Goal: Task Accomplishment & Management: Manage account settings

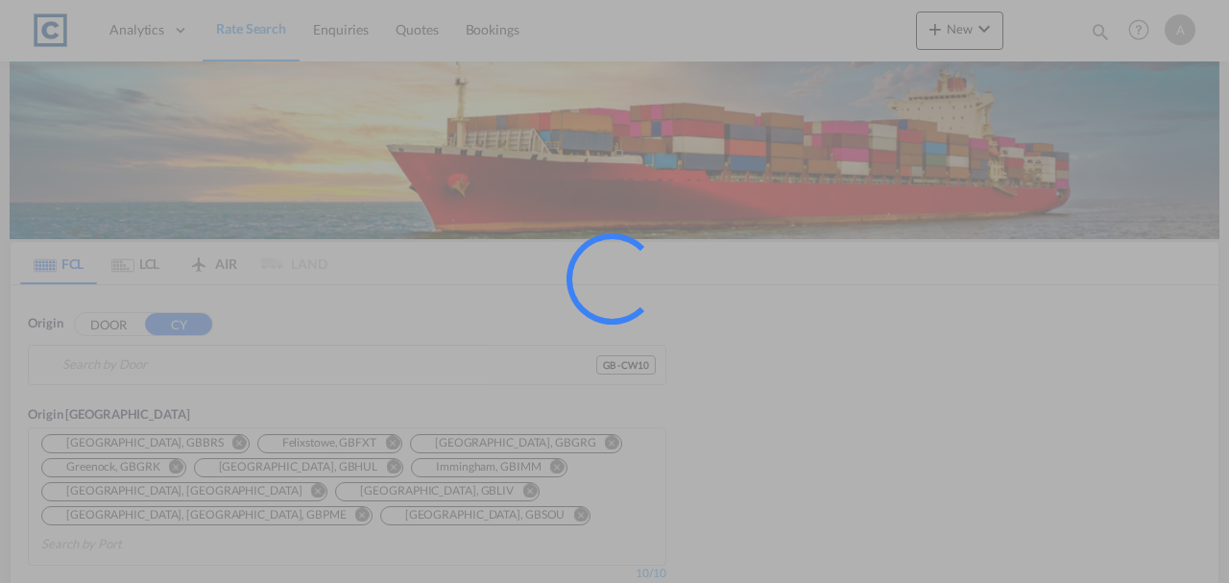
type input "GB-CW10, Cheshire West and Chester"
type input "Ajman, AEAJM"
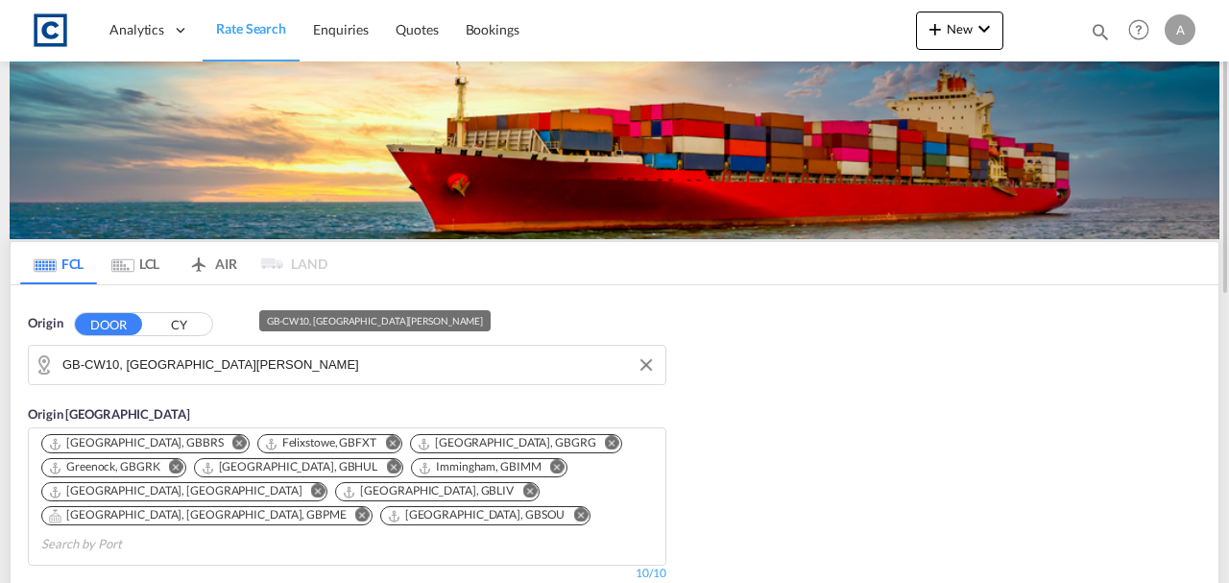
click at [253, 357] on input "GB-CW10, Cheshire West and Chester" at bounding box center [359, 365] width 594 height 29
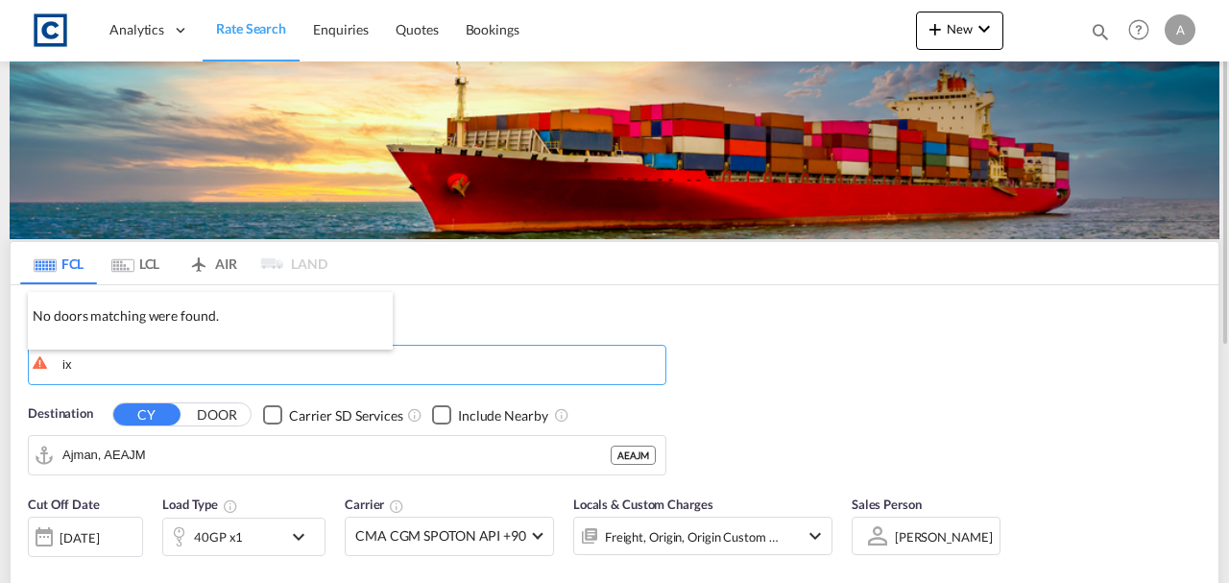
type input "i"
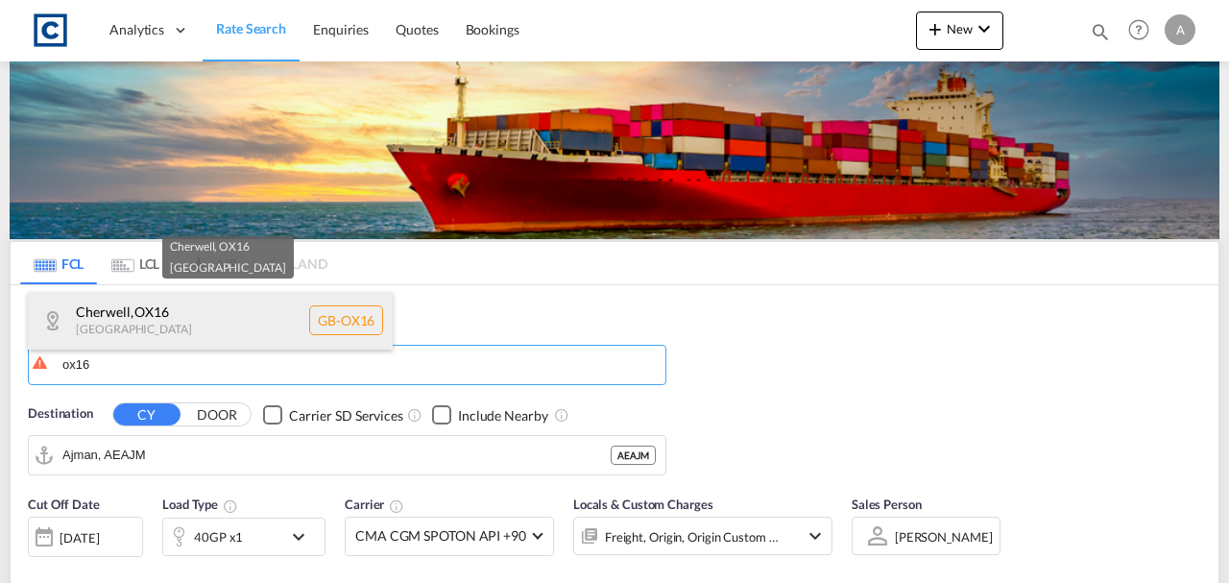
click at [196, 335] on div "Cherwell , OX16 United Kingdom GB-OX16" at bounding box center [210, 321] width 365 height 58
type input "GB-OX16, [GEOGRAPHIC_DATA]"
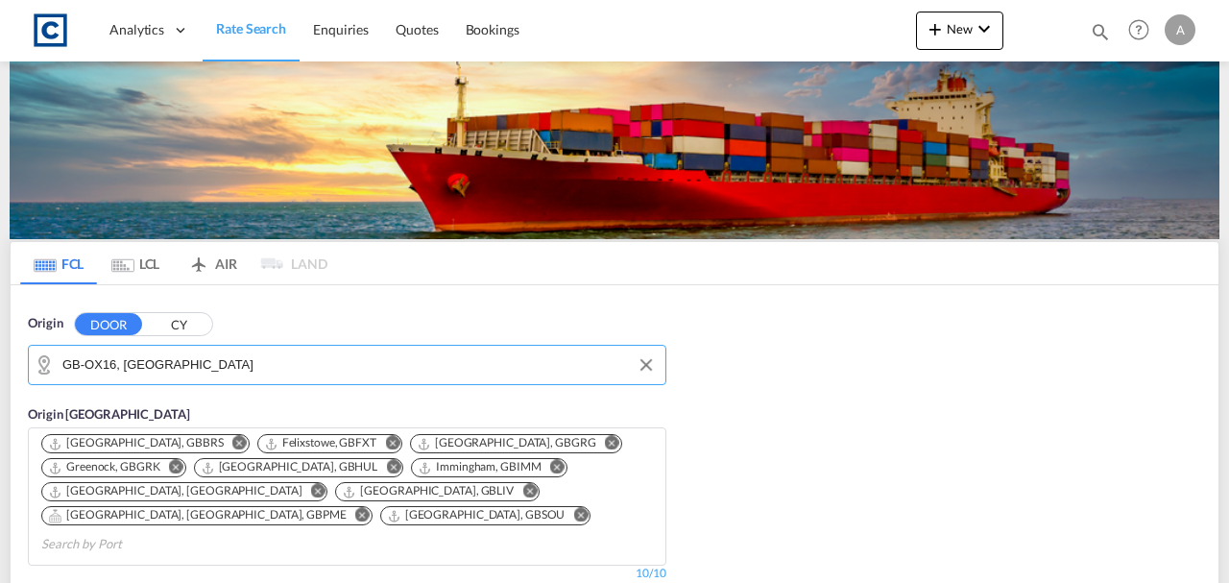
scroll to position [255, 0]
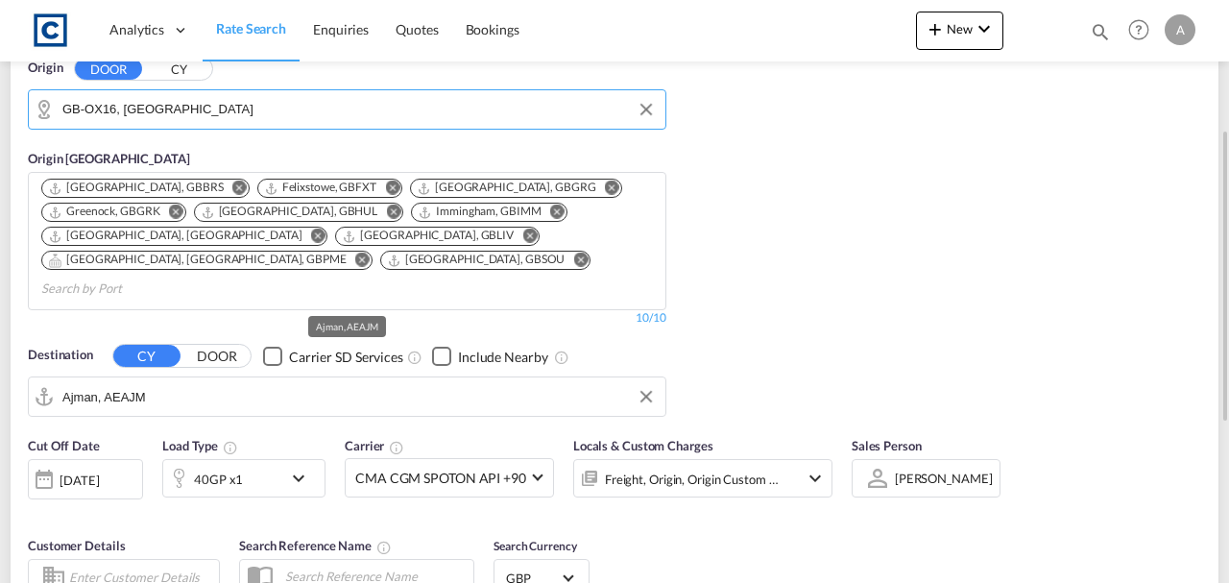
click at [192, 382] on input "Ajman, AEAJM" at bounding box center [359, 396] width 594 height 29
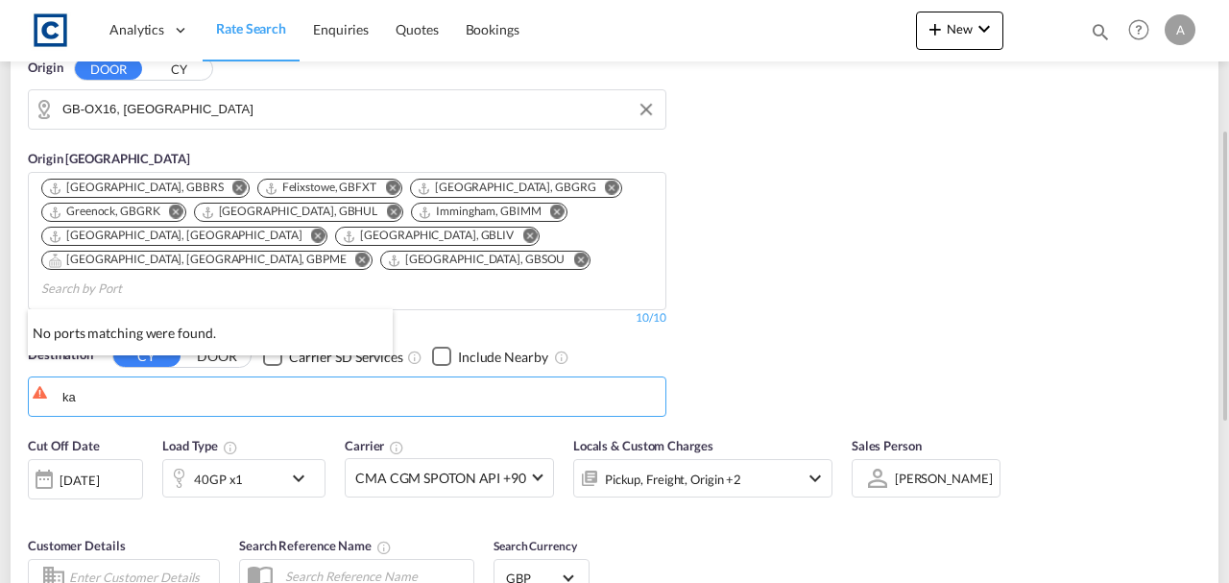
type input "k"
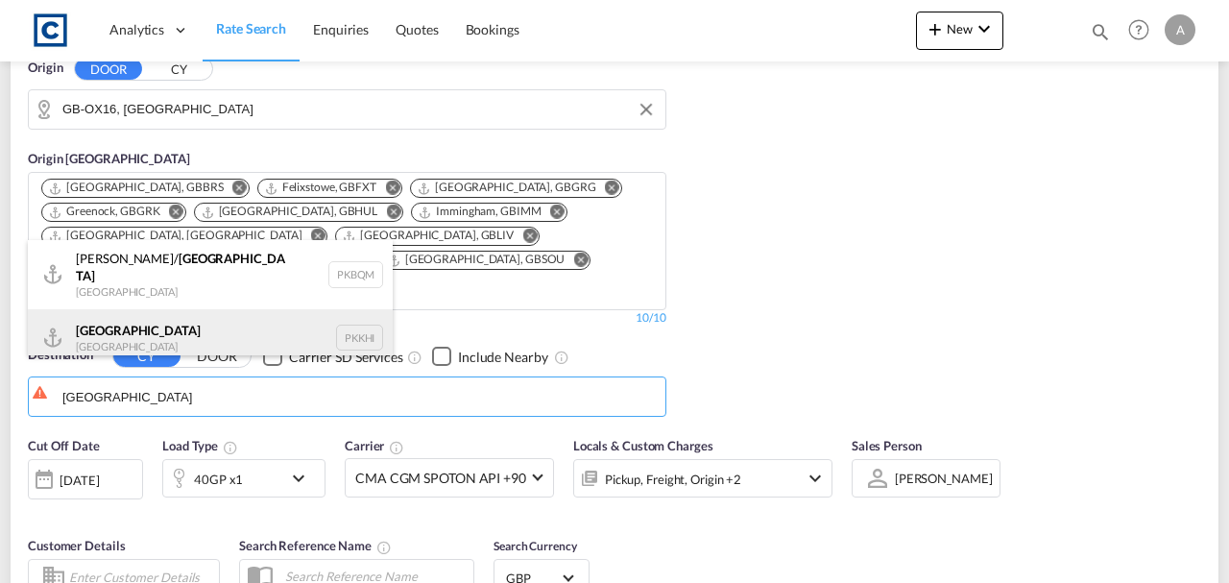
click at [156, 319] on div "Karachi Pakistan PKKHI" at bounding box center [210, 338] width 365 height 58
type input "[GEOGRAPHIC_DATA], PKKHI"
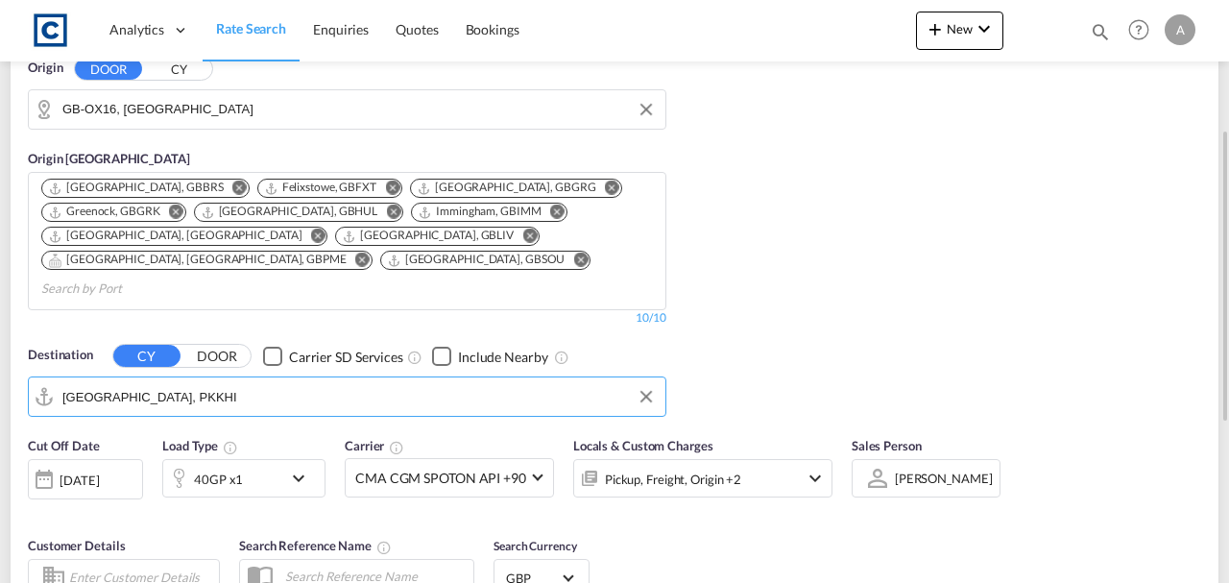
scroll to position [448, 0]
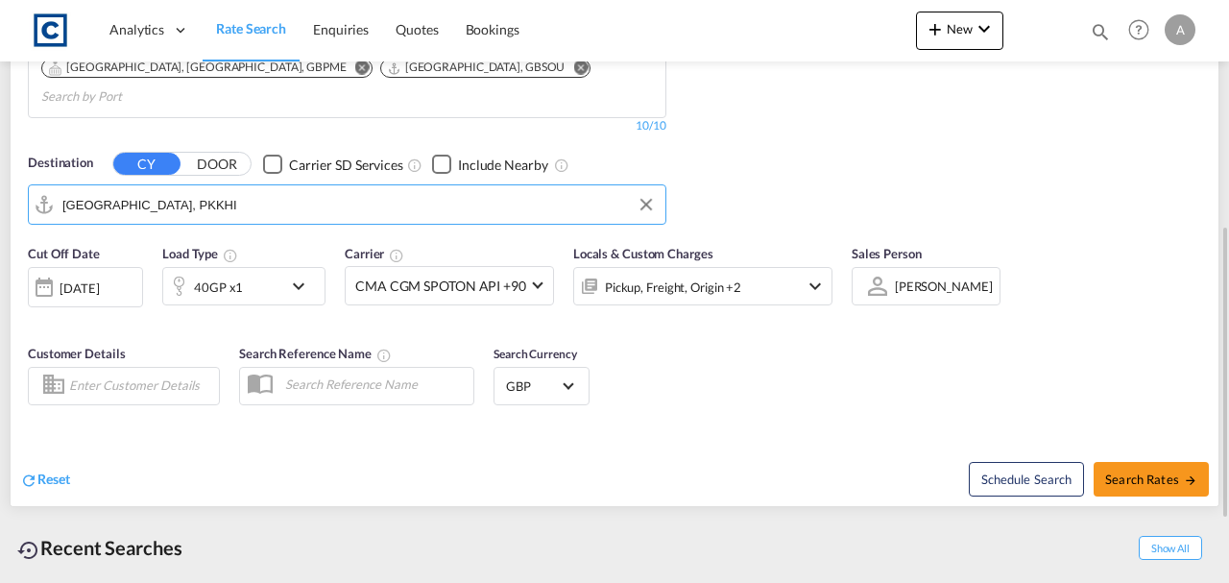
click at [632, 277] on div "Pickup, Freight, Origin +2" at bounding box center [677, 286] width 206 height 38
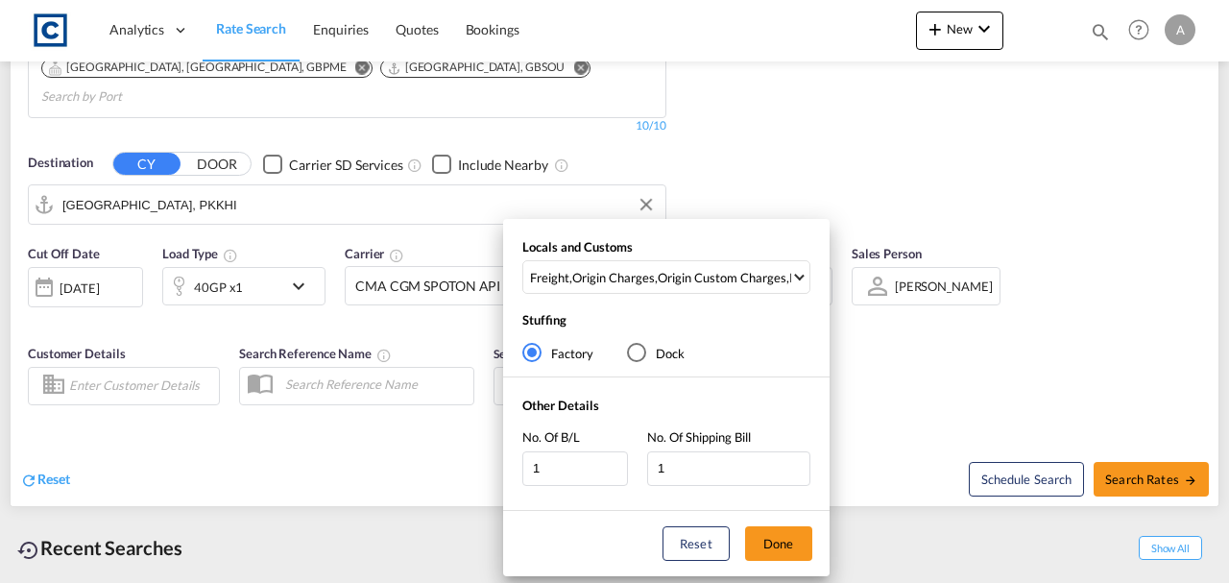
click at [651, 295] on div "Locals and Customs Freight , Origin Charges , Origin Custom Charges , Pickup Ch…" at bounding box center [666, 270] width 327 height 65
click at [654, 289] on md-select-value "Freight , Origin Charges , Origin Custom Charges , Pickup Charges" at bounding box center [668, 277] width 281 height 32
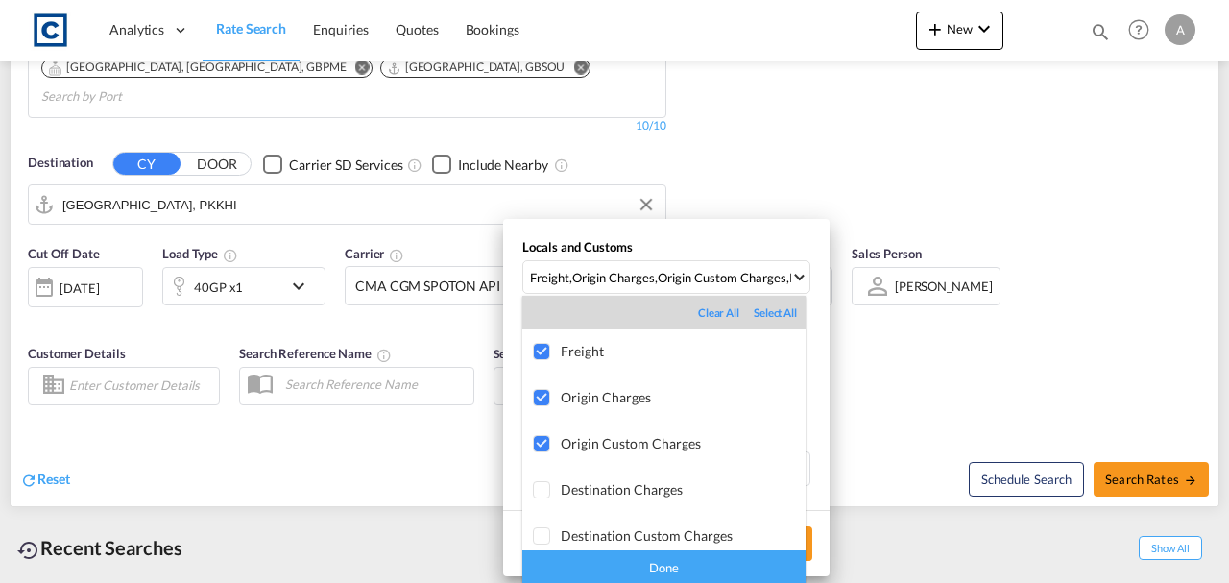
click at [698, 558] on div "Done" at bounding box center [663, 567] width 283 height 34
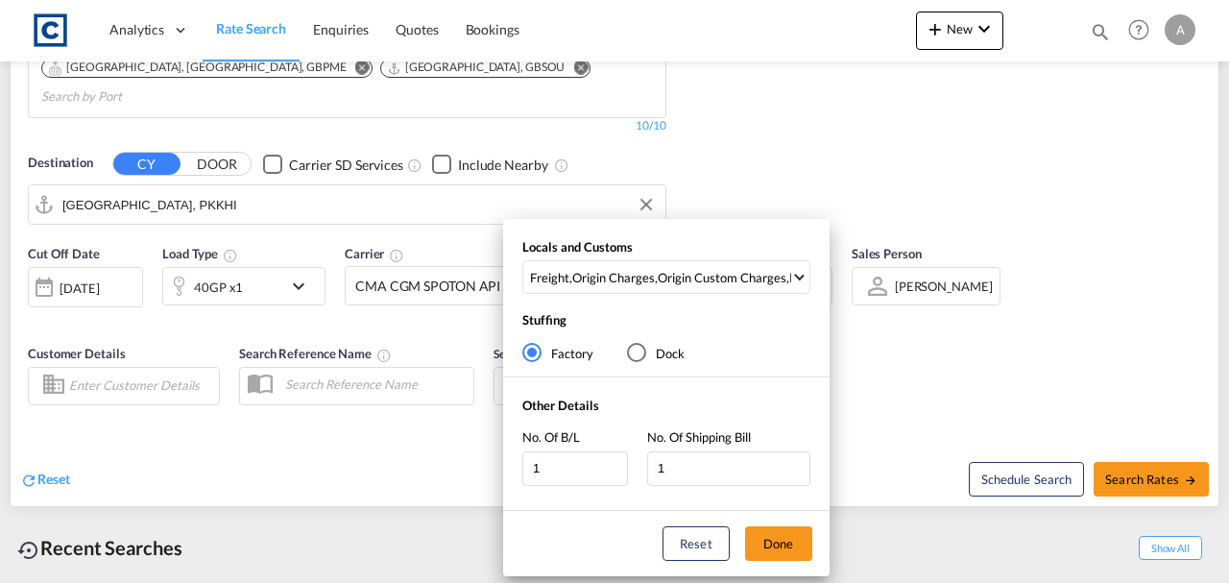
click at [834, 546] on div "Locals and Customs Freight , Origin Charges , Origin Custom Charges , Pickup Ch…" at bounding box center [614, 291] width 1229 height 583
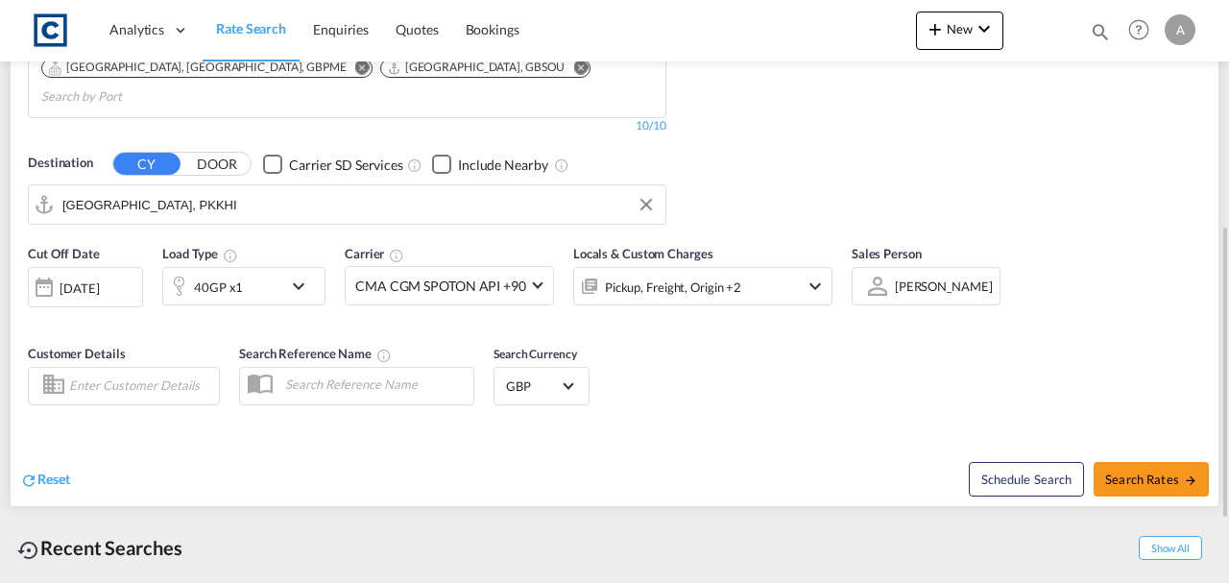
click at [1144, 472] on span "Search Rates" at bounding box center [1151, 479] width 92 height 15
type input "OX16 to PKKHI / 21 Aug 2025"
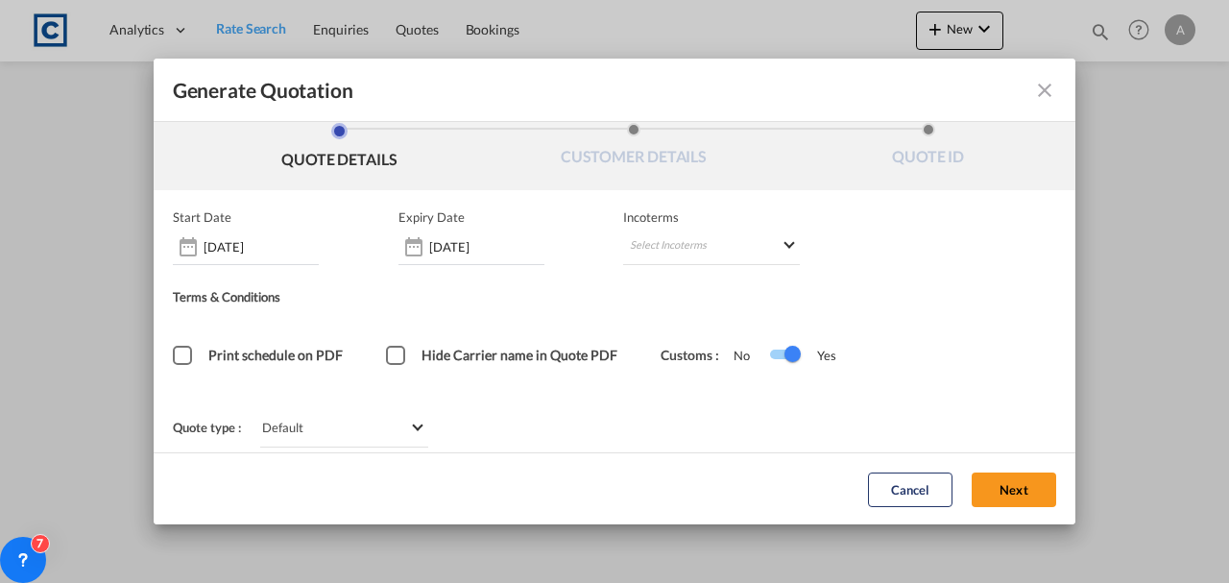
scroll to position [26, 0]
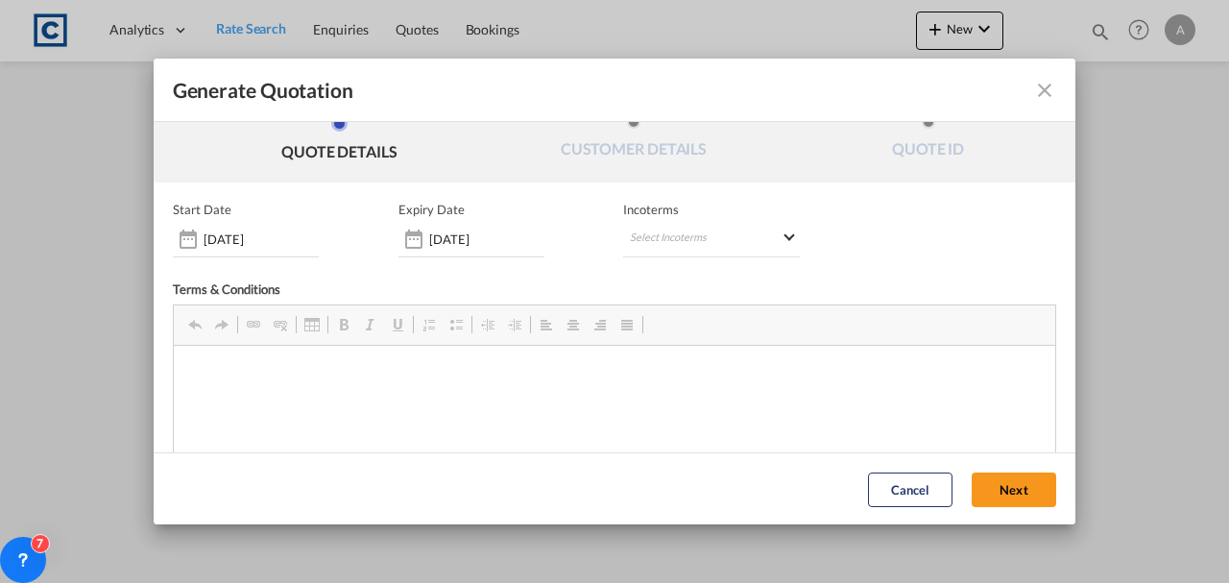
click at [1014, 489] on button "Next" at bounding box center [1014, 489] width 85 height 35
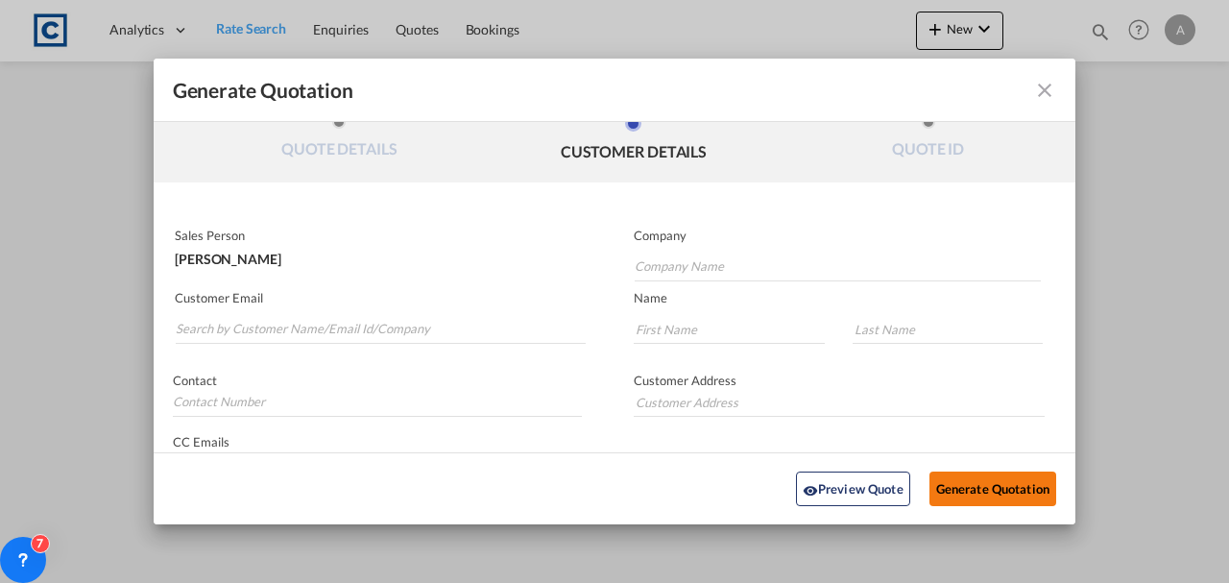
scroll to position [0, 0]
click at [421, 323] on input "Search by Customer Name/Email Id/Company" at bounding box center [381, 329] width 410 height 29
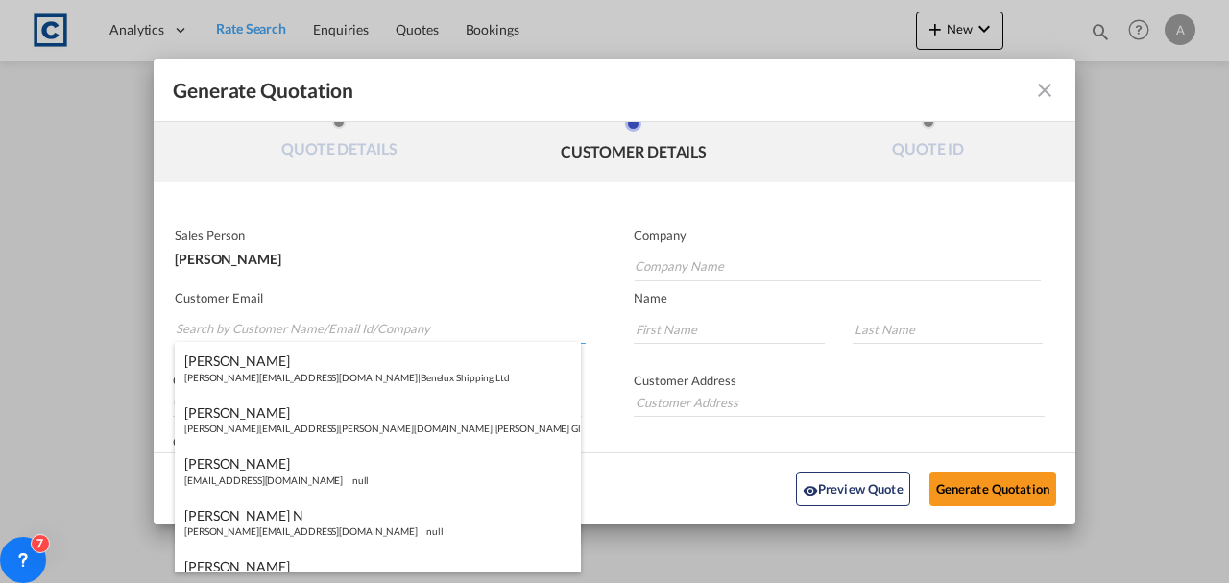
paste input "sales@ktluk.com"
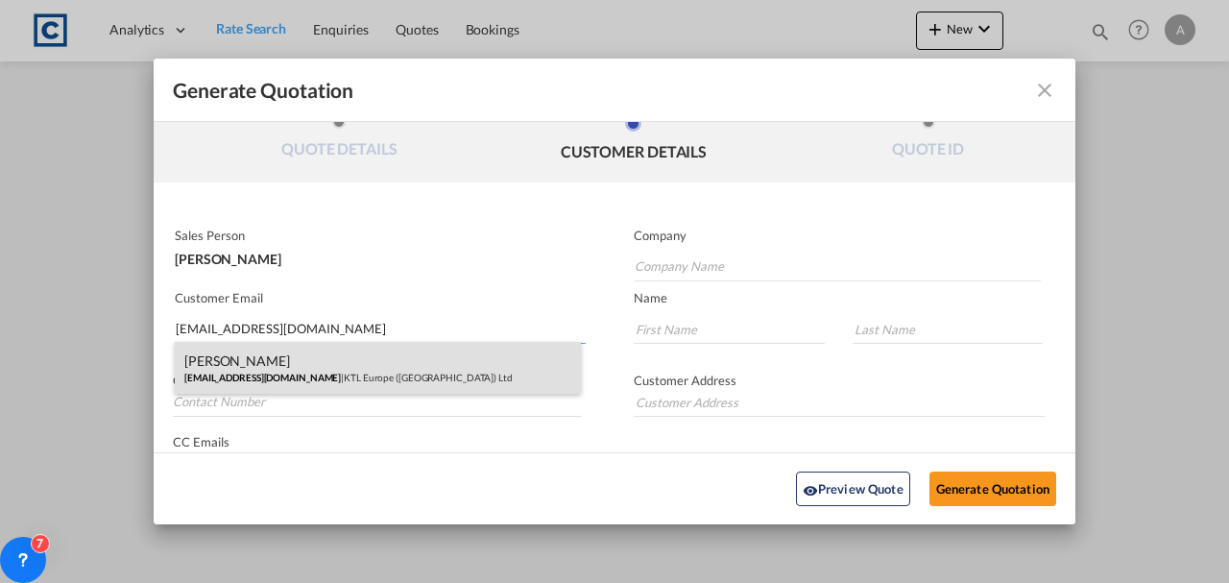
type input "sales@ktluk.com"
click at [423, 380] on div "Myles Daly sales@ktluk.com | KTL Europe (UK) Ltd" at bounding box center [378, 368] width 406 height 52
type input "KTL Europe (UK) Ltd"
type input "Myles"
type input "Daly"
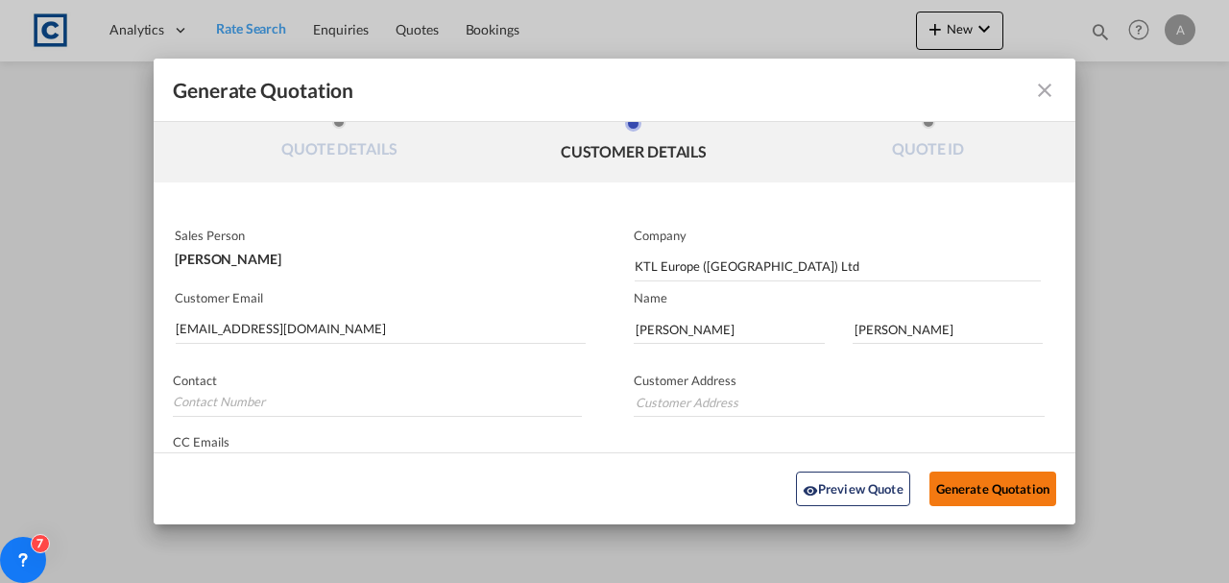
click at [944, 485] on button "Generate Quotation" at bounding box center [993, 489] width 127 height 35
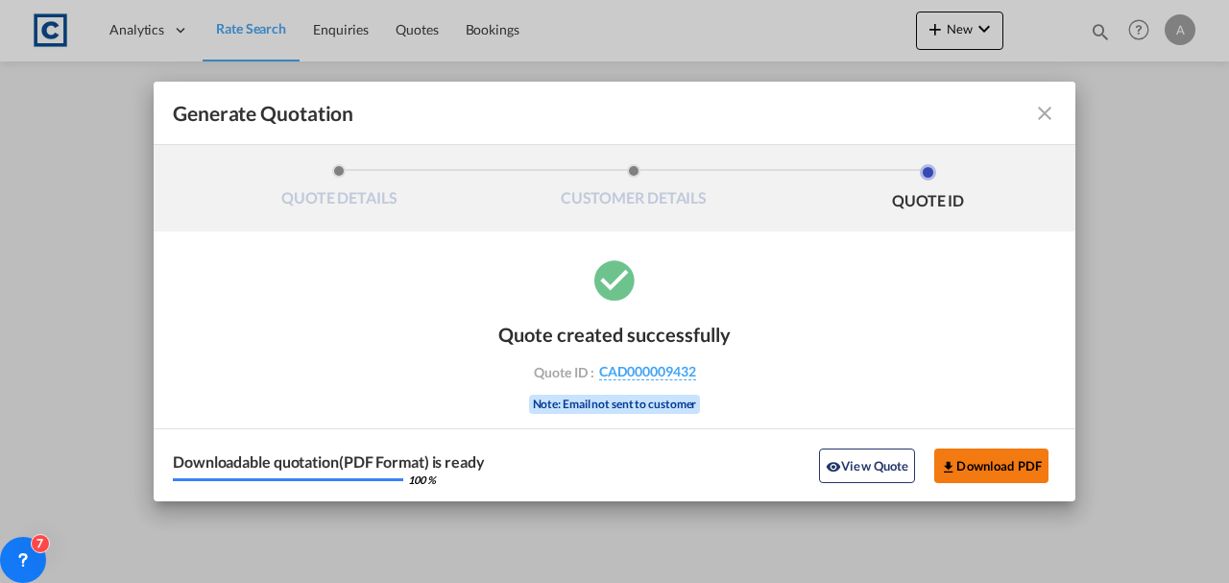
click at [970, 462] on button "Download PDF" at bounding box center [991, 466] width 114 height 35
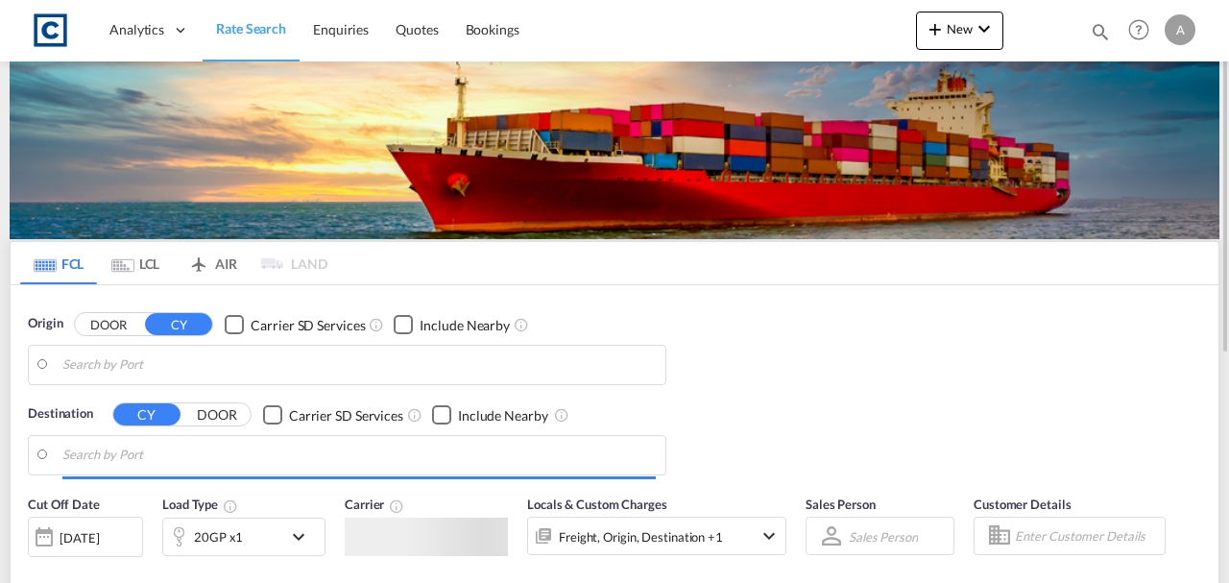
type input "GB-OX16, [GEOGRAPHIC_DATA]"
type input "[GEOGRAPHIC_DATA], PKKHI"
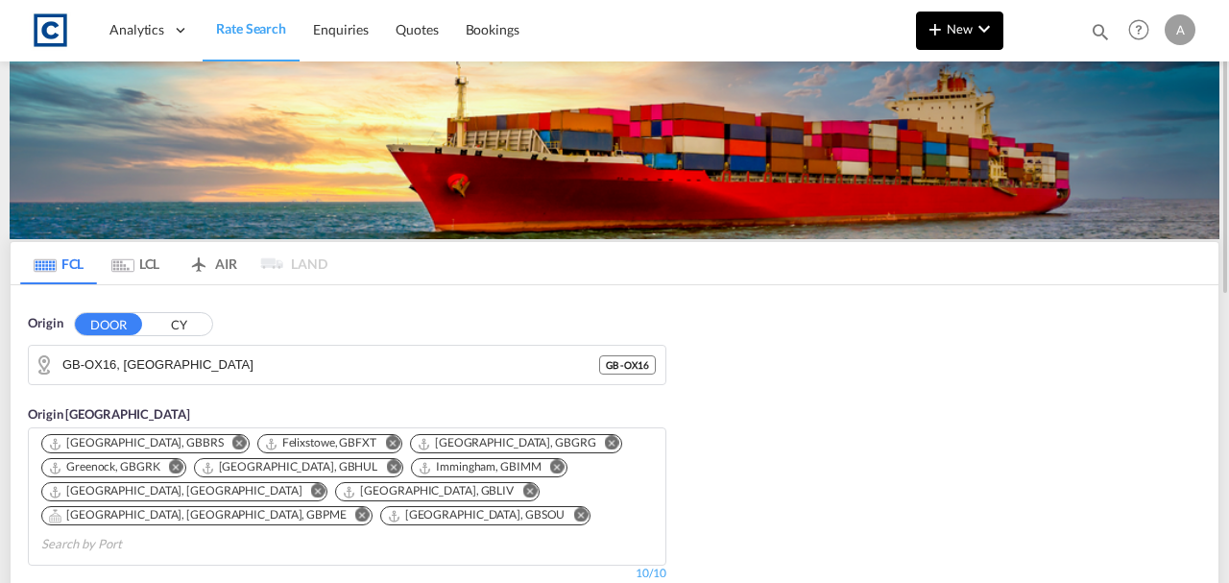
click at [975, 34] on md-icon "icon-chevron-down" at bounding box center [984, 28] width 23 height 23
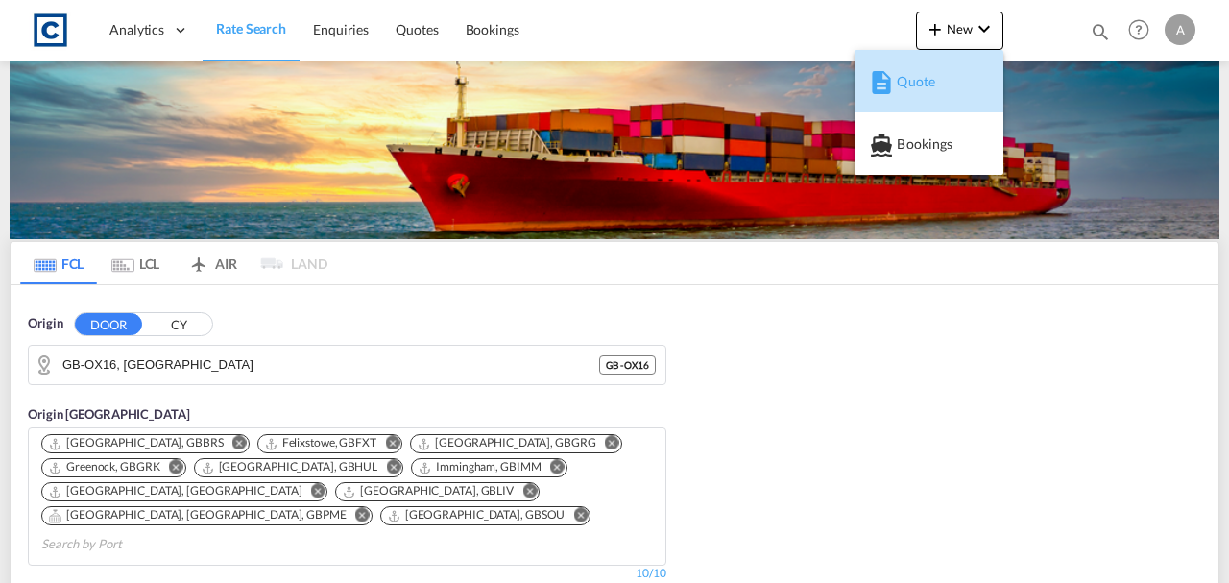
click at [916, 86] on span "Quote" at bounding box center [907, 81] width 21 height 38
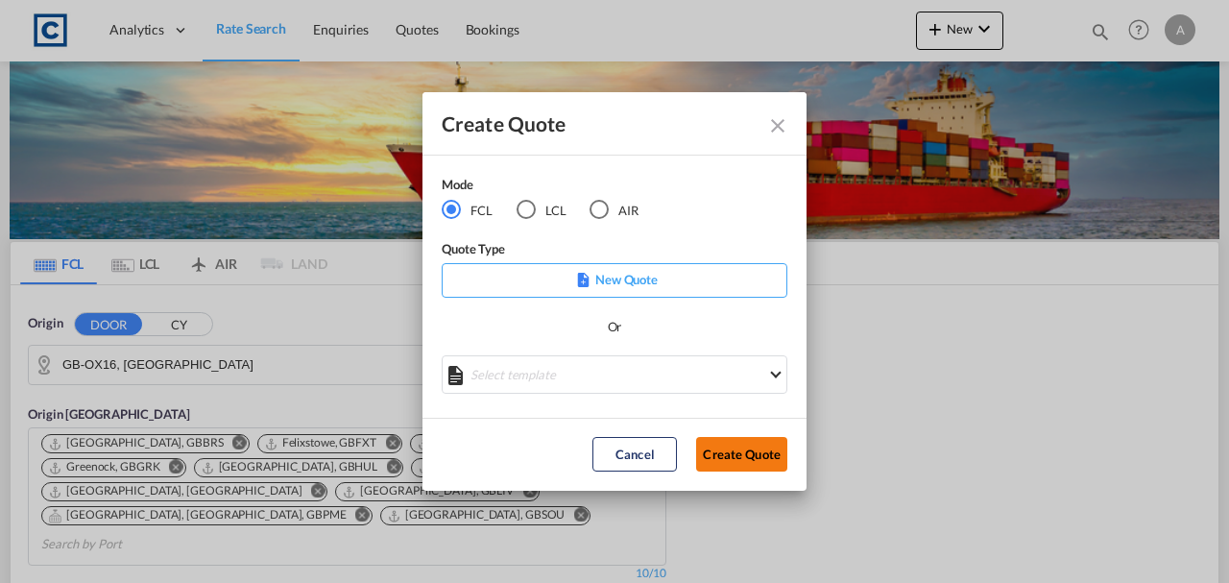
click at [734, 448] on button "Create Quote" at bounding box center [741, 454] width 91 height 35
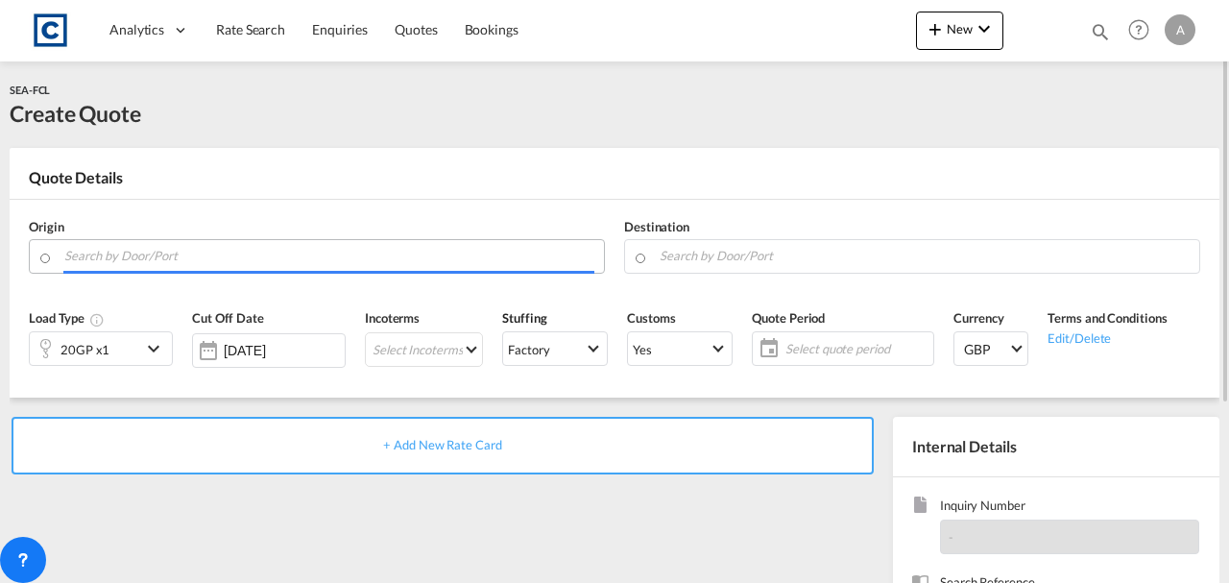
click at [277, 254] on input "Search by Door/Port" at bounding box center [329, 256] width 530 height 34
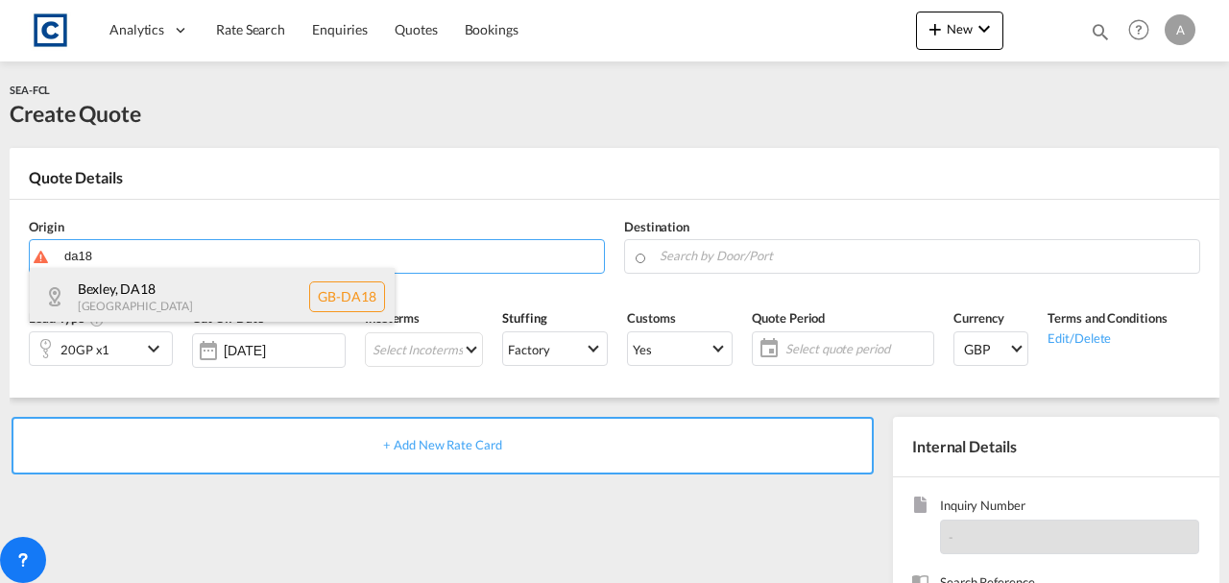
click at [207, 282] on div "Bexley , DA18 [GEOGRAPHIC_DATA] [GEOGRAPHIC_DATA]-DA18" at bounding box center [212, 297] width 365 height 58
type input "GB-DA18, [GEOGRAPHIC_DATA]"
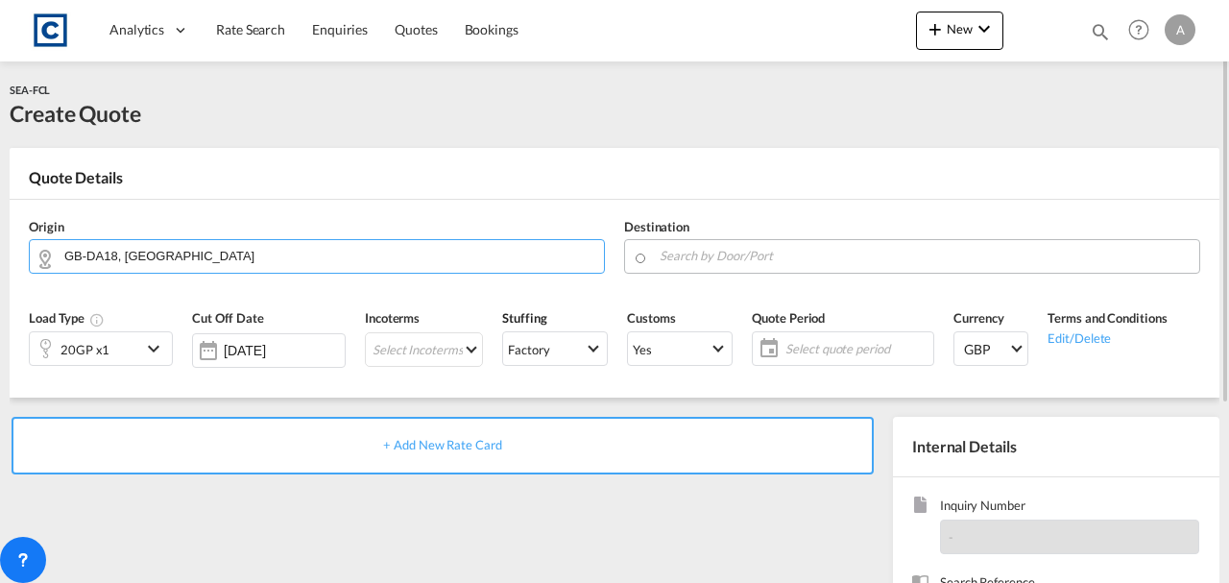
click at [666, 255] on input "Search by Door/Port" at bounding box center [925, 256] width 530 height 34
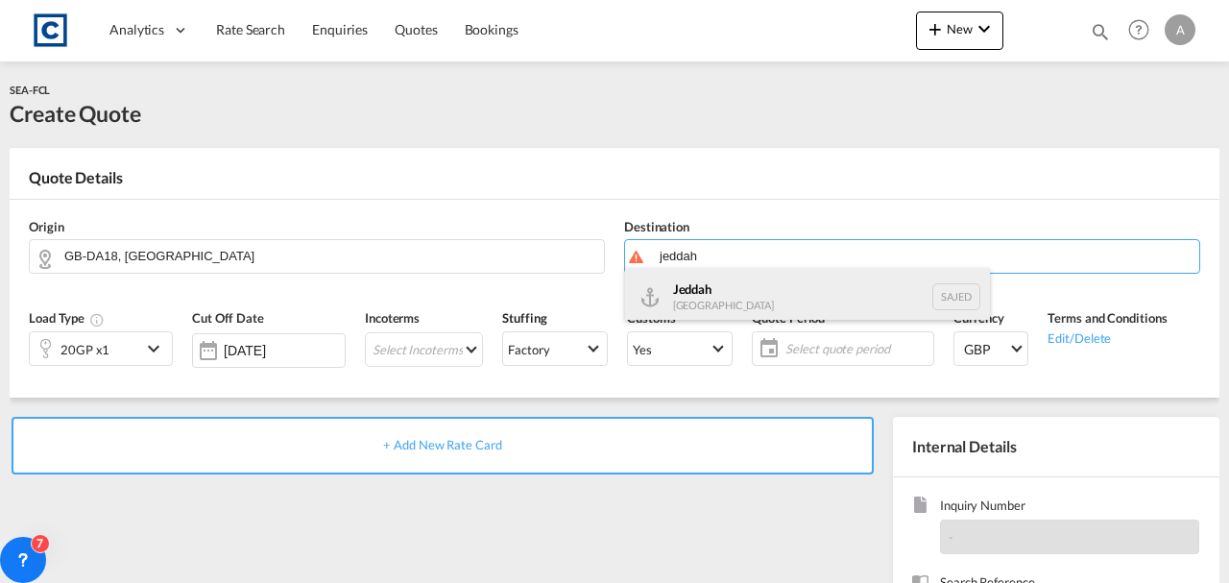
click at [707, 288] on div "Jeddah [GEOGRAPHIC_DATA] SAJED" at bounding box center [807, 297] width 365 height 58
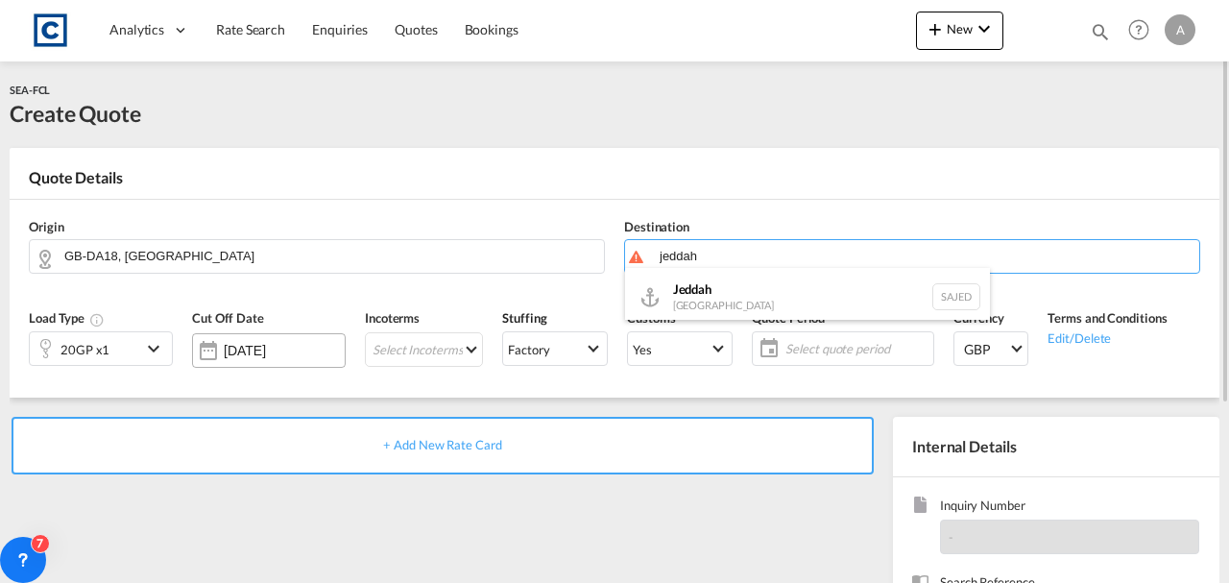
type input "Jeddah, SAJED"
click at [480, 437] on span "+ Add New Rate Card" at bounding box center [442, 444] width 118 height 15
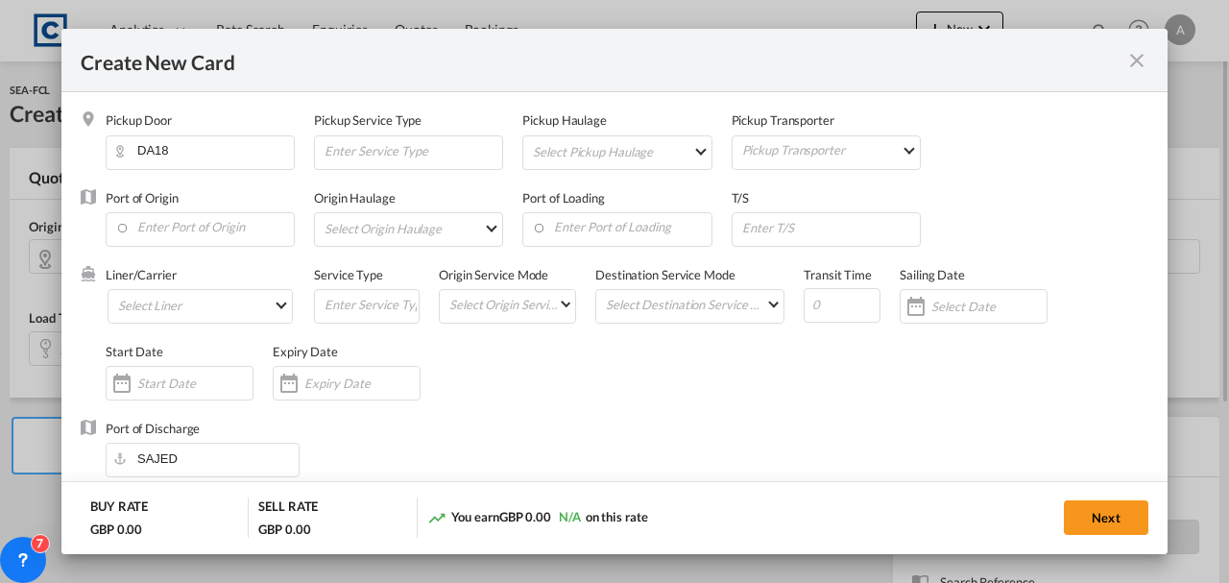
click at [219, 239] on input "Enter Port of Origin" at bounding box center [204, 227] width 179 height 29
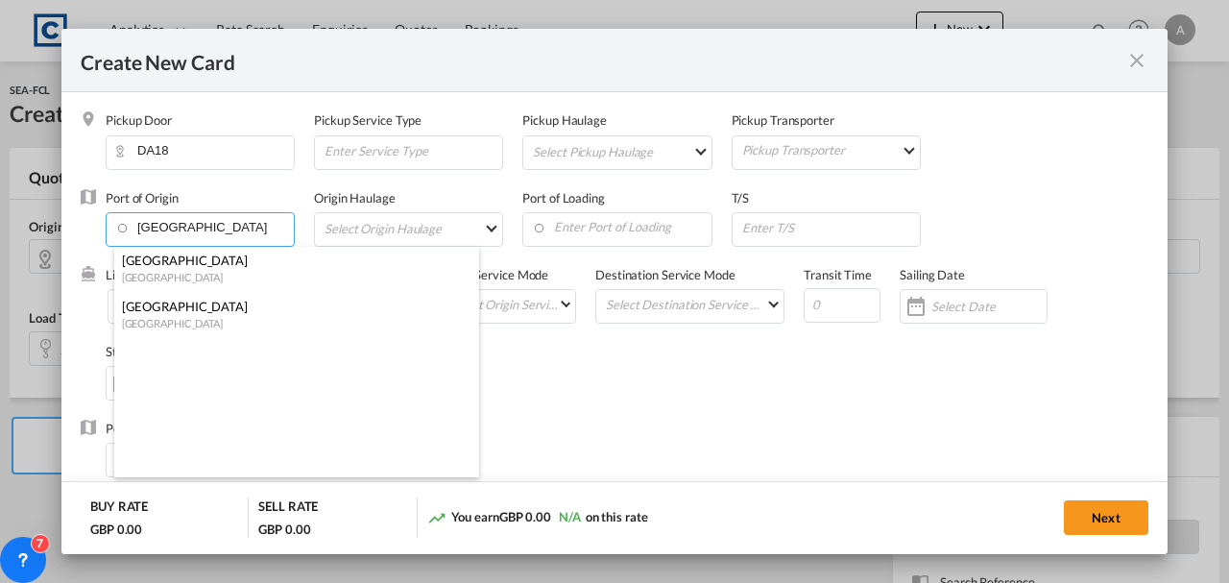
click at [184, 312] on div "[GEOGRAPHIC_DATA]" at bounding box center [291, 306] width 338 height 17
type input "[GEOGRAPHIC_DATA], [GEOGRAPHIC_DATA]"
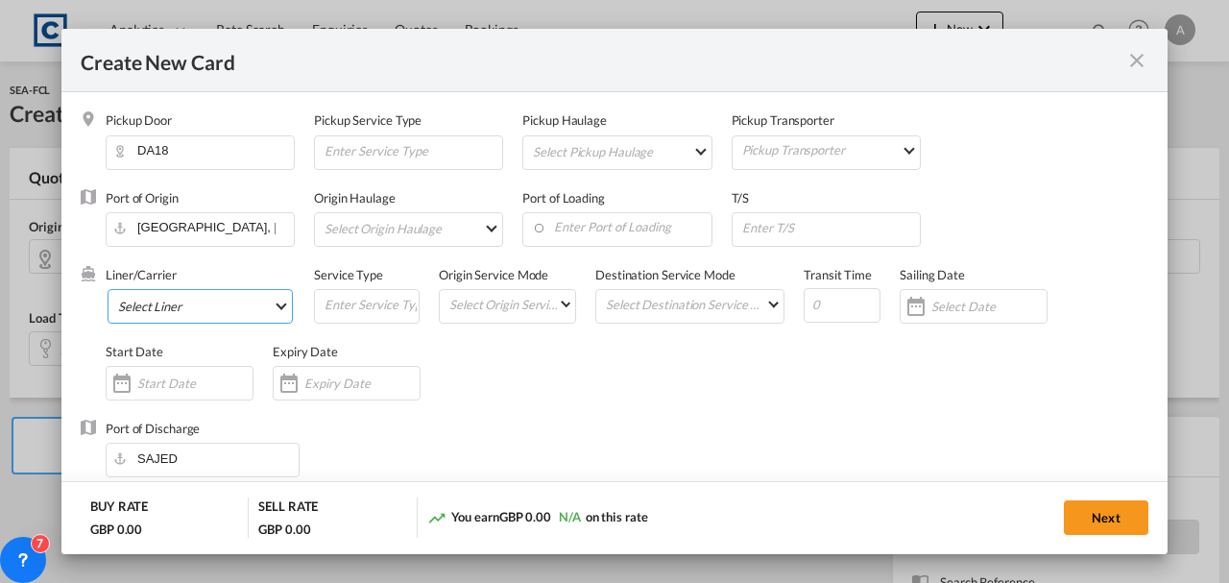
click at [172, 290] on md-select "Select Liner 2HM LOGISTICS D.O.O 2M Alliance AAXL GLOBAL SHIPPING LINES LLC [PE…" at bounding box center [200, 306] width 185 height 35
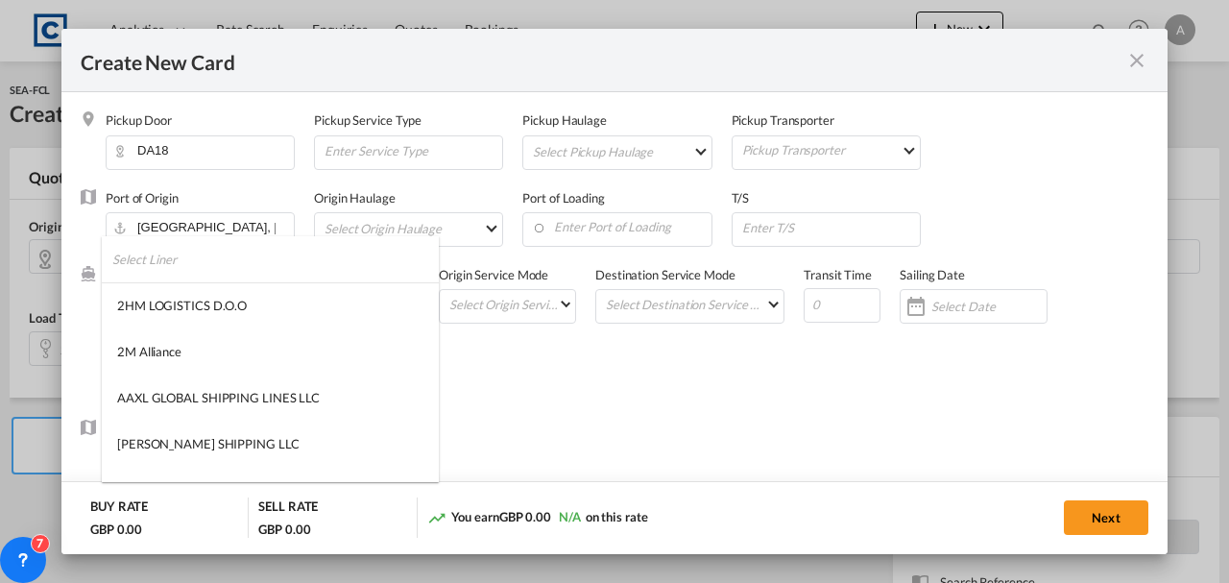
click at [165, 266] on input "search" at bounding box center [275, 259] width 327 height 46
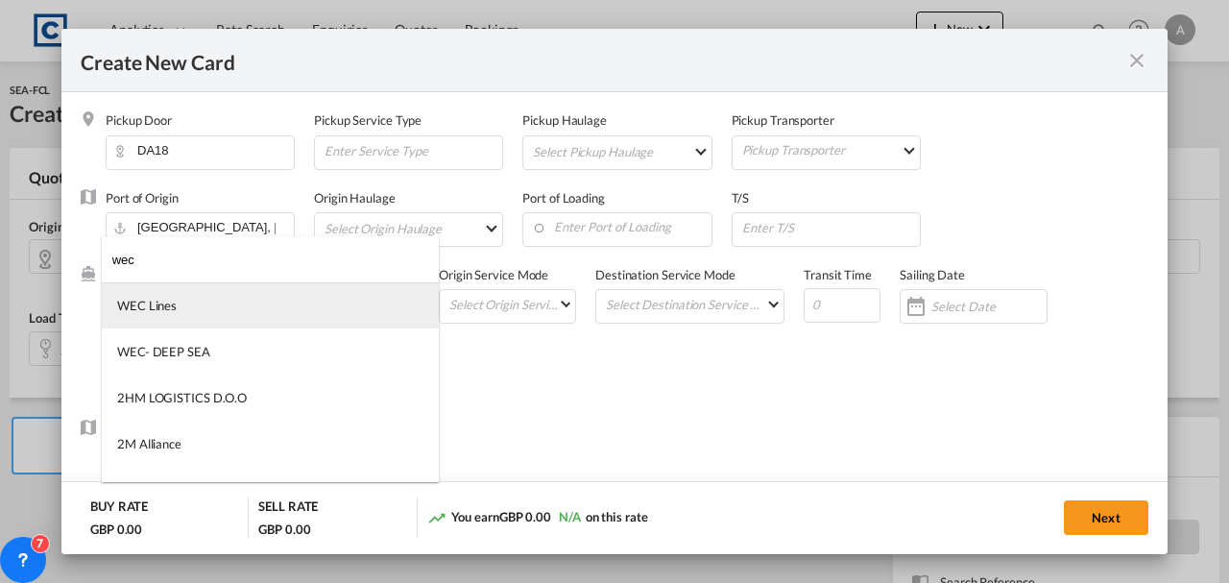
type input "wec"
click at [177, 308] on md-option "WEC Lines" at bounding box center [270, 305] width 337 height 46
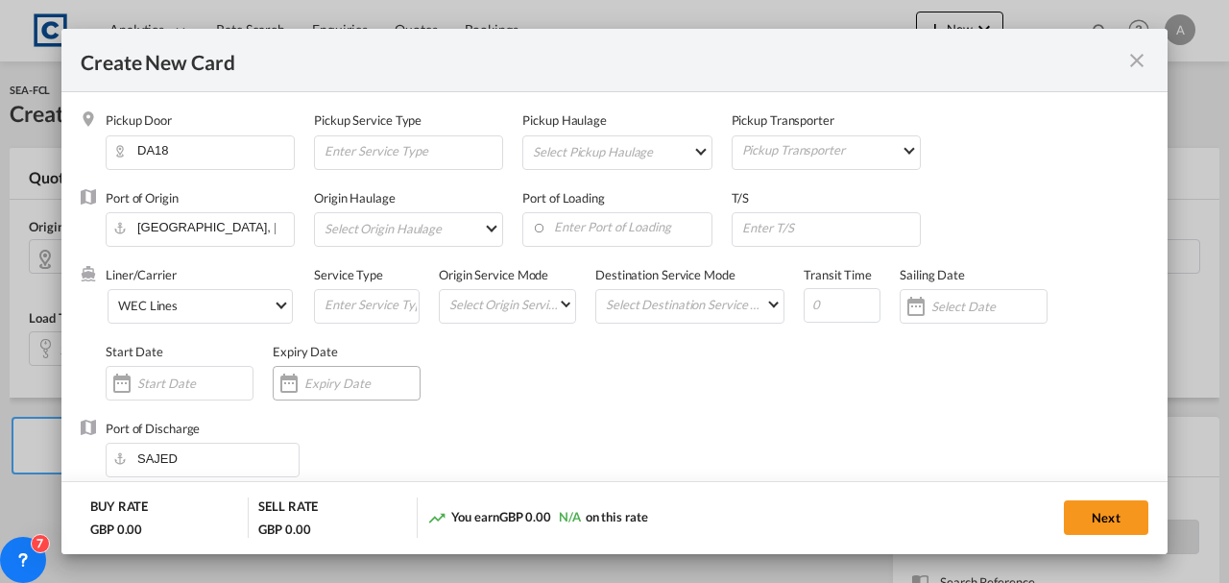
click at [378, 379] on input "Create New Card ..." at bounding box center [361, 383] width 115 height 15
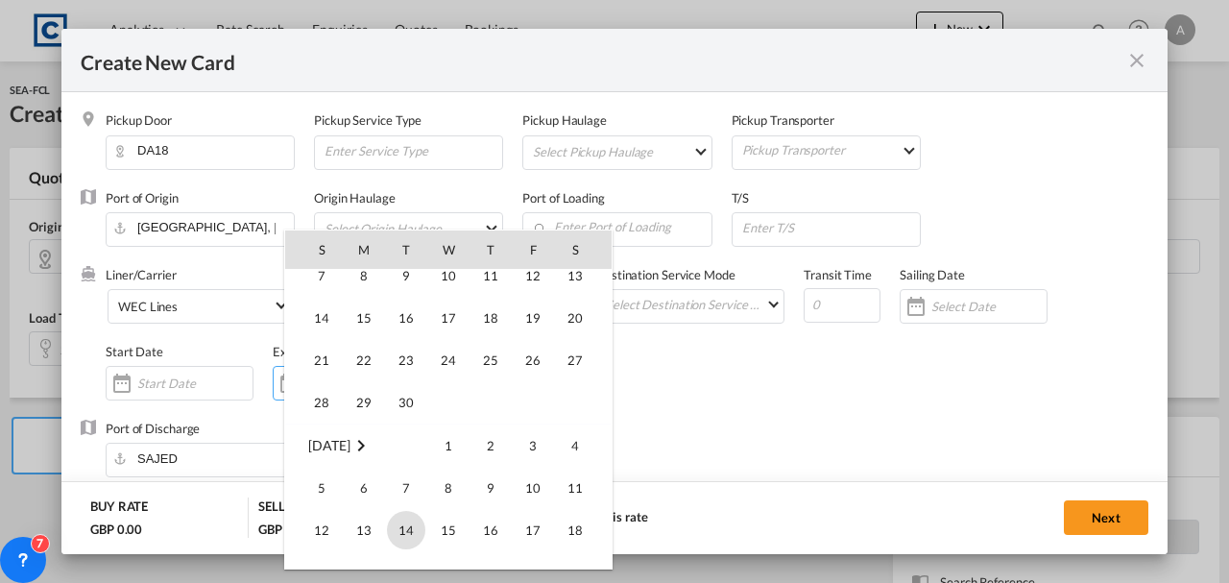
scroll to position [445080, 0]
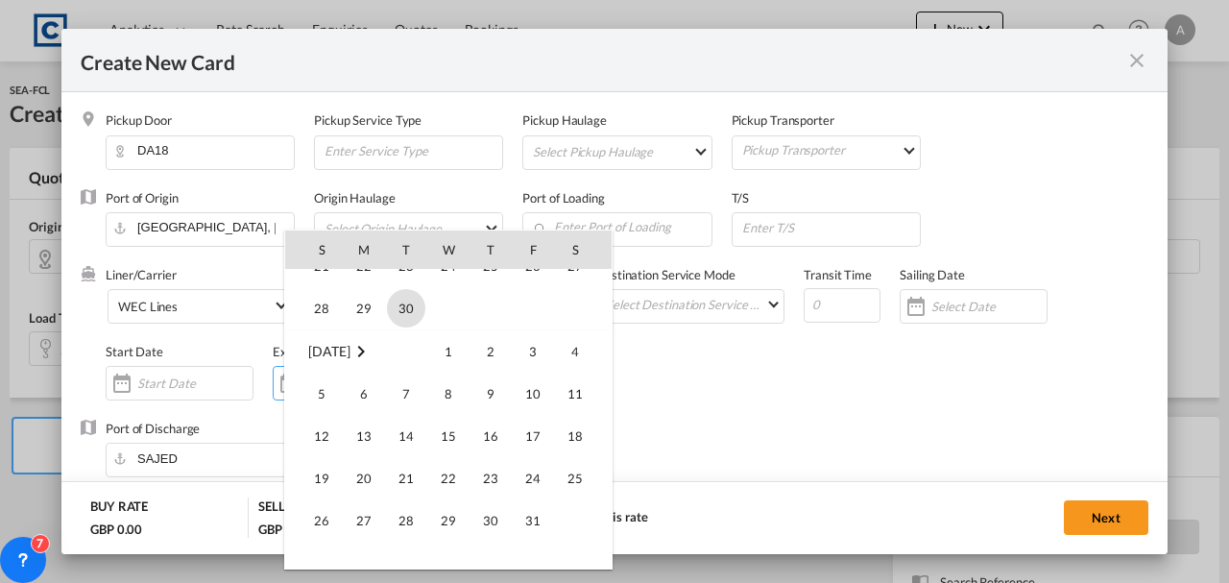
click at [400, 318] on span "30" at bounding box center [406, 308] width 38 height 38
type input "[DATE]"
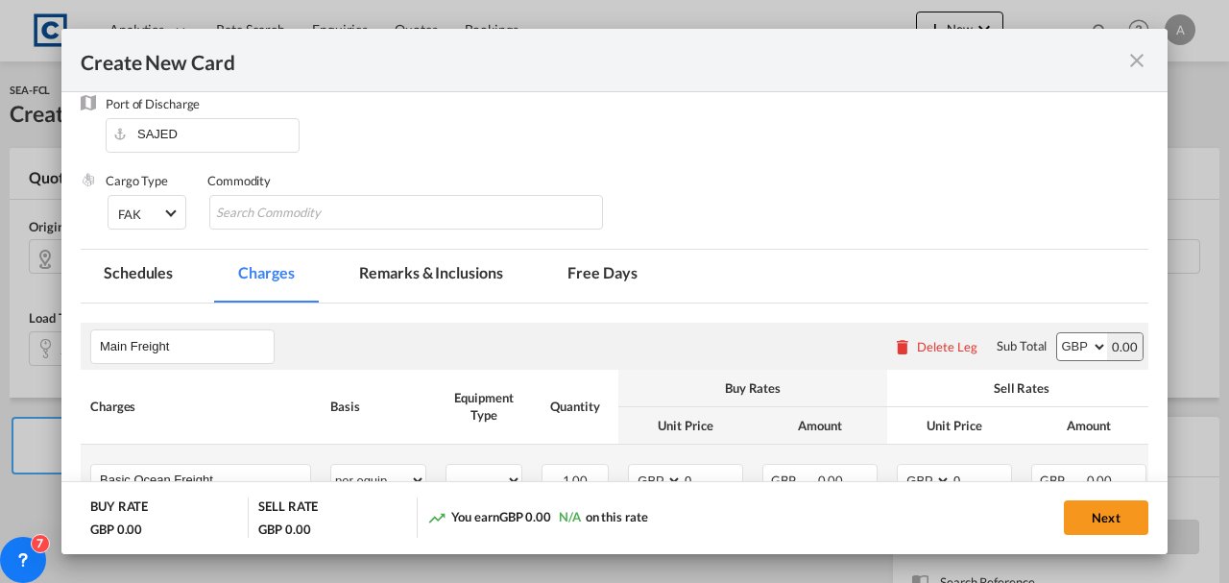
scroll to position [448, 0]
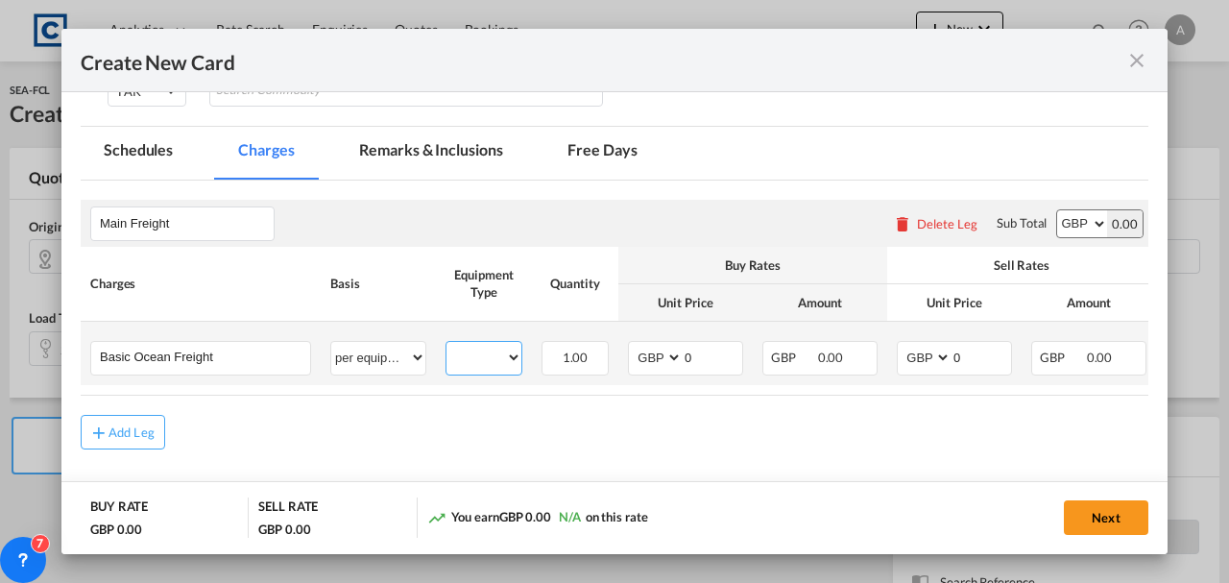
click at [494, 365] on select "20GP" at bounding box center [484, 358] width 75 height 26
select select "20GP"
click at [447, 345] on select "20GP" at bounding box center [484, 358] width 75 height 26
click at [667, 361] on select "AED AFN ALL AMD ANG AOA ARS AUD AWG AZN BAM BBD BDT BGN BHD BIF BMD BND [PERSON…" at bounding box center [657, 358] width 50 height 26
select select "string:USD"
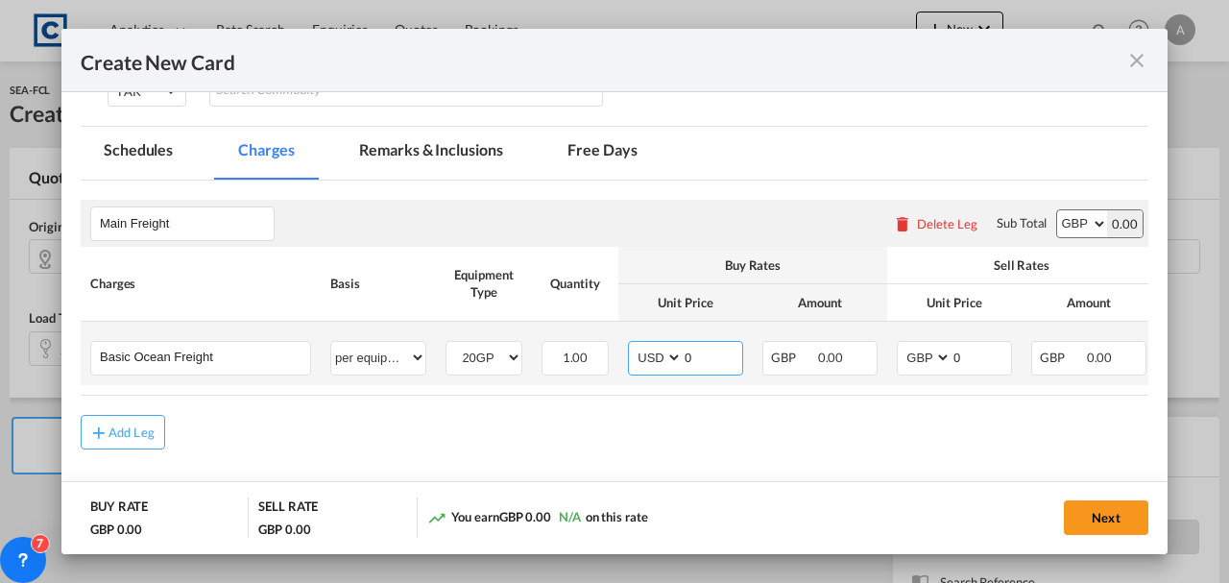
click at [632, 345] on select "AED AFN ALL AMD ANG AOA ARS AUD AWG AZN BAM BBD BDT BGN BHD BIF BMD BND [PERSON…" at bounding box center [657, 358] width 50 height 26
click at [705, 343] on input "0" at bounding box center [713, 356] width 60 height 29
type input "775.00"
click at [920, 353] on select "AED AFN ALL AMD ANG AOA ARS AUD AWG AZN BAM BBD BDT BGN BHD BIF BMD BND [PERSON…" at bounding box center [926, 358] width 50 height 26
select select "string:USD"
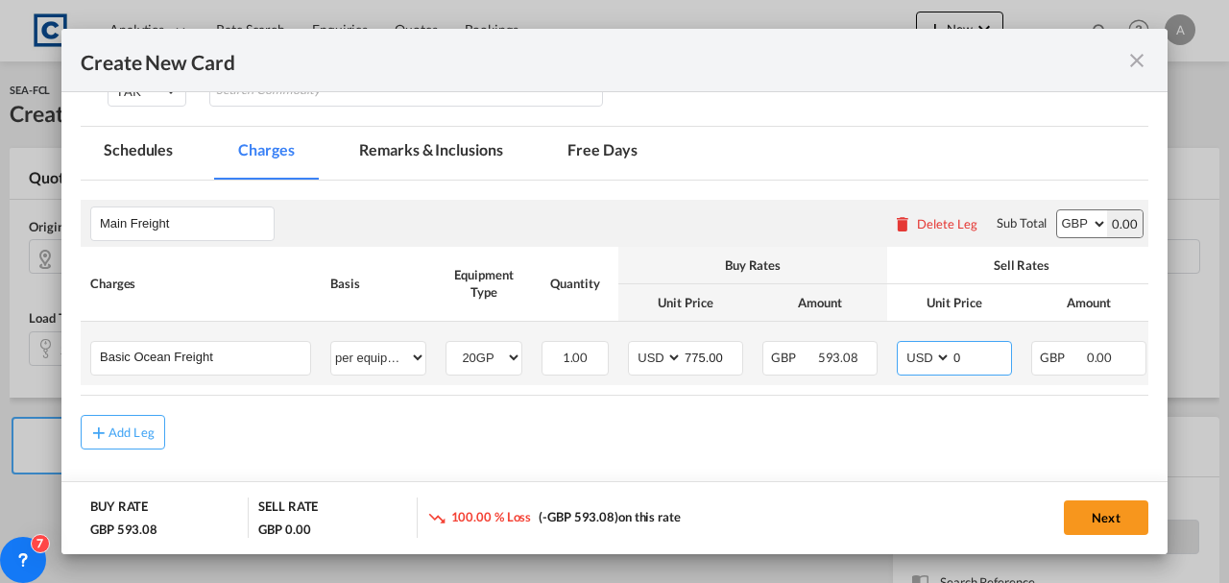
click at [901, 345] on select "AED AFN ALL AMD ANG AOA ARS AUD AWG AZN BAM BBD BDT BGN BHD BIF BMD BND [PERSON…" at bounding box center [926, 358] width 50 height 26
click at [990, 342] on input "0" at bounding box center [982, 356] width 60 height 29
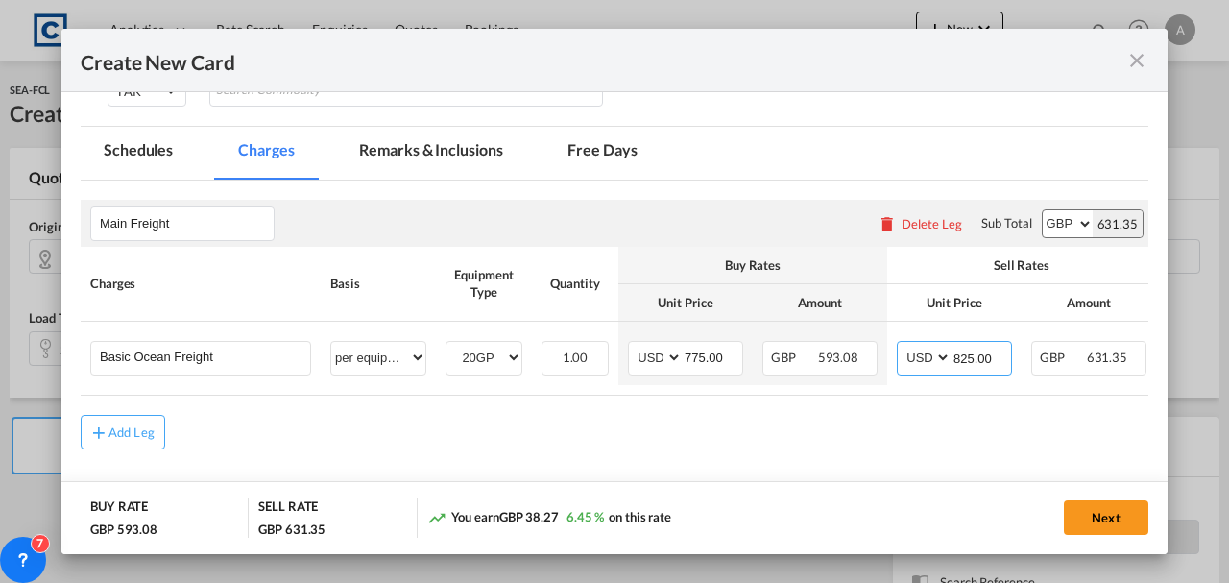
type input "825.00"
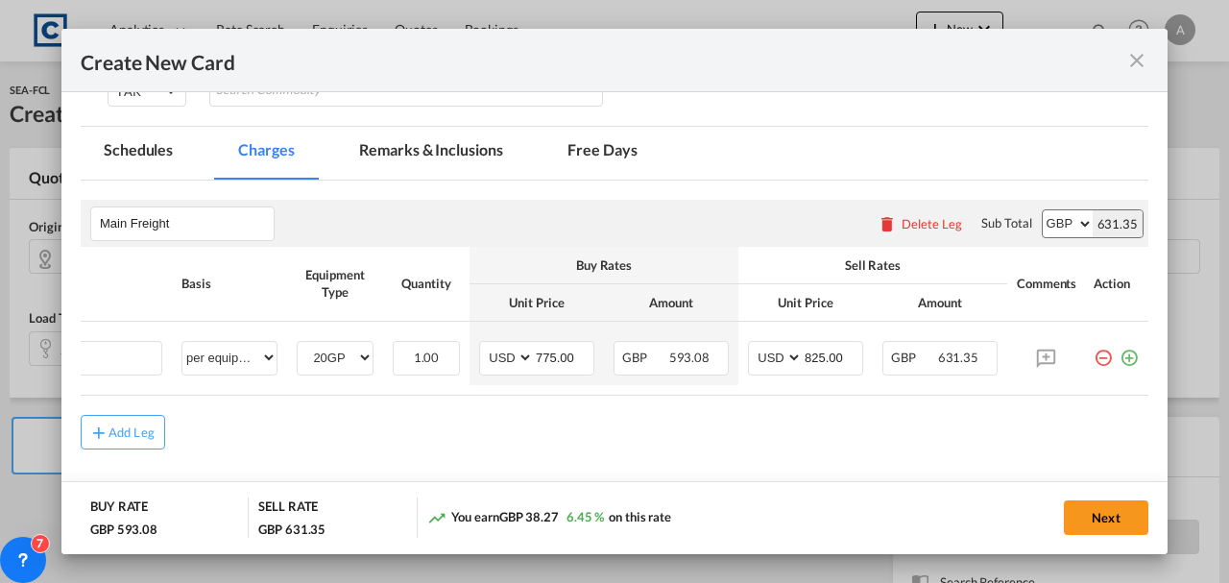
scroll to position [0, 0]
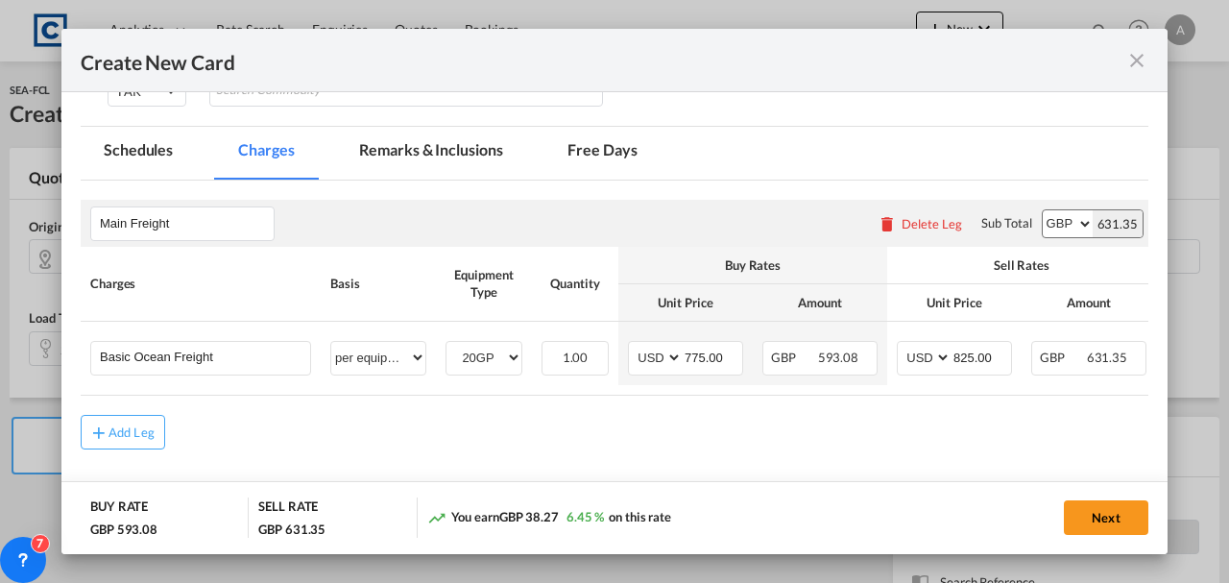
click at [626, 399] on rate-modification "Main Freight Please enter leg name Leg Name Already Exists Delete Leg Sub Total…" at bounding box center [615, 315] width 1068 height 269
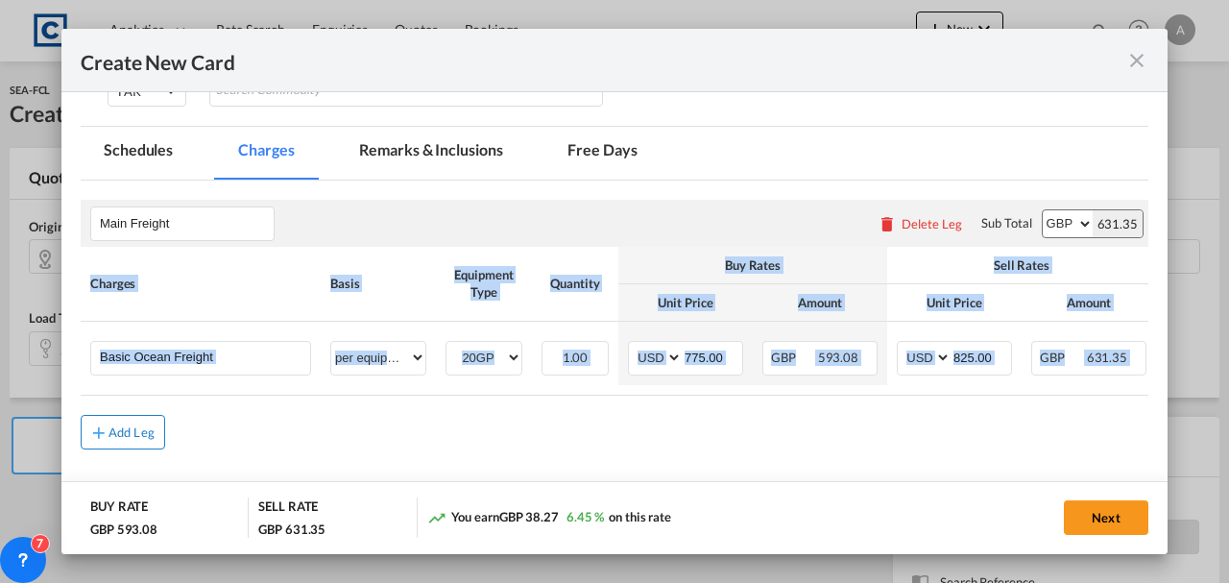
click at [117, 443] on button "Add Leg" at bounding box center [123, 432] width 85 height 35
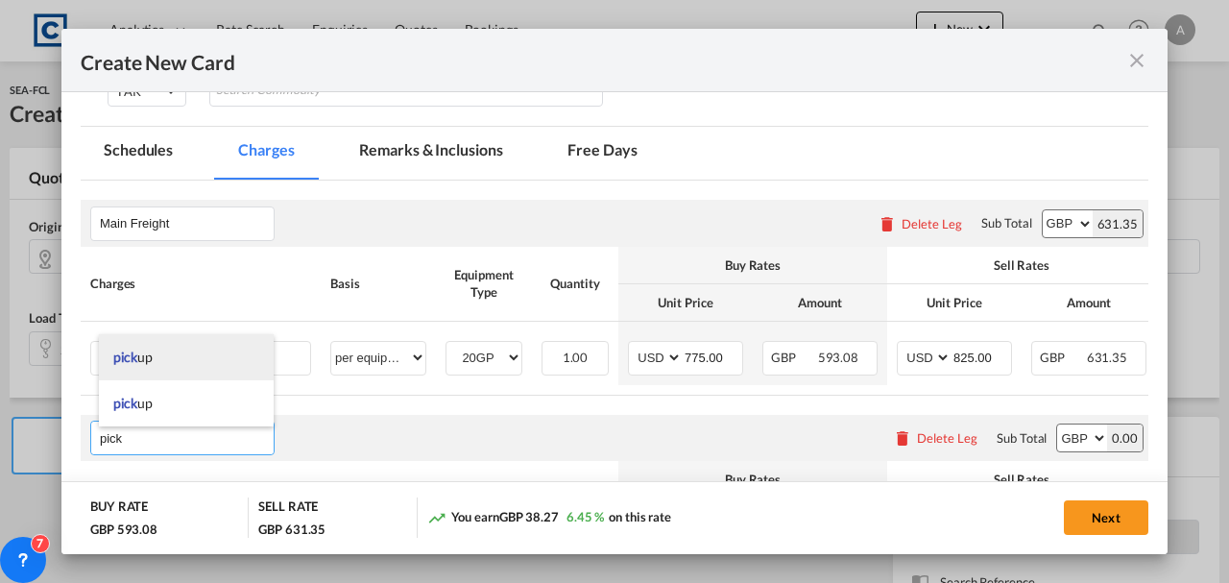
click at [171, 355] on li "pick up" at bounding box center [186, 357] width 175 height 46
type input "pickup"
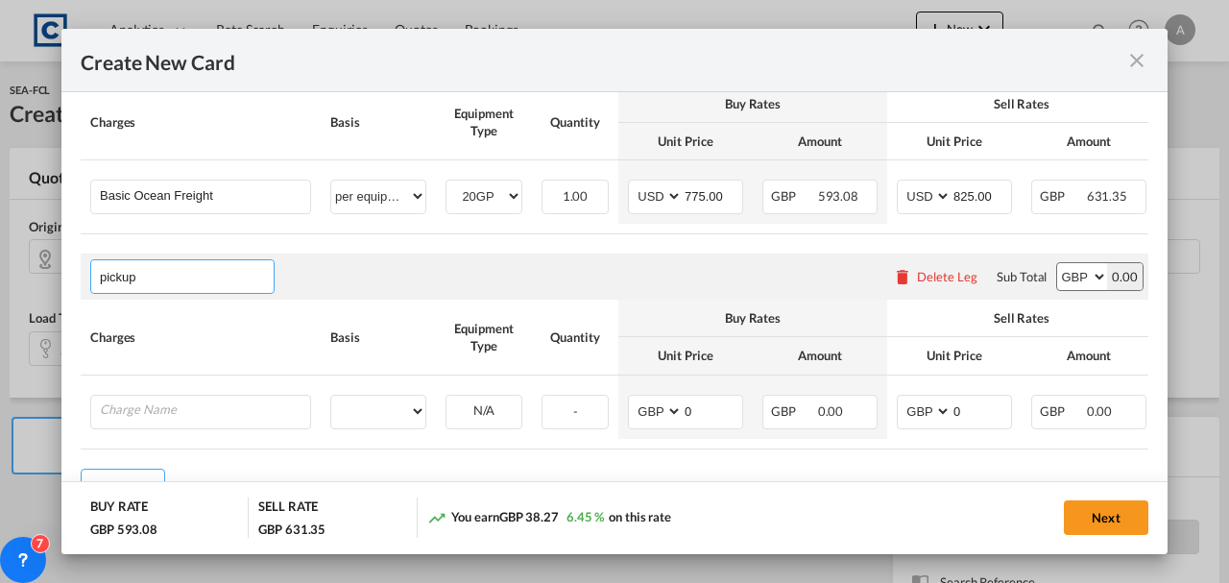
scroll to position [689, 0]
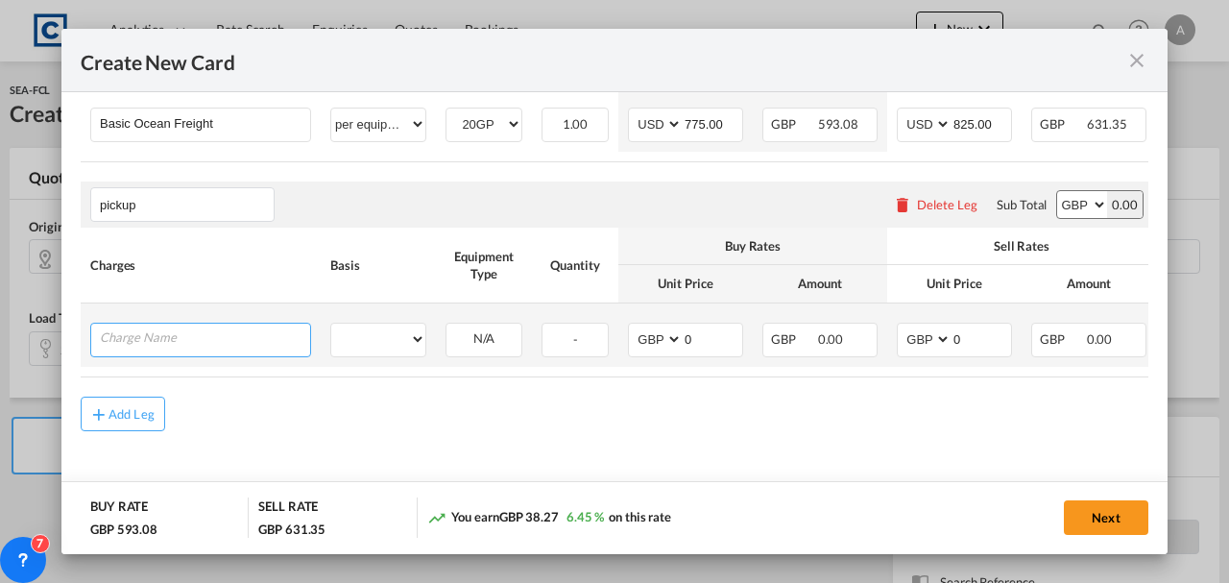
click at [142, 340] on input "Charge Name" at bounding box center [205, 338] width 210 height 29
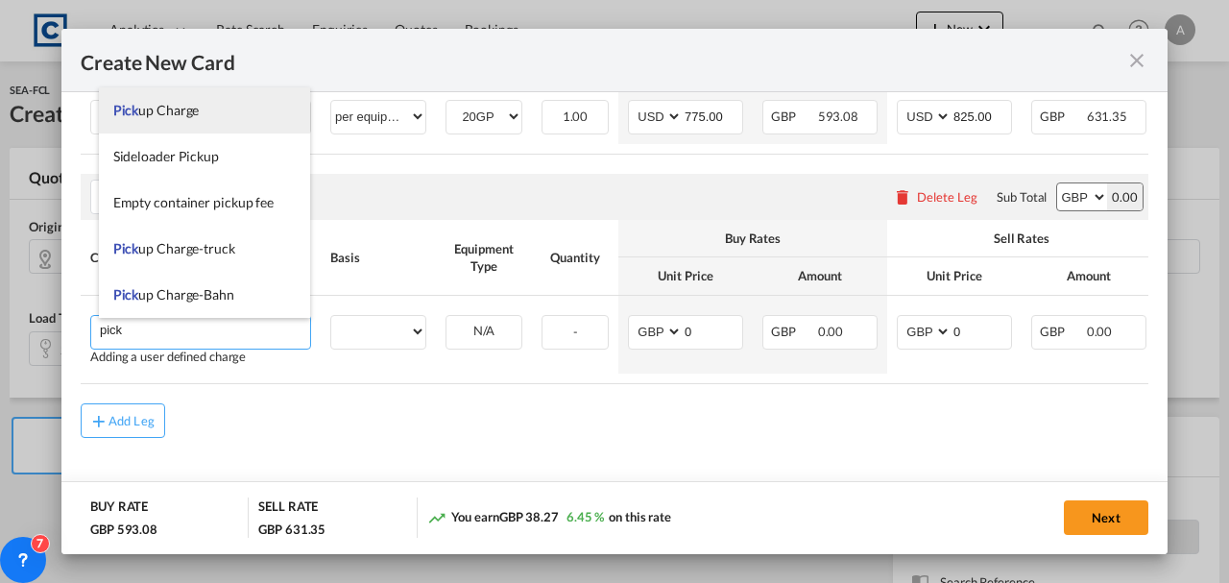
click at [151, 108] on span "Pick up Charge" at bounding box center [156, 110] width 86 height 16
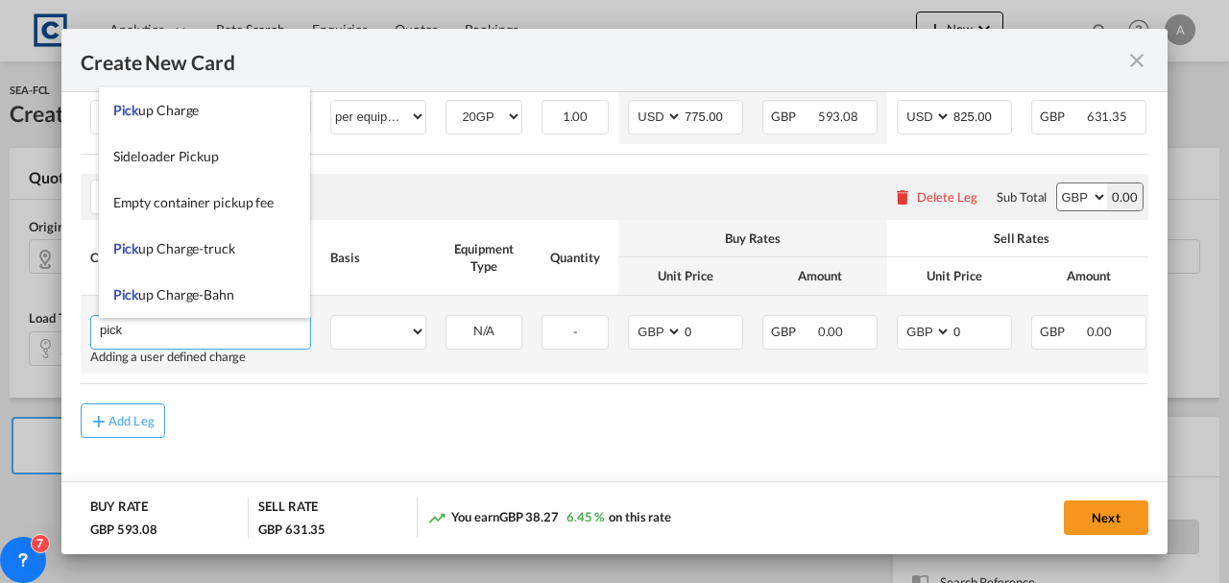
type input "Pickup Charge"
select select "per equipment"
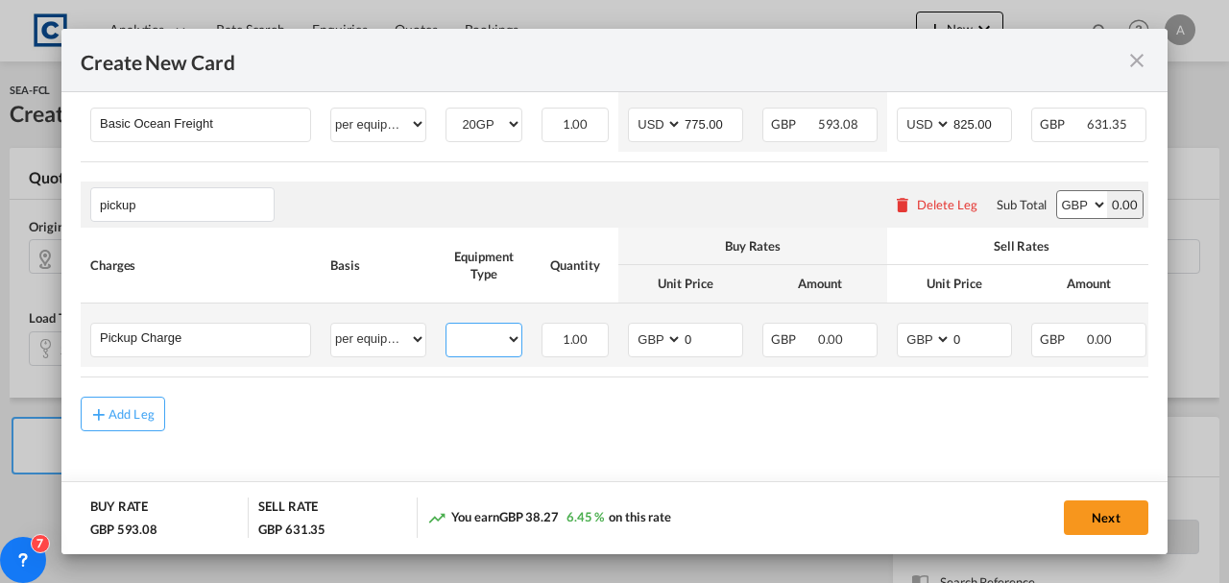
drag, startPoint x: 492, startPoint y: 334, endPoint x: 487, endPoint y: 346, distance: 12.5
click at [492, 334] on select "20GP" at bounding box center [484, 340] width 75 height 26
select select "20GP"
click at [447, 327] on select "20GP" at bounding box center [484, 340] width 75 height 26
click at [704, 346] on input "0" at bounding box center [713, 338] width 60 height 29
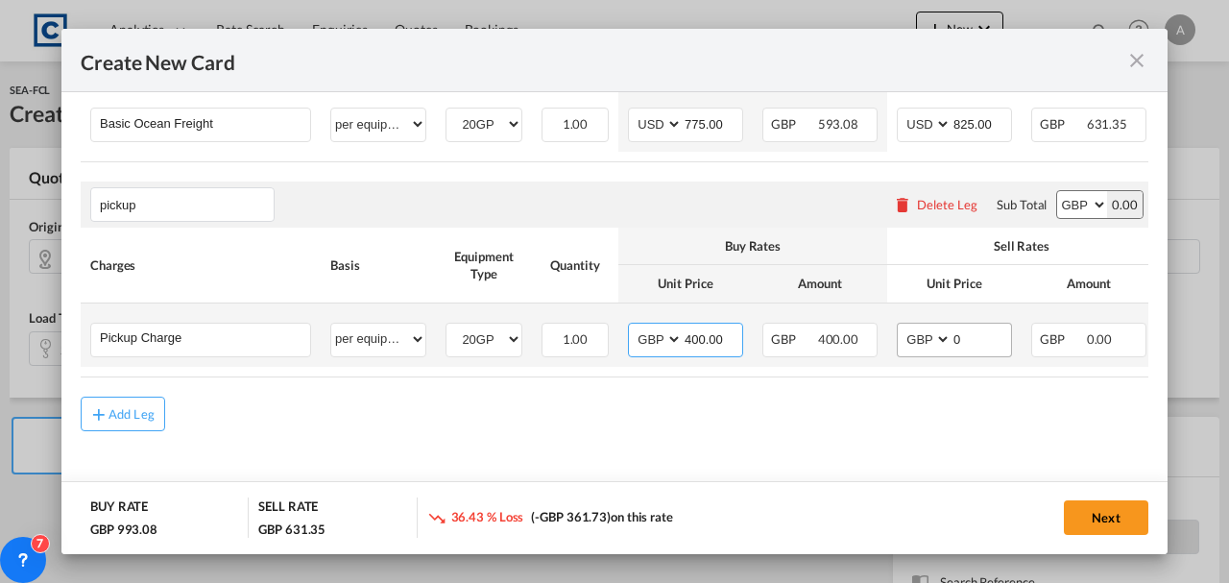
type input "400.00"
click at [974, 345] on input "0" at bounding box center [982, 338] width 60 height 29
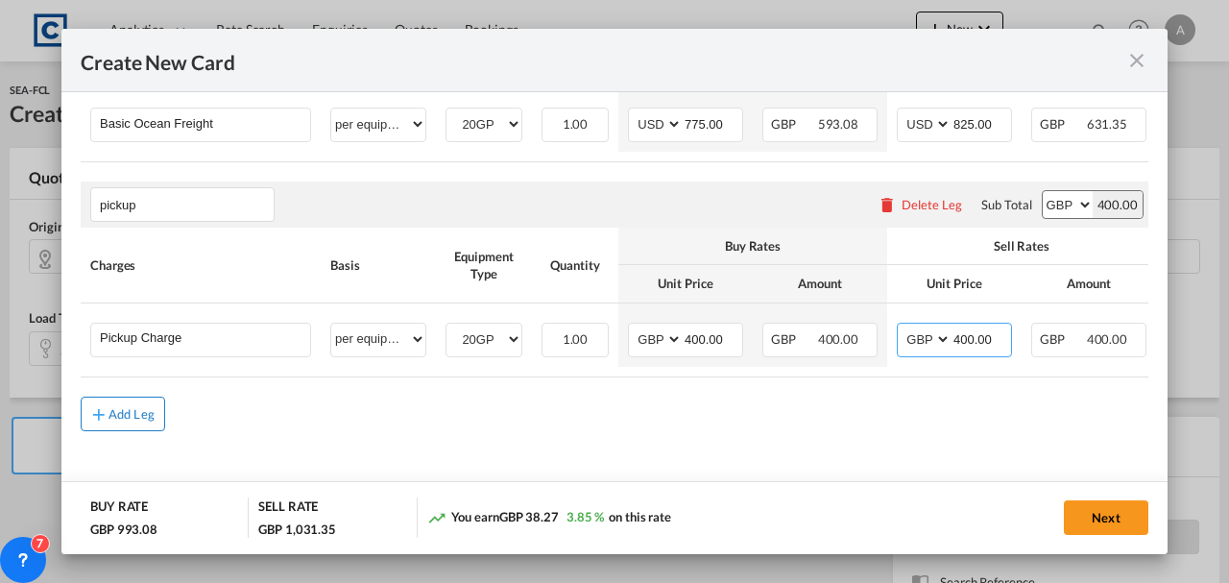
type input "400.00"
click at [109, 405] on button "Add Leg" at bounding box center [123, 414] width 85 height 35
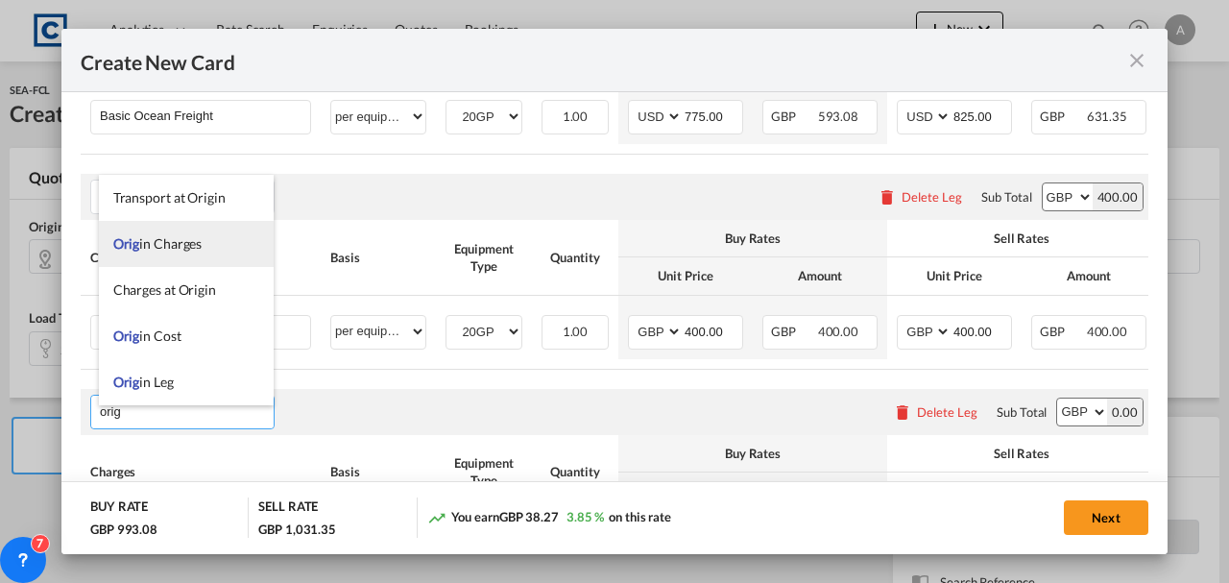
click at [133, 259] on li "Orig in Charges" at bounding box center [186, 244] width 175 height 46
type input "Origin Charges"
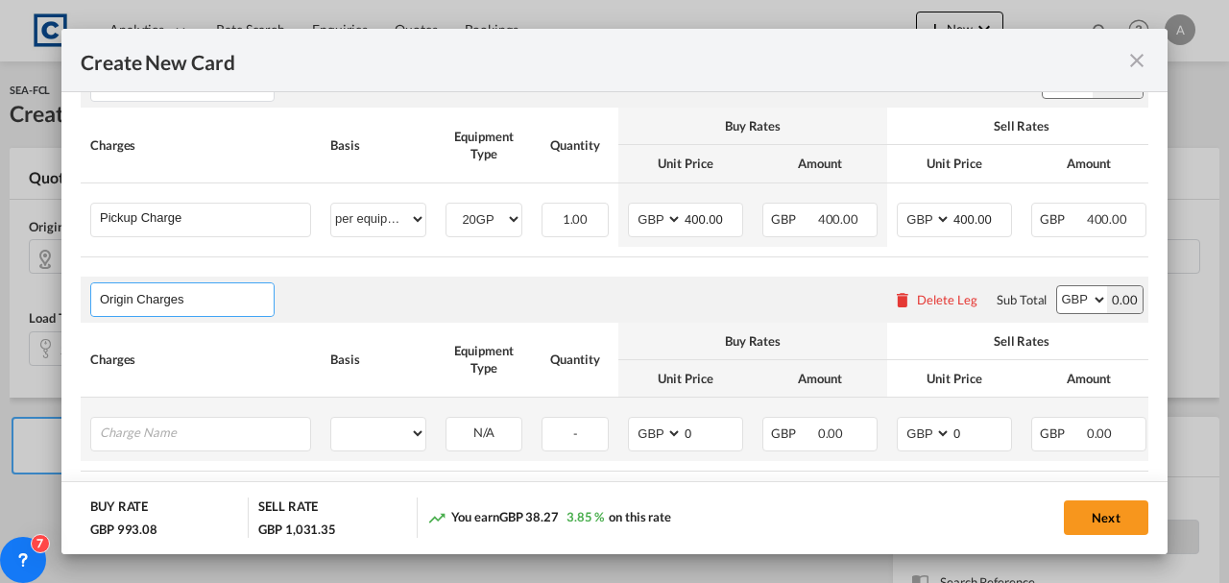
scroll to position [909, 0]
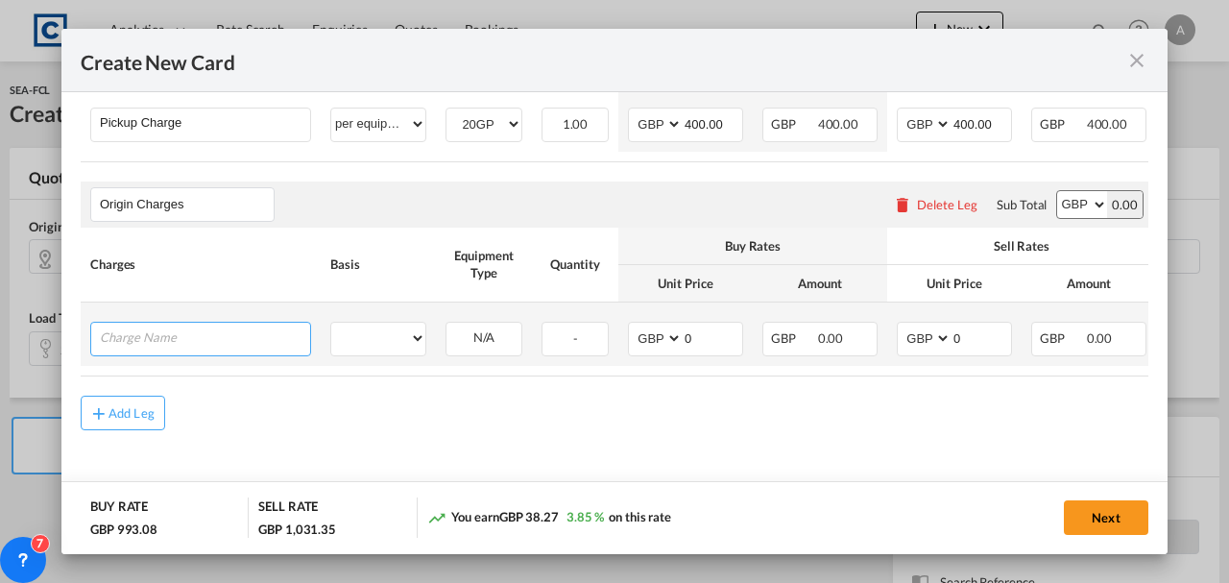
click at [115, 335] on input "Charge Name" at bounding box center [205, 337] width 210 height 29
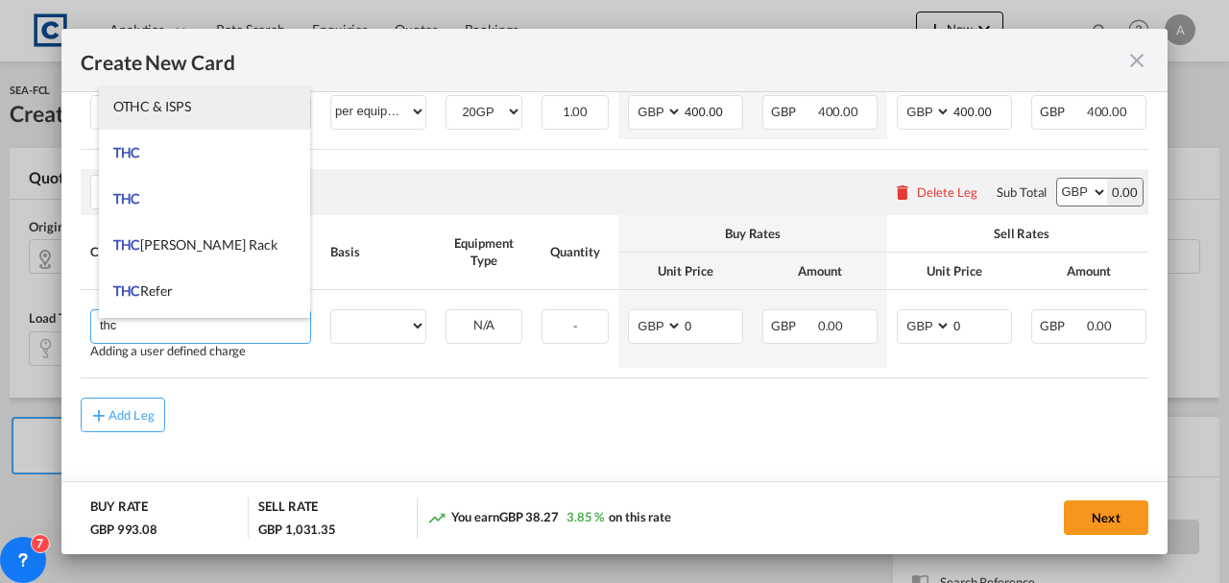
scroll to position [231, 0]
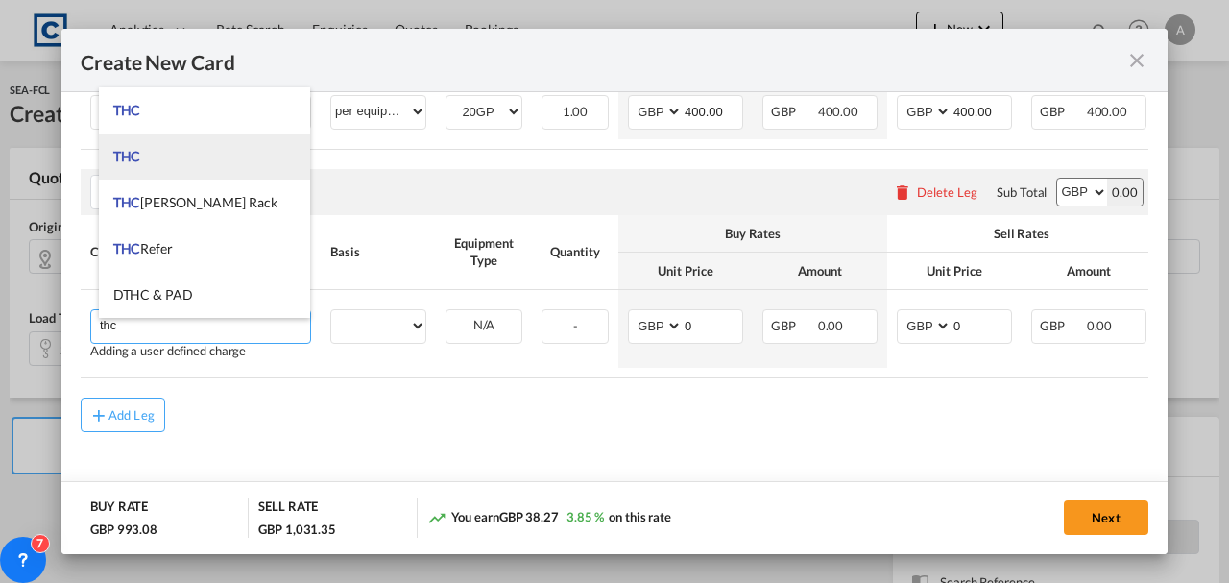
click at [165, 163] on li "THC" at bounding box center [205, 156] width 212 height 46
type input "THC"
select select "per equipment"
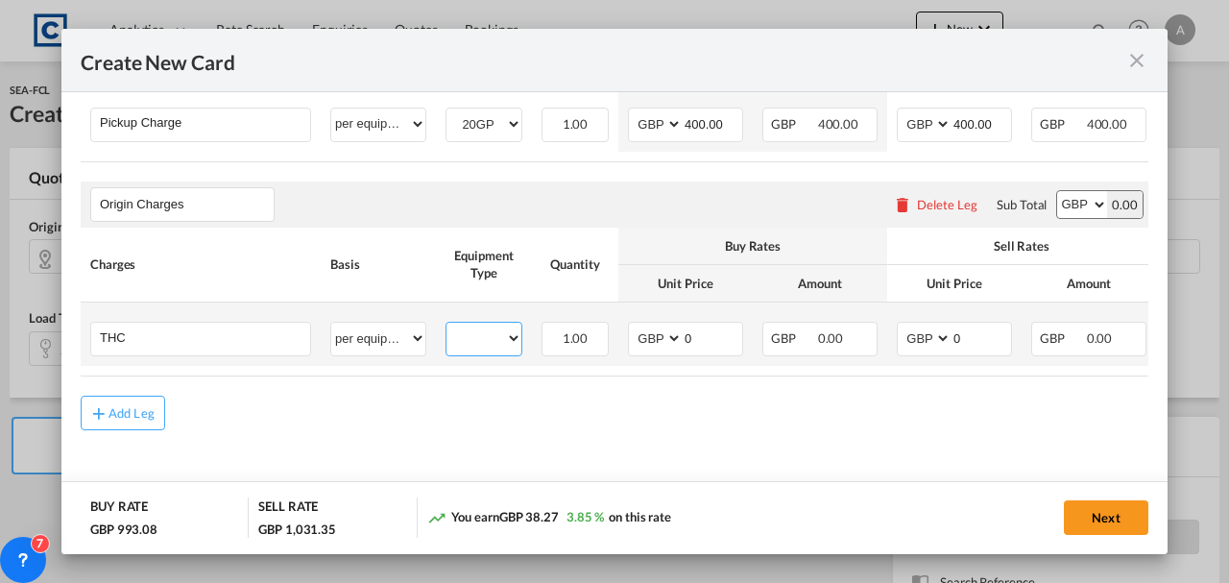
drag, startPoint x: 474, startPoint y: 333, endPoint x: 475, endPoint y: 343, distance: 9.7
click at [474, 333] on select "20GP" at bounding box center [484, 339] width 75 height 26
select select "20GP"
click at [447, 326] on select "20GP" at bounding box center [484, 339] width 75 height 26
click at [724, 341] on input "0" at bounding box center [713, 337] width 60 height 29
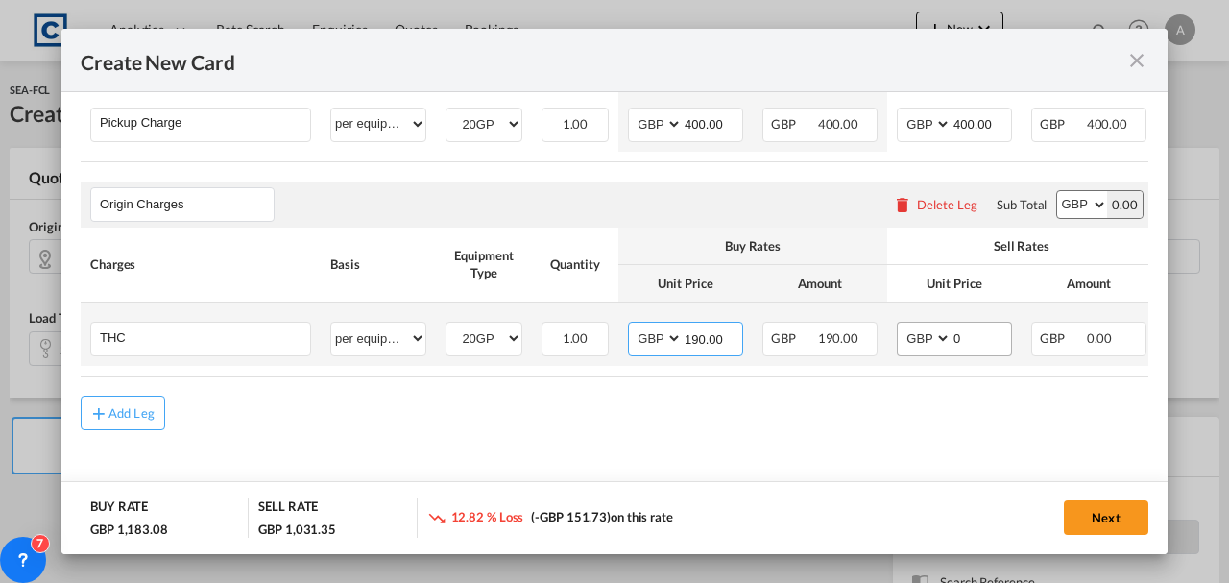
type input "190.00"
click at [997, 335] on input "0" at bounding box center [982, 337] width 60 height 29
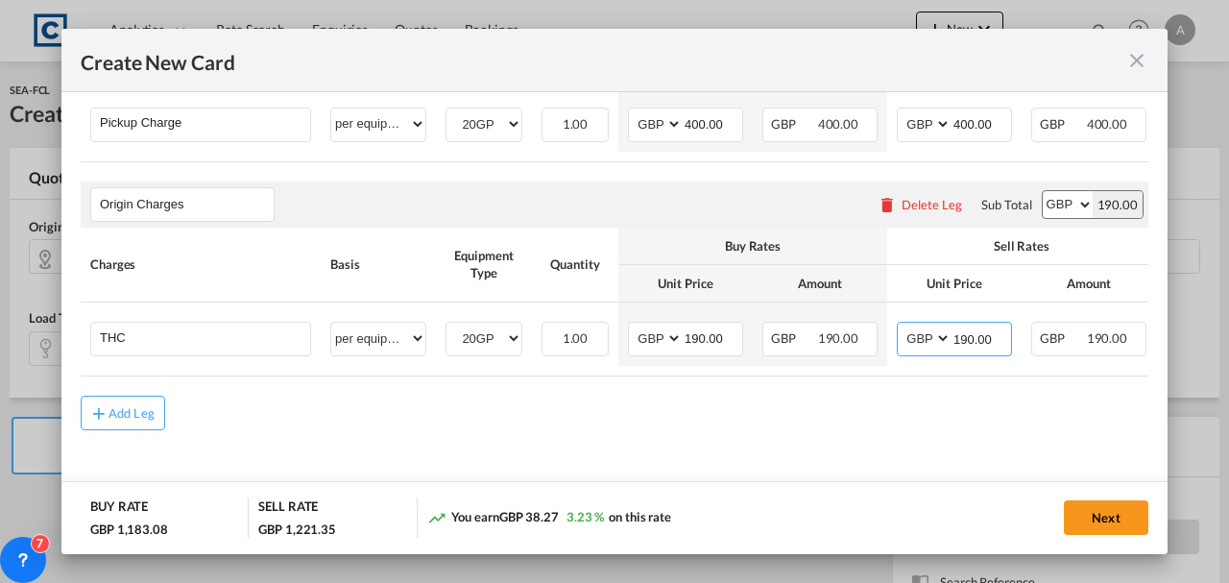
type input "190.00"
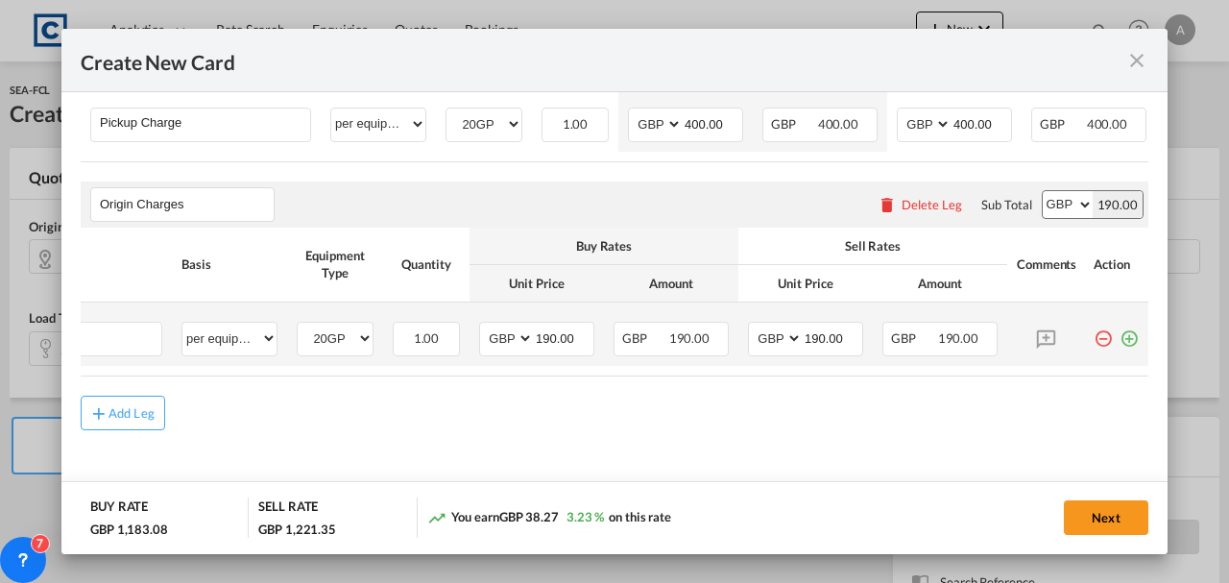
click at [1123, 332] on md-icon "icon-plus-circle-outline green-400-fg" at bounding box center [1129, 331] width 19 height 19
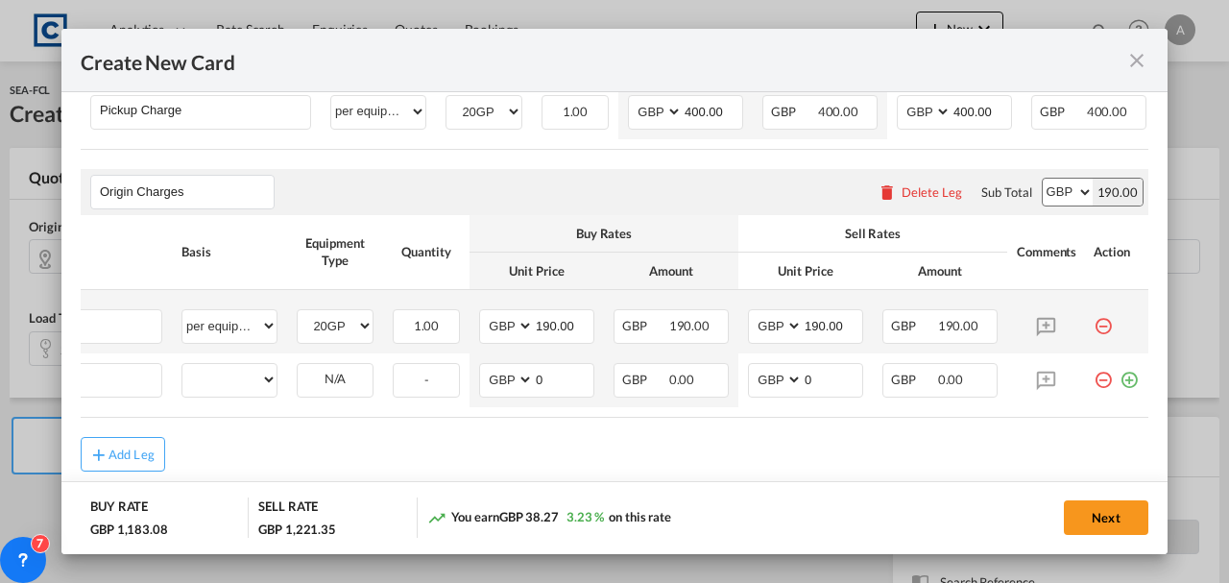
scroll to position [0, 19]
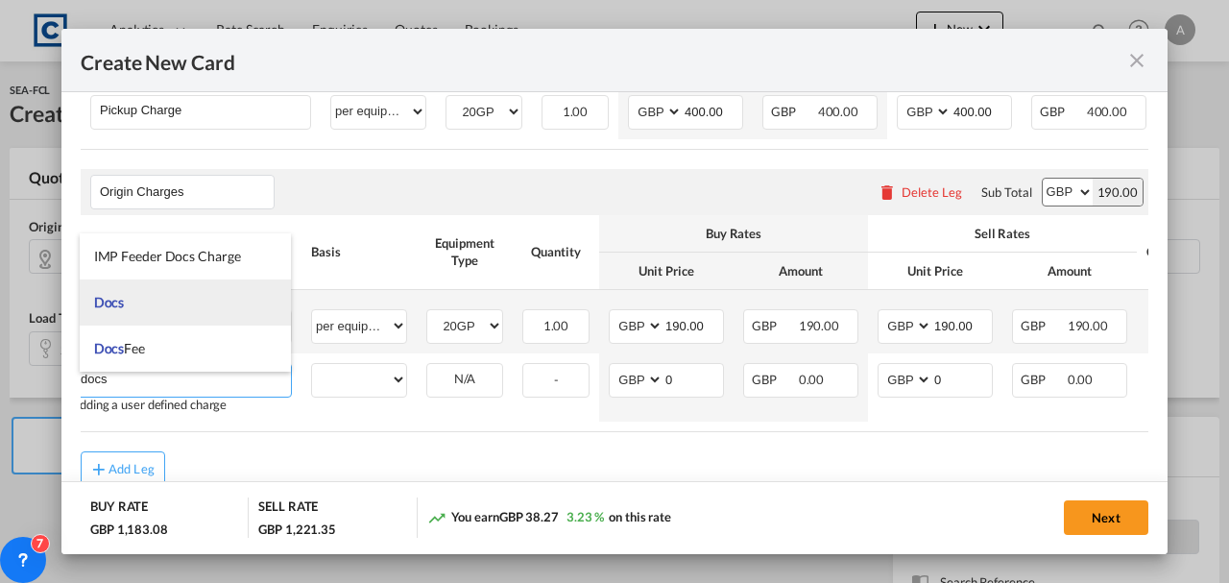
click at [159, 288] on li "Docs" at bounding box center [186, 302] width 212 height 46
type input "Docs"
select select "per shipment"
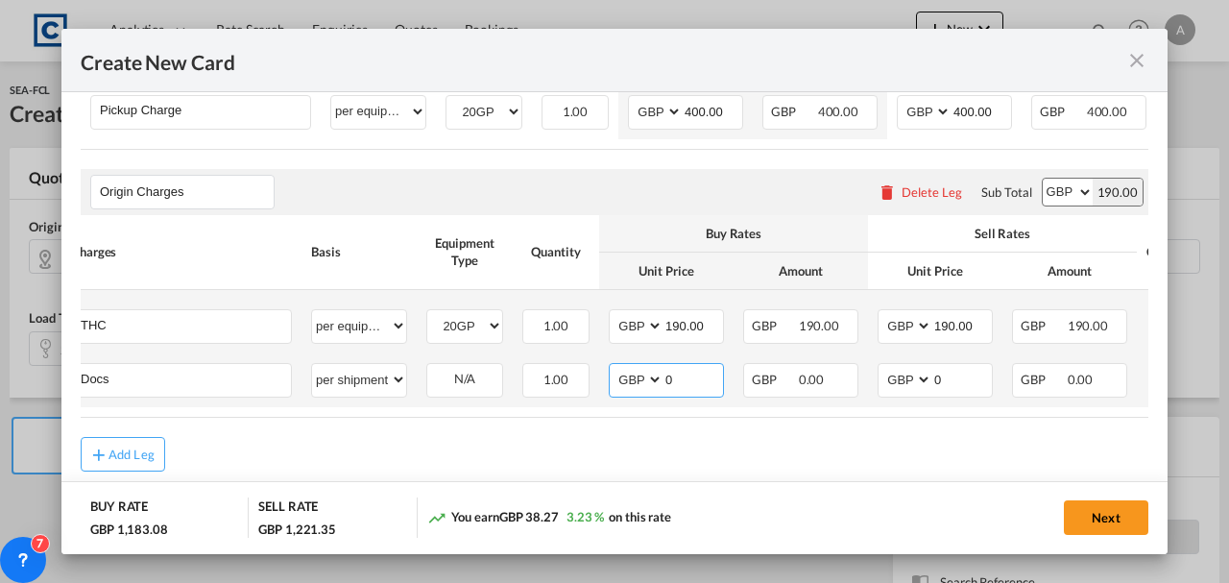
click at [688, 384] on input "0" at bounding box center [694, 378] width 60 height 29
type input "50.00"
click at [1007, 388] on td "GBP 0.00" at bounding box center [1070, 380] width 134 height 54
click at [934, 374] on input "0" at bounding box center [963, 378] width 60 height 29
click at [964, 375] on input "0" at bounding box center [963, 378] width 60 height 29
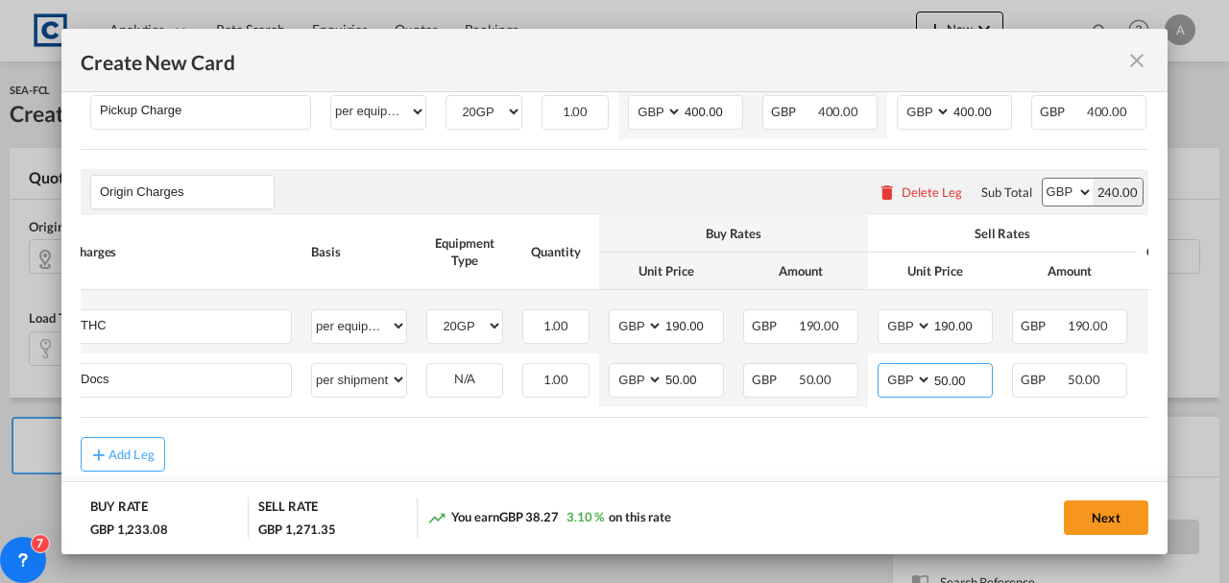
type input "50.00"
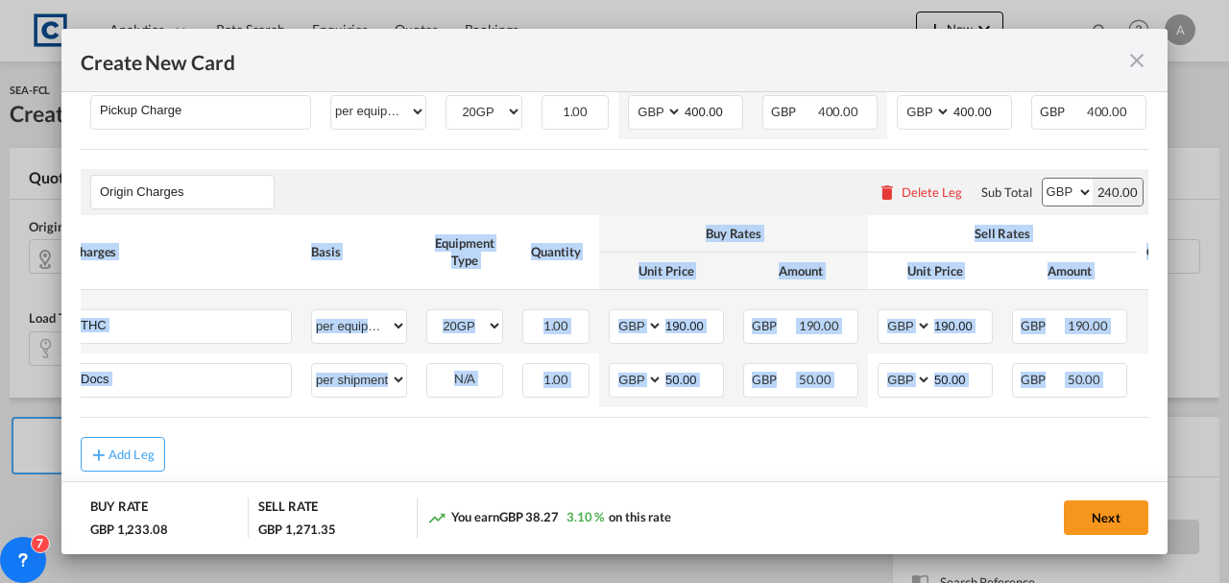
drag, startPoint x: 714, startPoint y: 432, endPoint x: 959, endPoint y: 428, distance: 245.9
click at [957, 430] on rate-modification "Main Freight Please enter leg name Leg Name Already Exists Delete Leg Sub Total…" at bounding box center [615, 96] width 1068 height 752
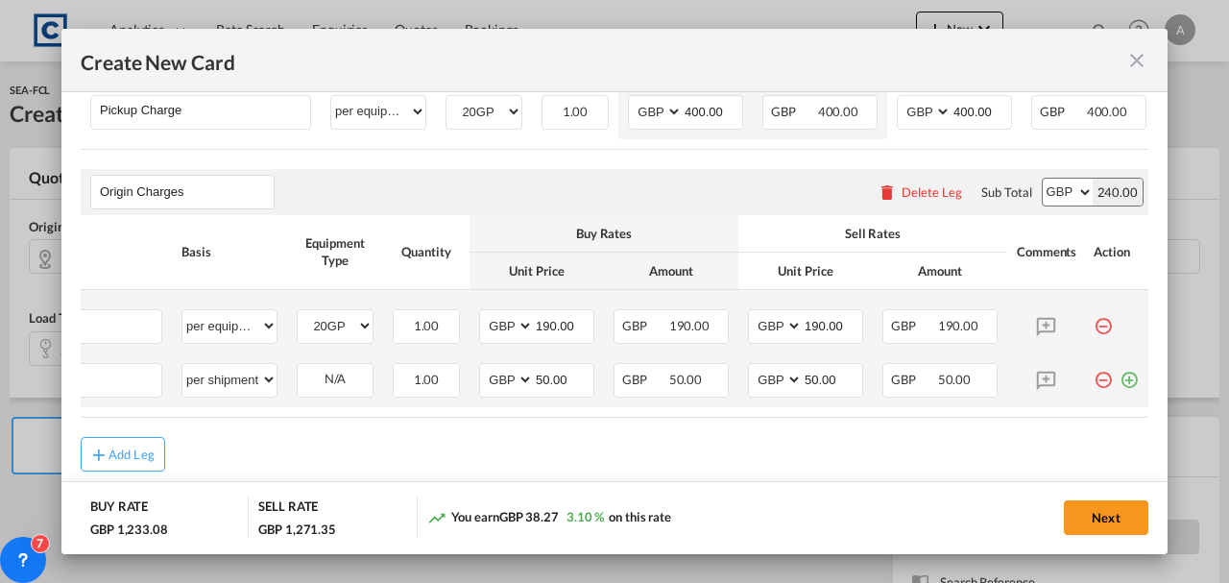
click at [1123, 382] on md-icon "icon-plus-circle-outline green-400-fg" at bounding box center [1129, 372] width 19 height 19
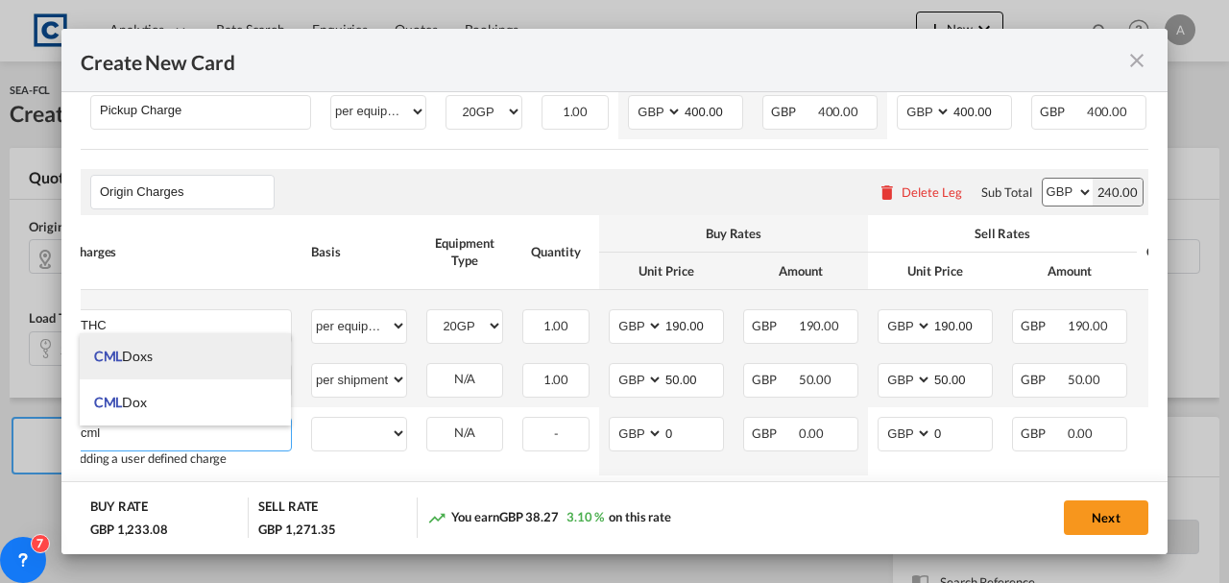
click at [137, 351] on span "CML Doxs" at bounding box center [123, 356] width 59 height 16
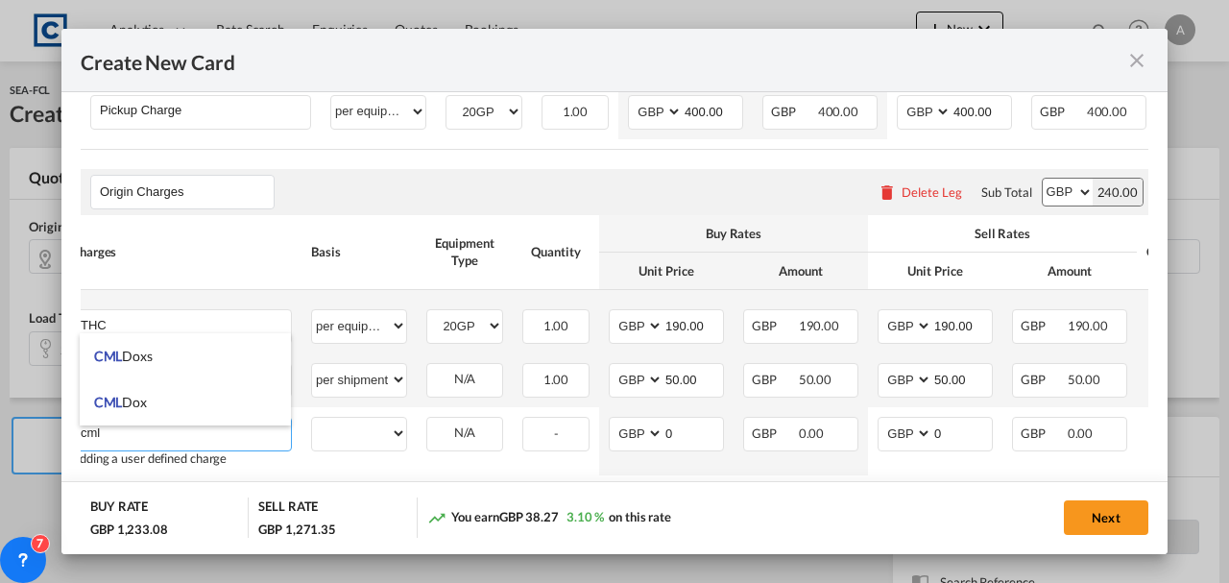
type input "CML Doxs"
select select "per B/L"
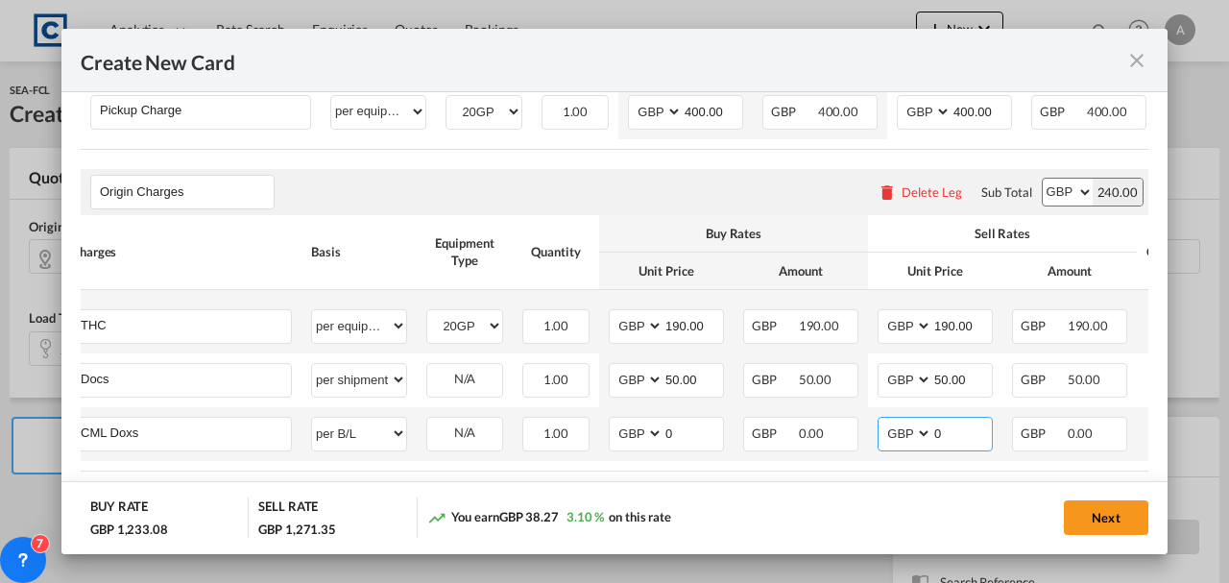
click at [958, 445] on input "0" at bounding box center [963, 432] width 60 height 29
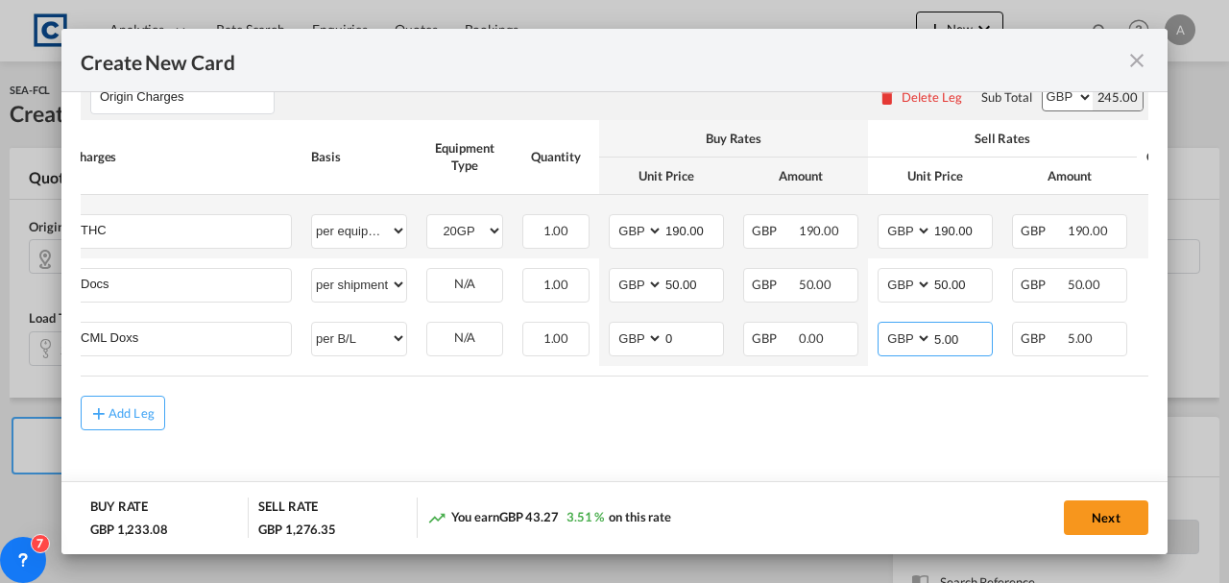
type input "5.00"
click at [371, 378] on rate-modification "Main Freight Please enter leg name Leg Name Already Exists Delete Leg Sub Total…" at bounding box center [615, 27] width 1068 height 806
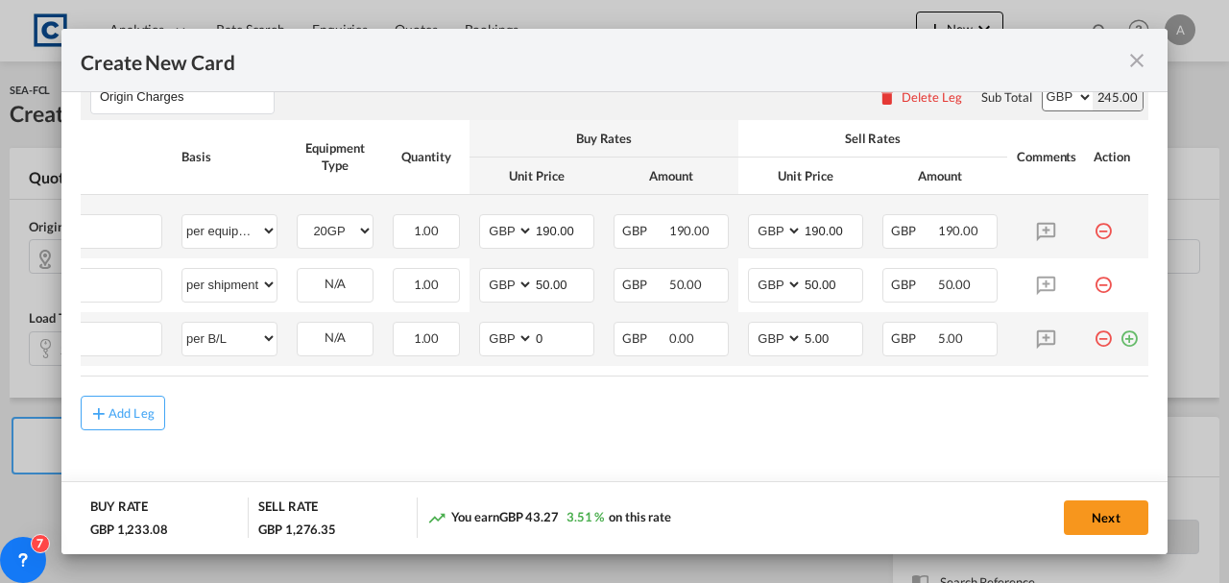
click at [1120, 335] on md-icon "icon-plus-circle-outline green-400-fg" at bounding box center [1129, 331] width 19 height 19
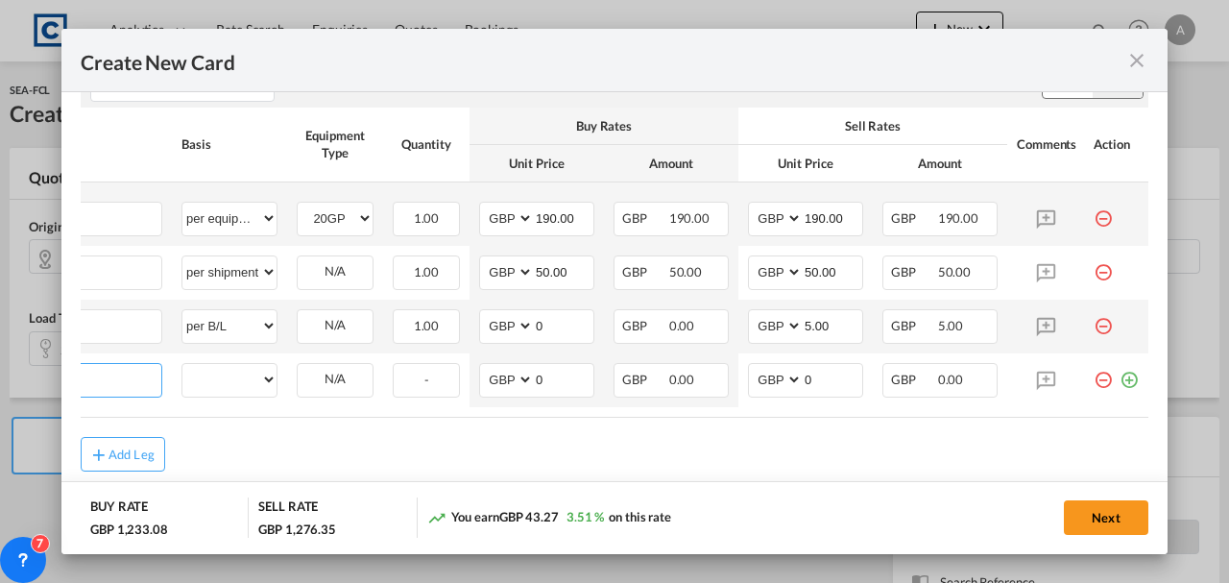
scroll to position [0, 19]
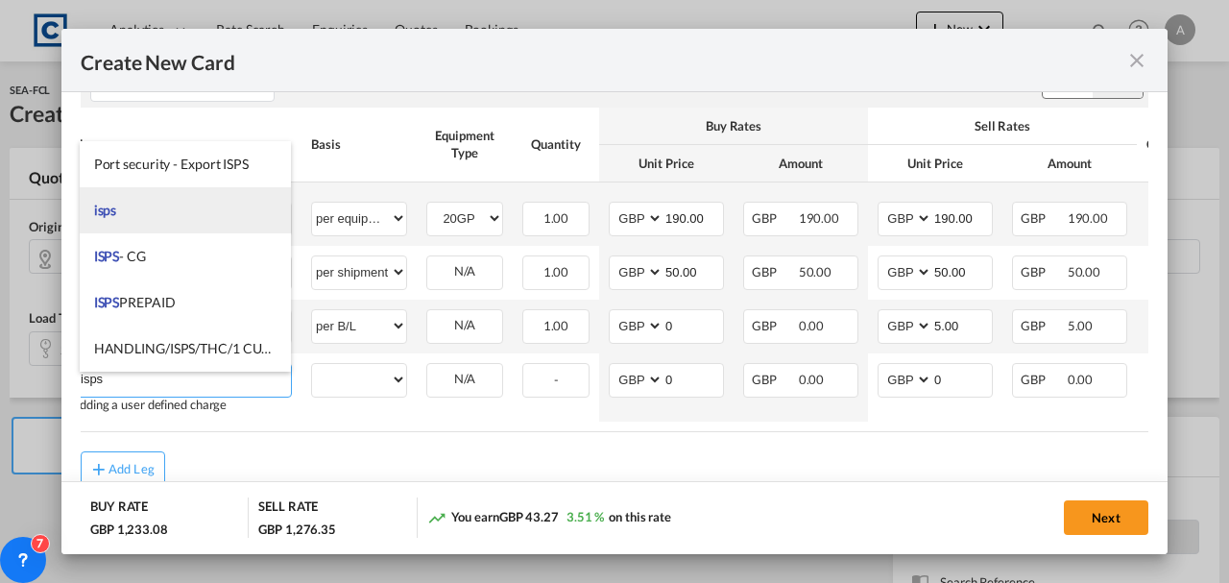
type input "isps"
click at [150, 224] on li "isps" at bounding box center [186, 210] width 212 height 46
select select "per container"
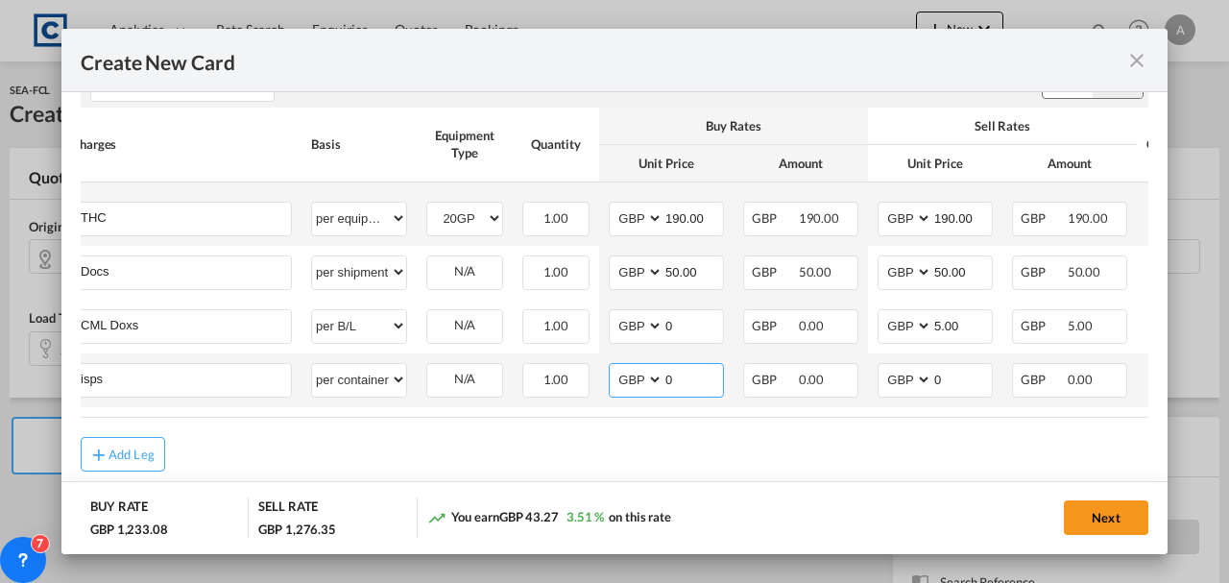
click at [715, 379] on input "0" at bounding box center [694, 378] width 60 height 29
type input "30.00"
click at [956, 390] on input "0" at bounding box center [963, 378] width 60 height 29
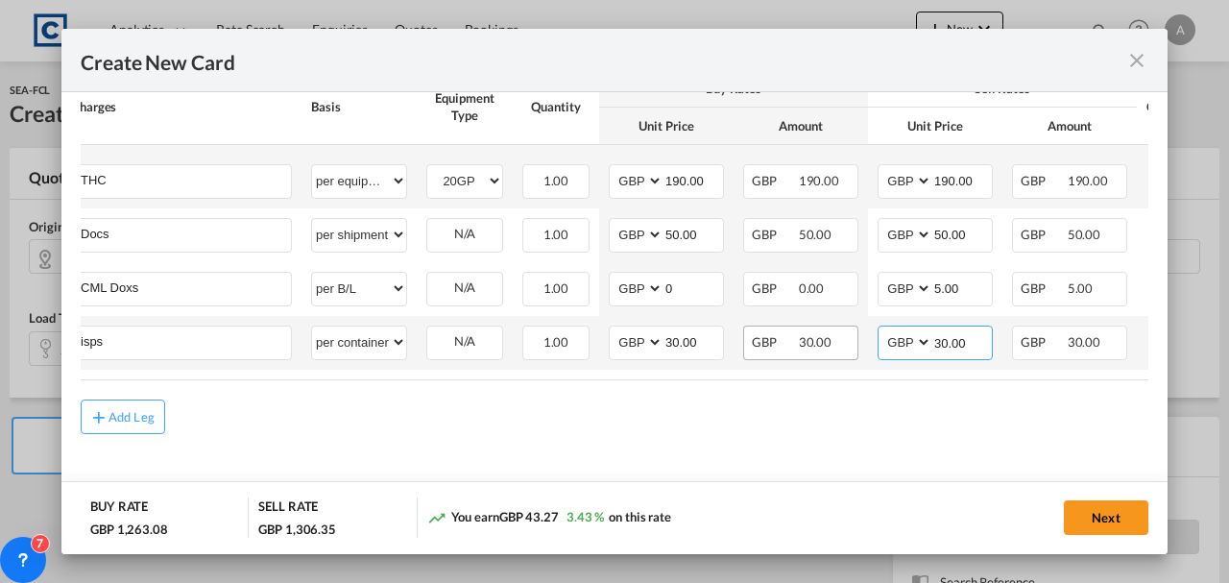
scroll to position [1070, 0]
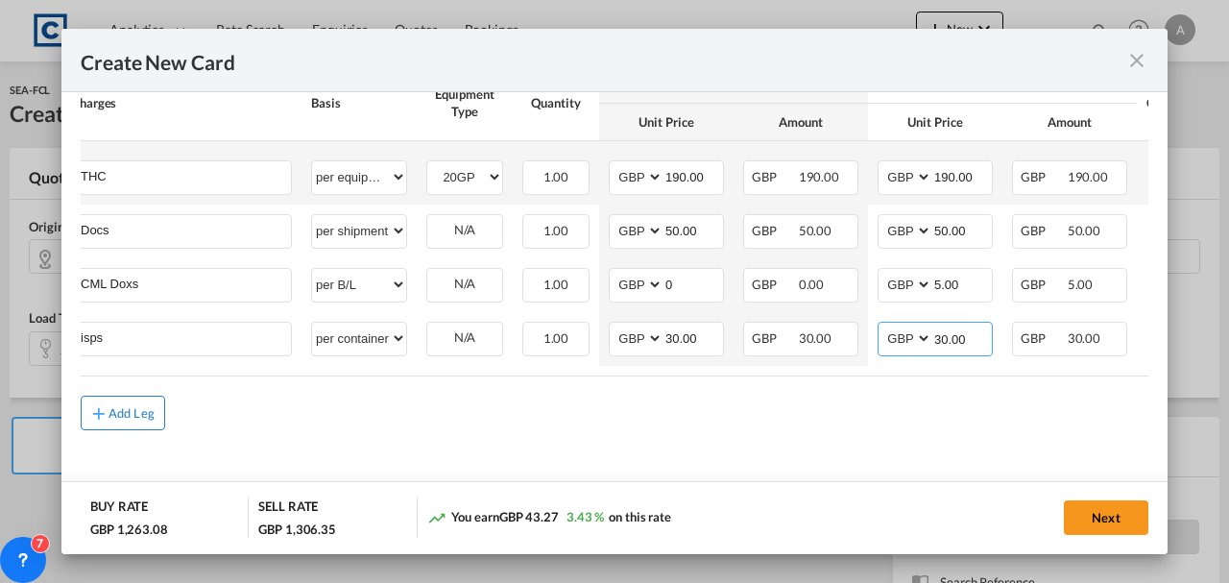
type input "30.00"
click at [128, 422] on button "Add Leg" at bounding box center [123, 413] width 85 height 35
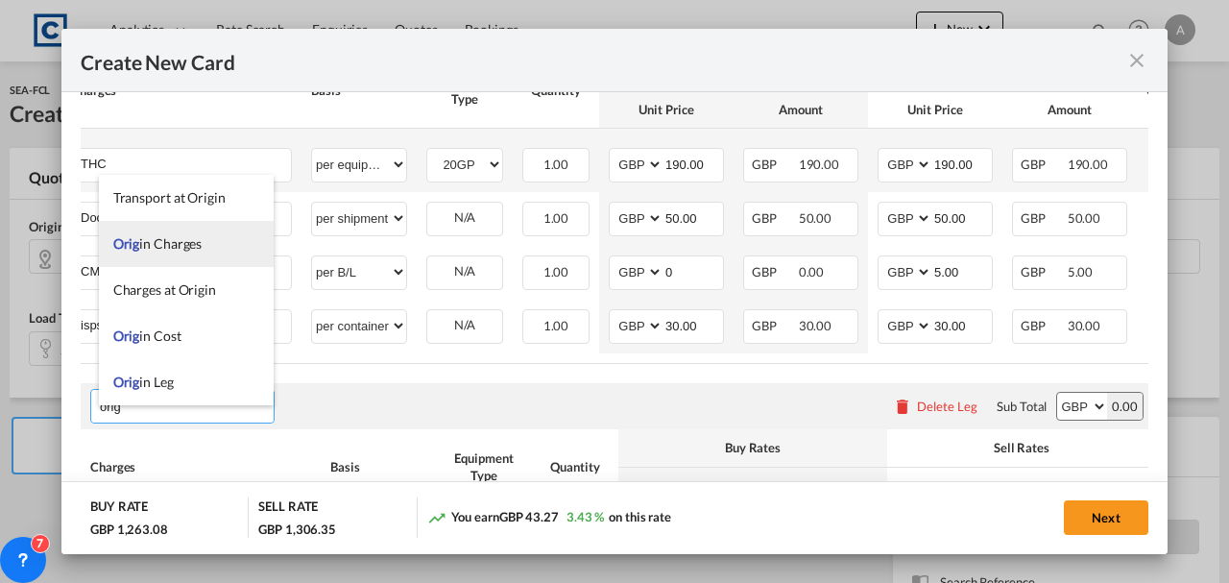
type input "orig"
click at [157, 256] on li "Orig in Charges" at bounding box center [186, 244] width 175 height 46
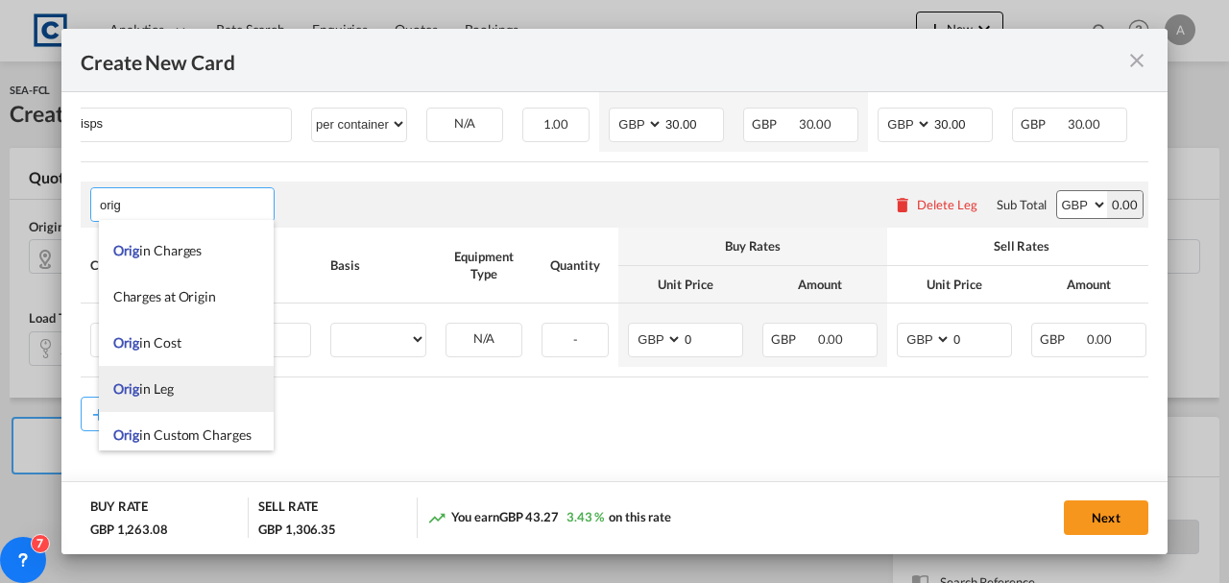
scroll to position [46, 0]
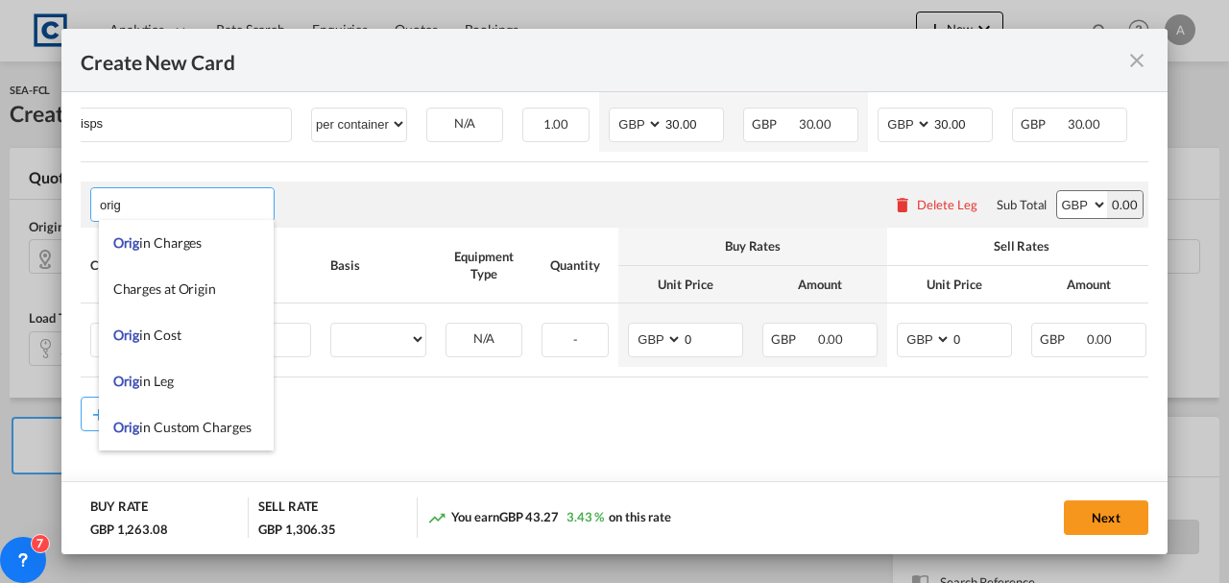
click at [174, 417] on li "Orig in Custom Charges" at bounding box center [186, 427] width 175 height 46
type input "Origin Custom Charges"
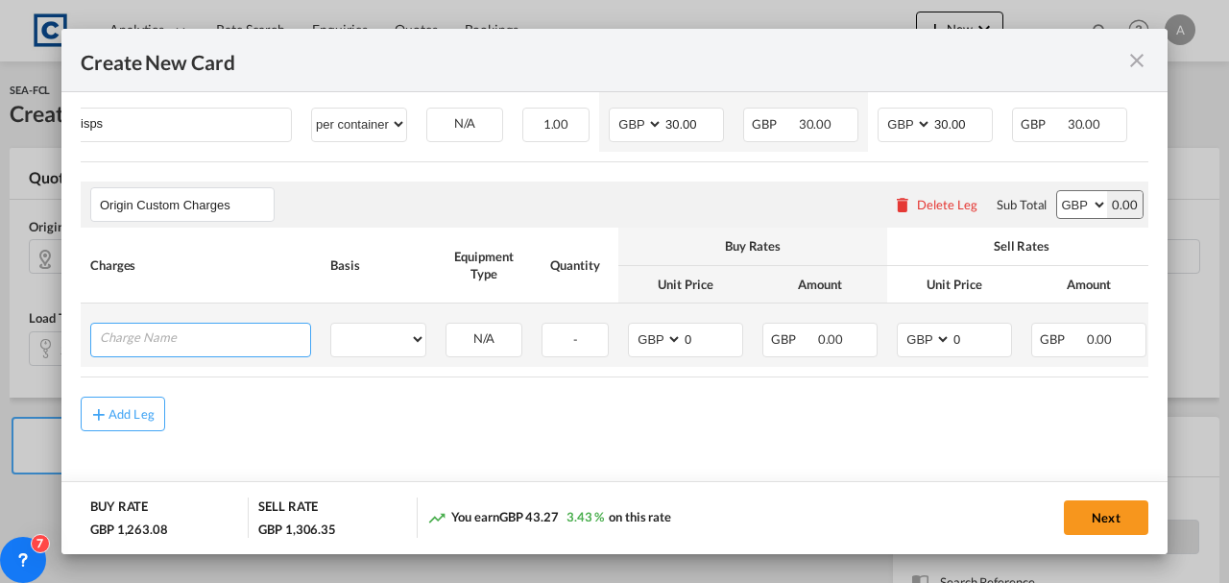
click at [180, 326] on input "Charge Name" at bounding box center [205, 338] width 210 height 29
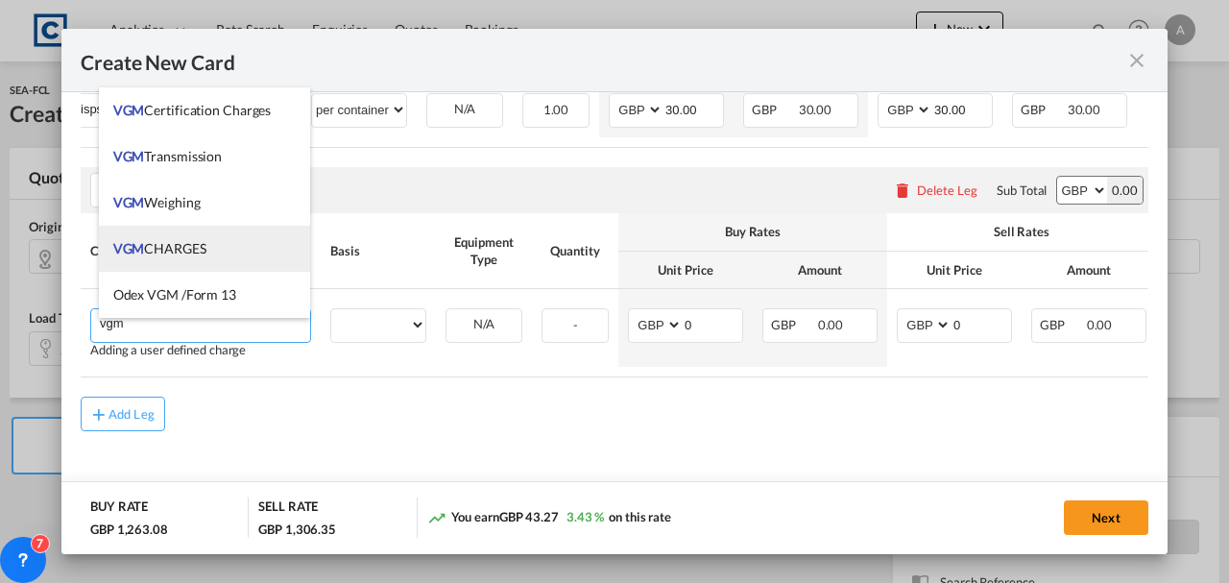
click at [182, 248] on span "VGM CHARGES" at bounding box center [159, 248] width 93 height 16
type input "VGM CHARGES"
select select "per container"
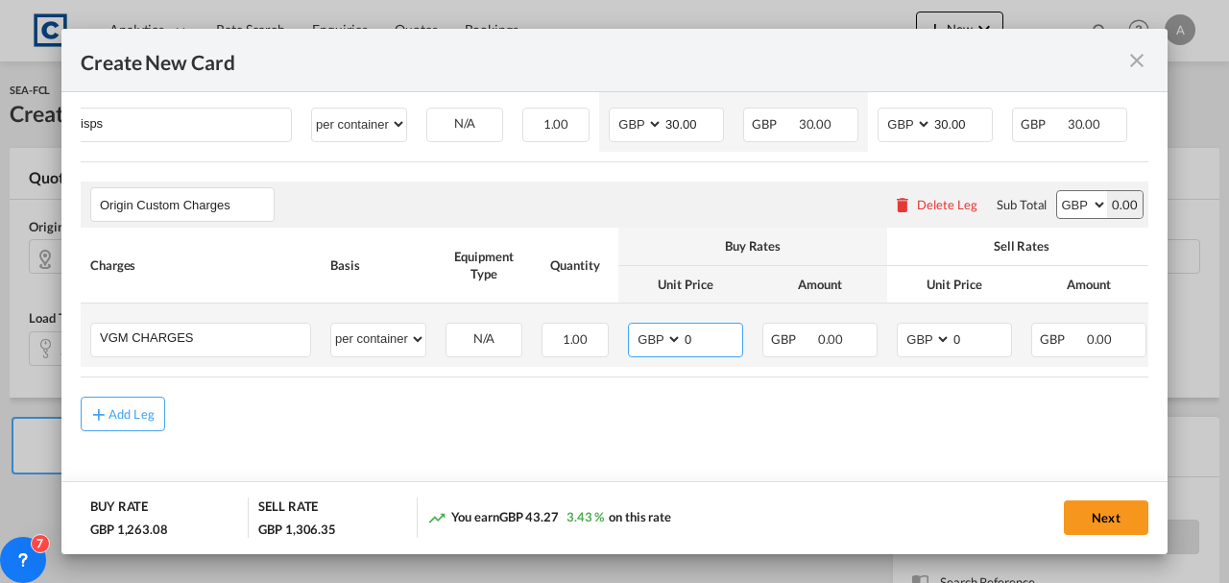
click at [726, 333] on input "0" at bounding box center [713, 338] width 60 height 29
type input "35.00"
click at [993, 337] on input "0" at bounding box center [982, 338] width 60 height 29
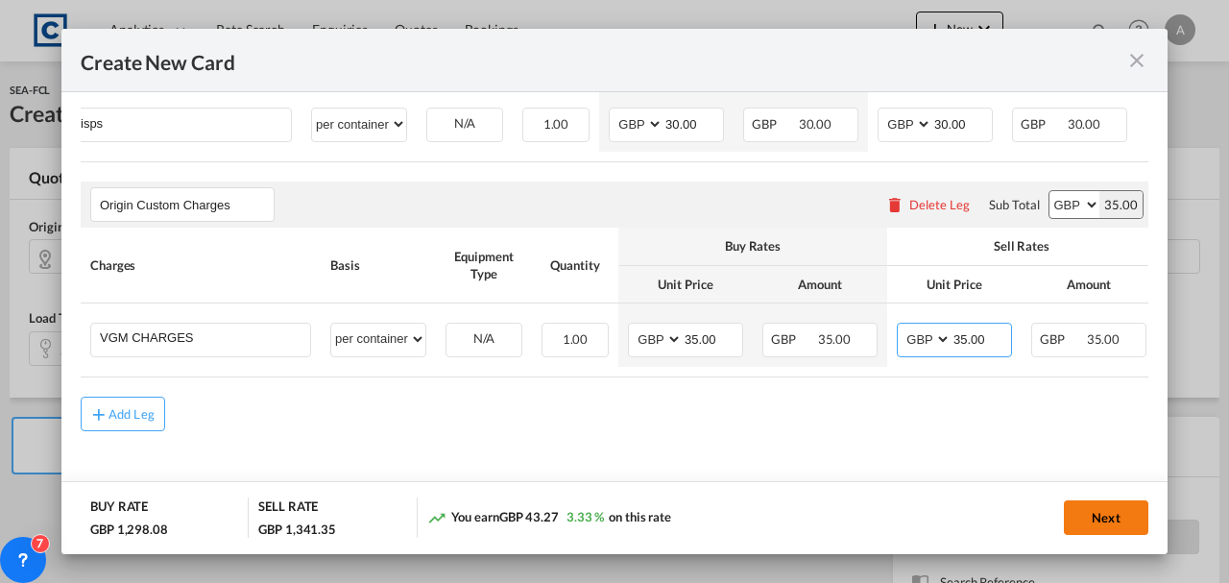
type input "35.00"
click at [1096, 505] on button "Next" at bounding box center [1106, 517] width 85 height 35
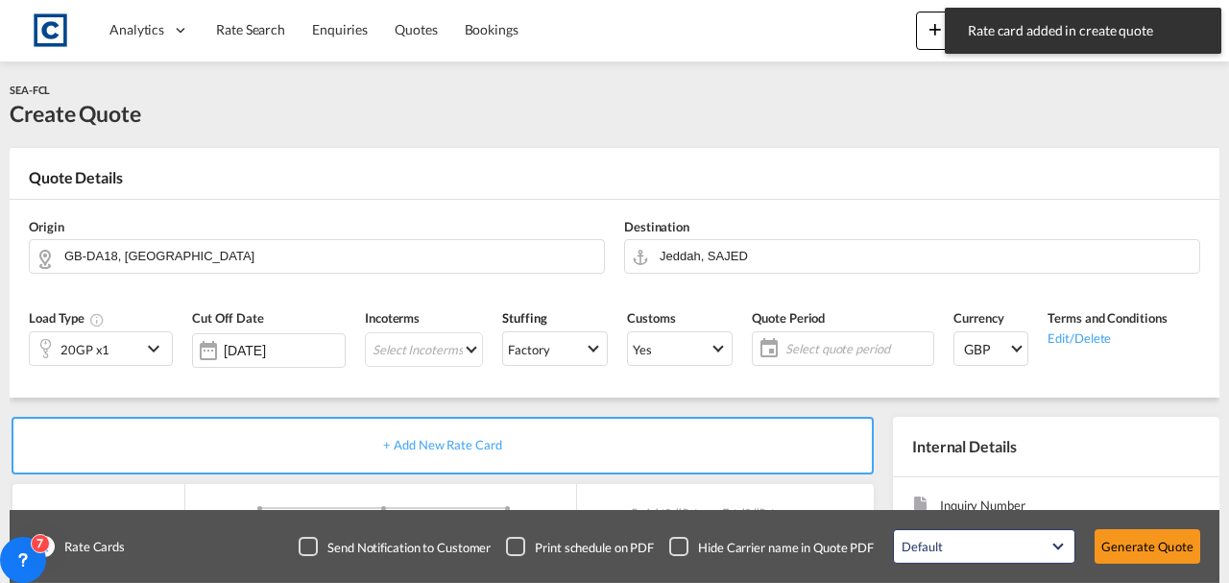
type input "775"
type input "825"
type input "400"
type input "190"
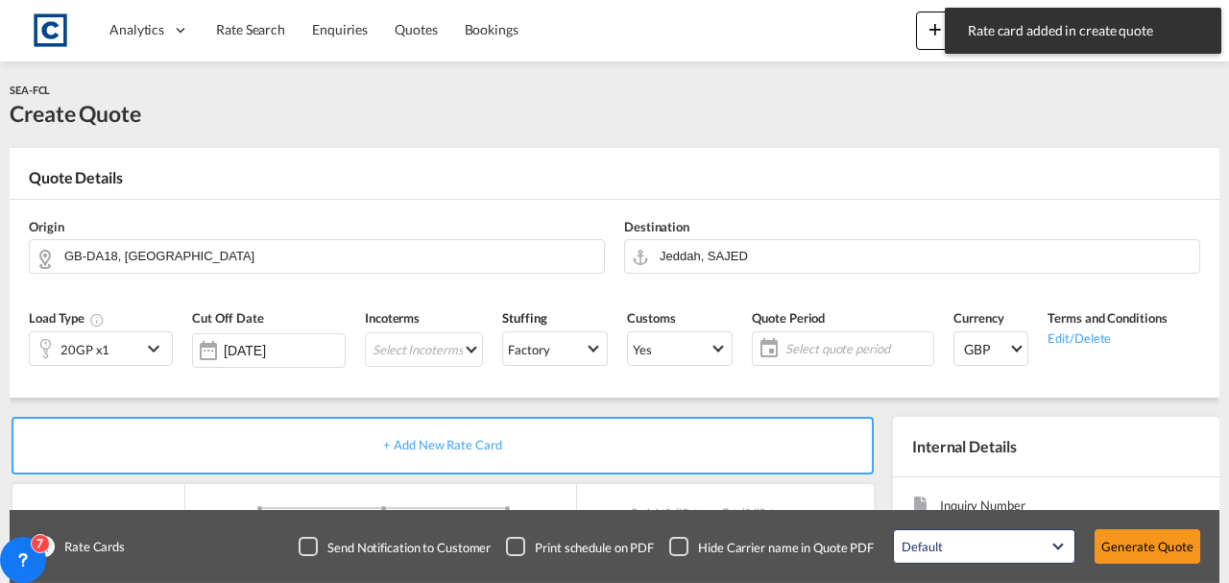
type input "190"
type input "50"
type input "5"
type input "30"
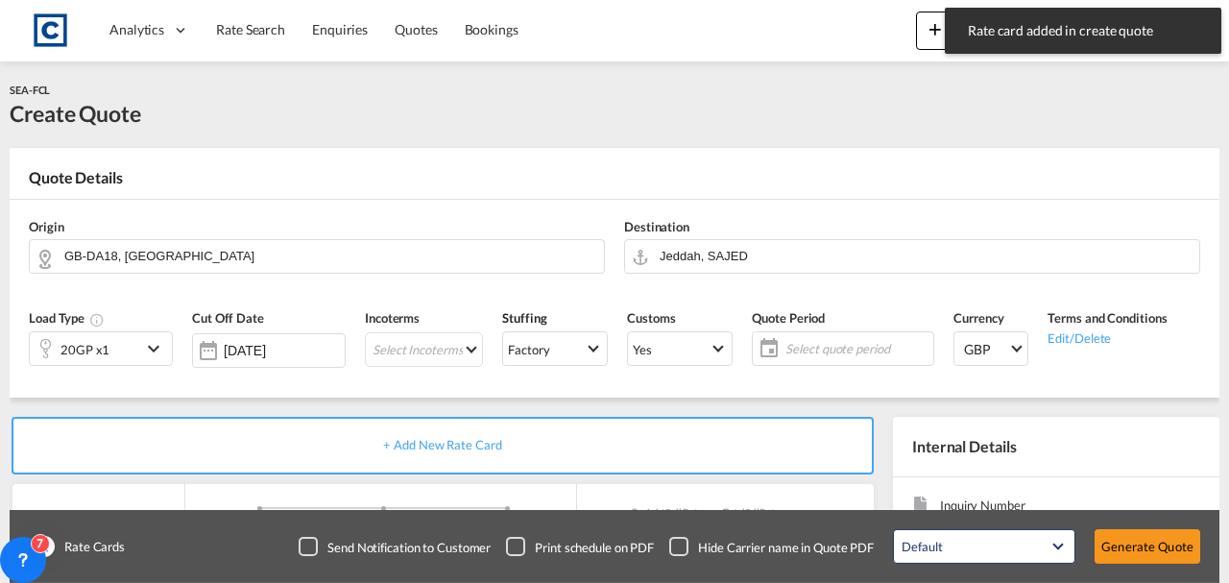
type input "30"
type input "35"
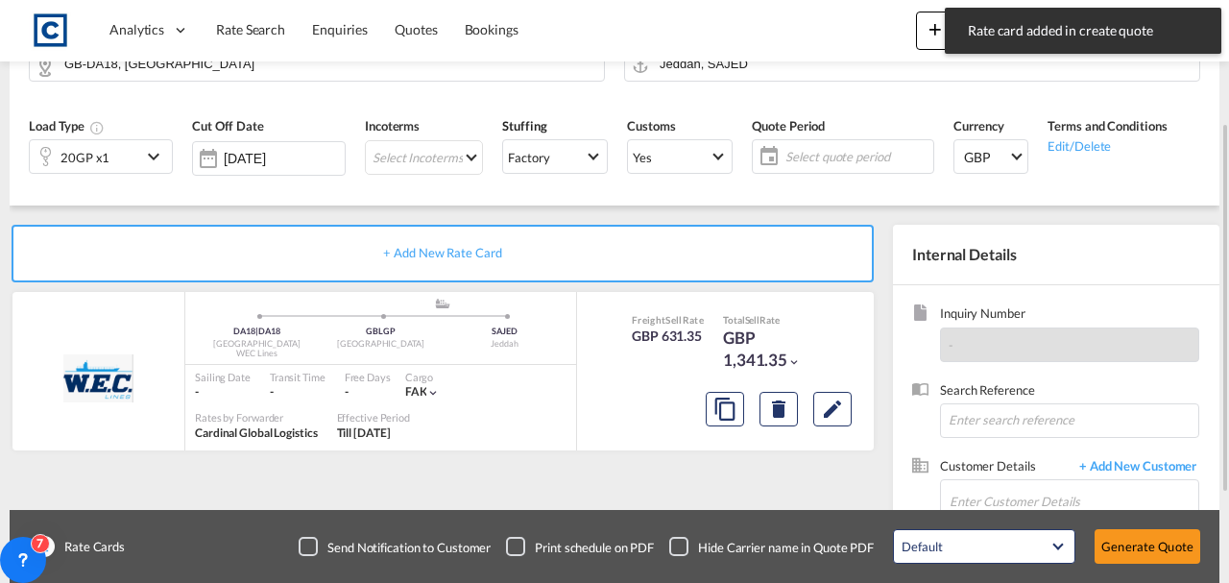
click at [830, 158] on span "Select quote period" at bounding box center [857, 156] width 143 height 17
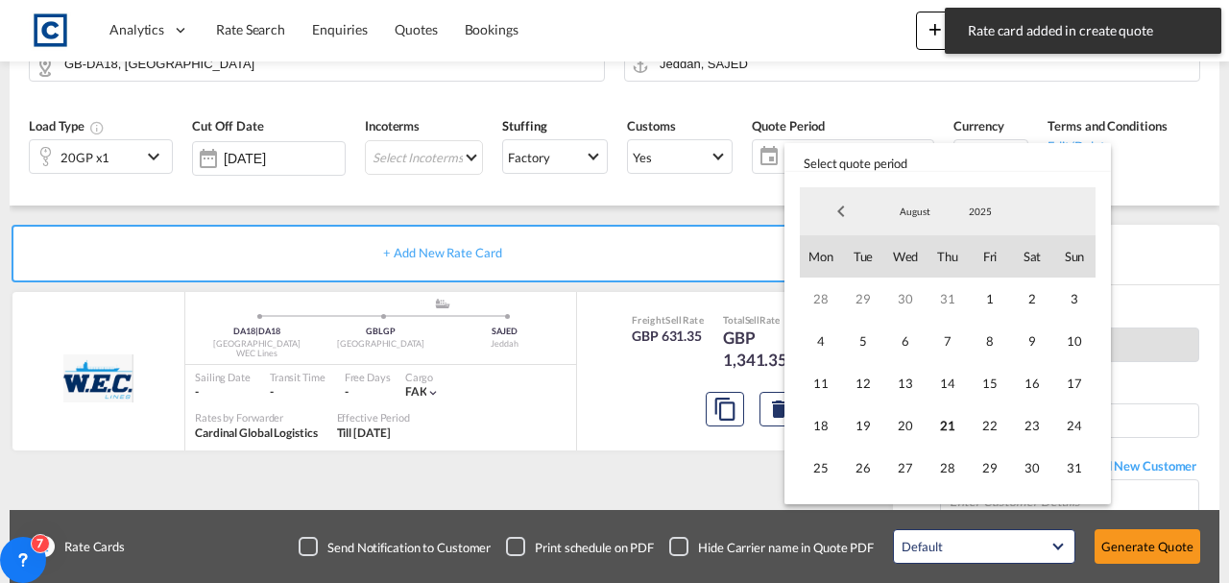
click at [934, 203] on md-select-value "August" at bounding box center [915, 211] width 65 height 29
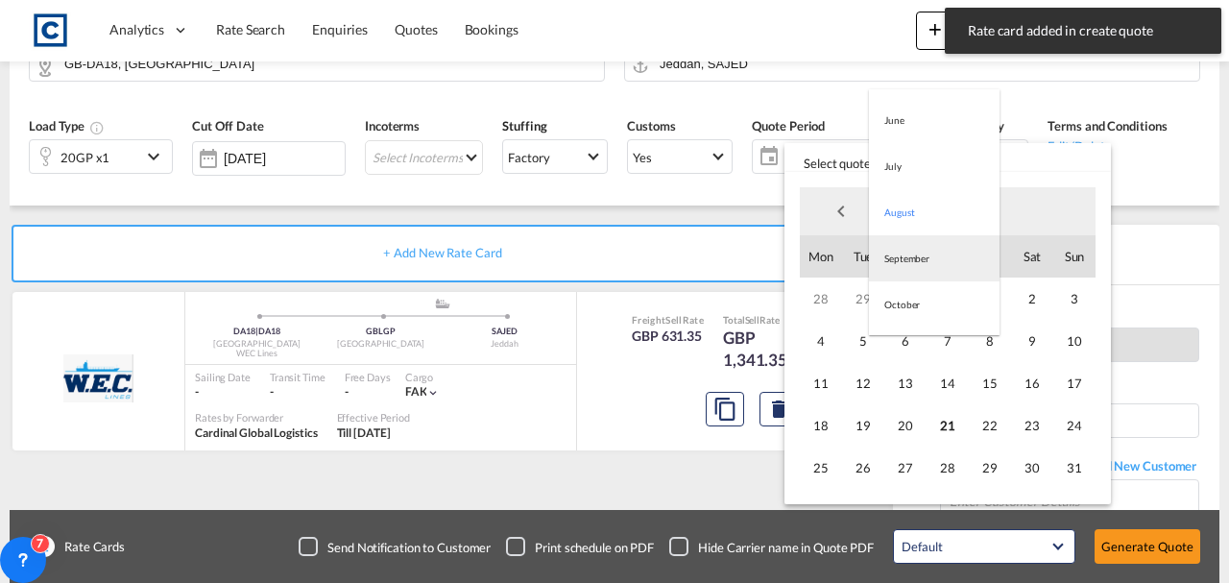
click at [914, 250] on md-option "September" at bounding box center [934, 258] width 131 height 46
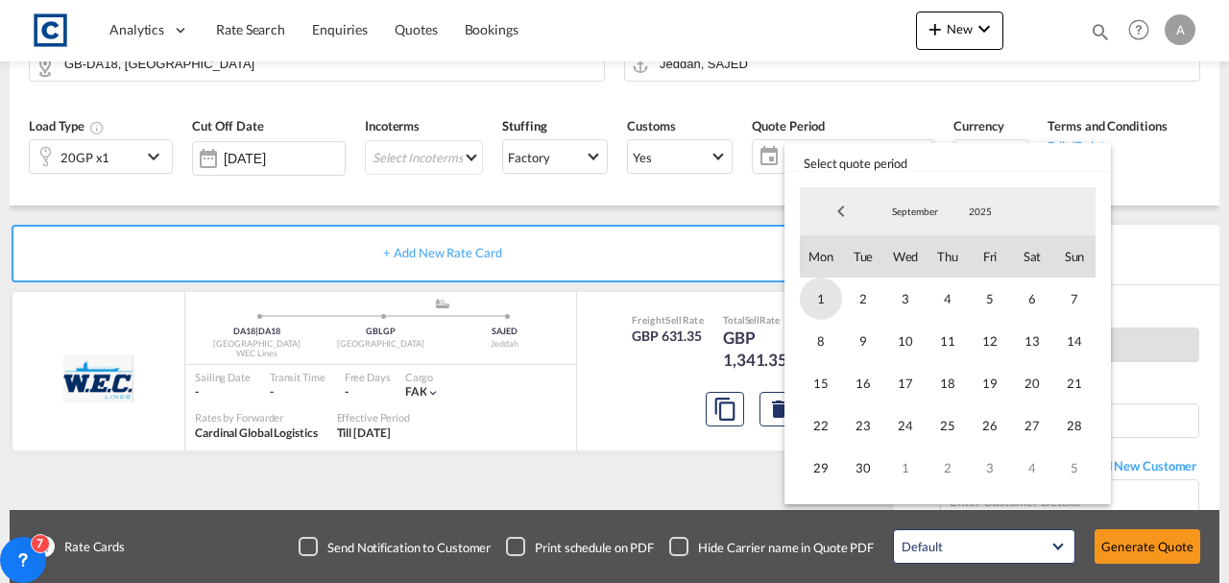
click at [838, 301] on span "1" at bounding box center [821, 299] width 42 height 42
click at [861, 461] on span "30" at bounding box center [863, 468] width 42 height 42
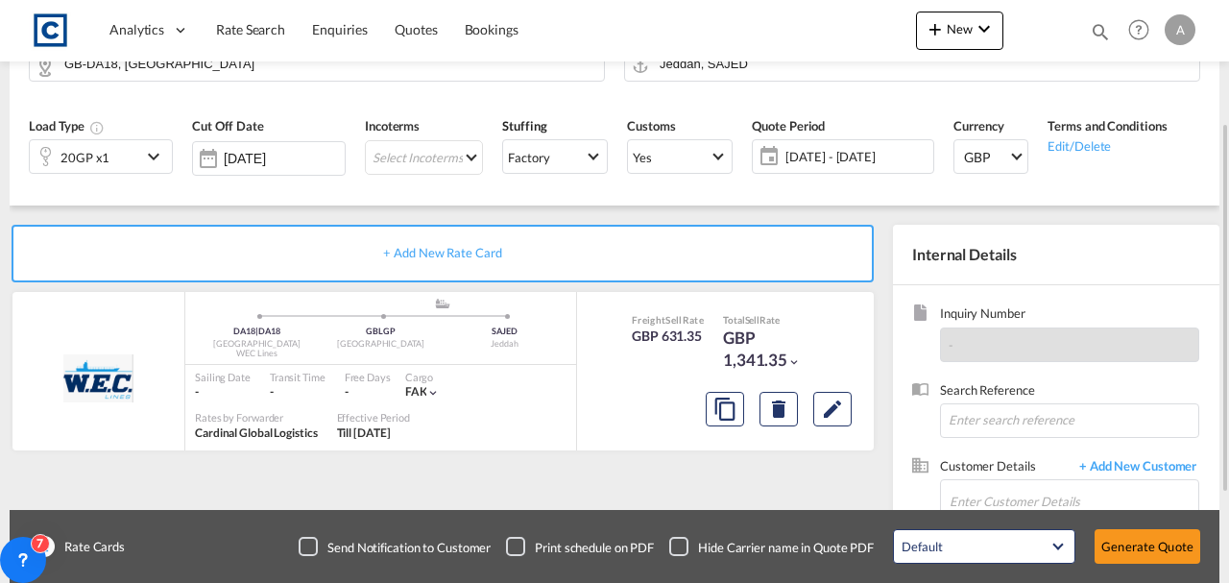
scroll to position [320, 0]
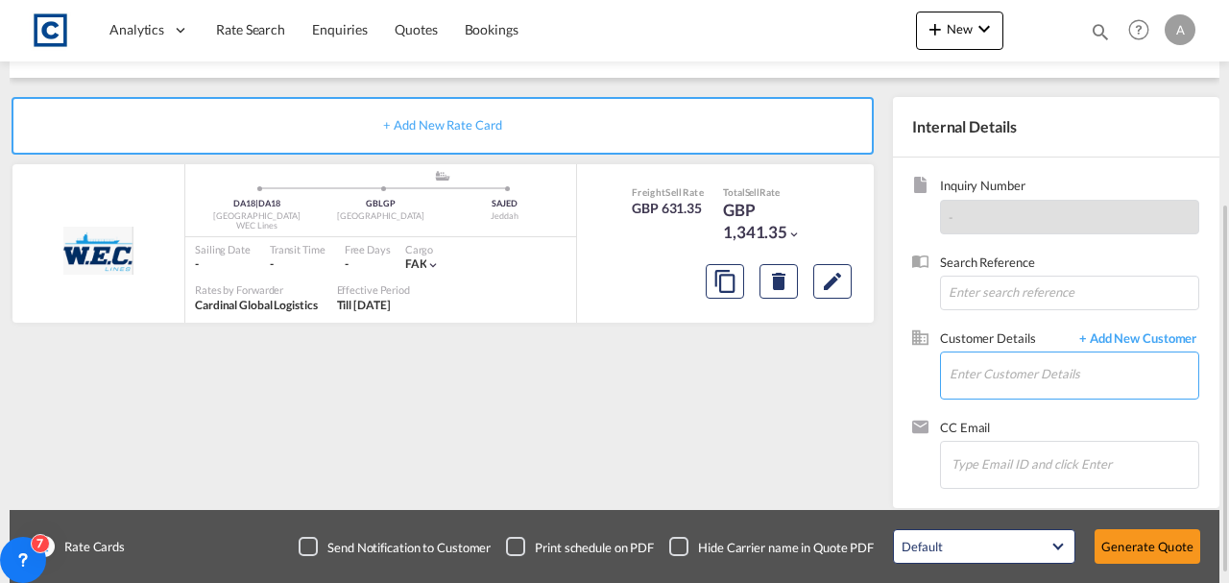
click at [1022, 367] on input "Enter Customer Details" at bounding box center [1074, 373] width 249 height 43
paste input "[EMAIL_ADDRESS][DOMAIN_NAME]"
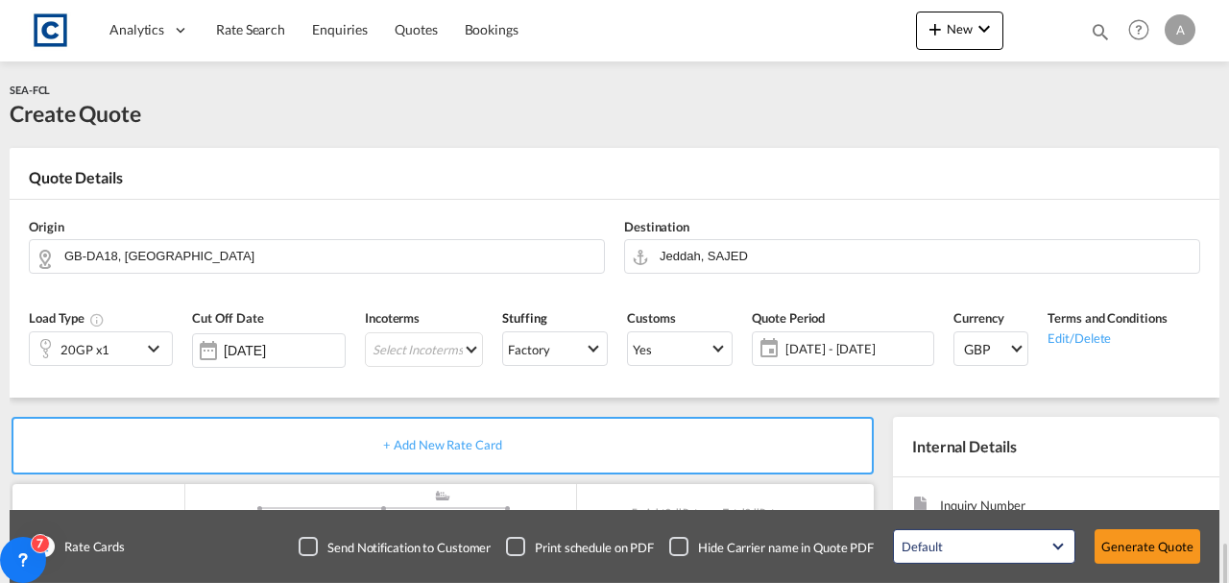
scroll to position [331, 0]
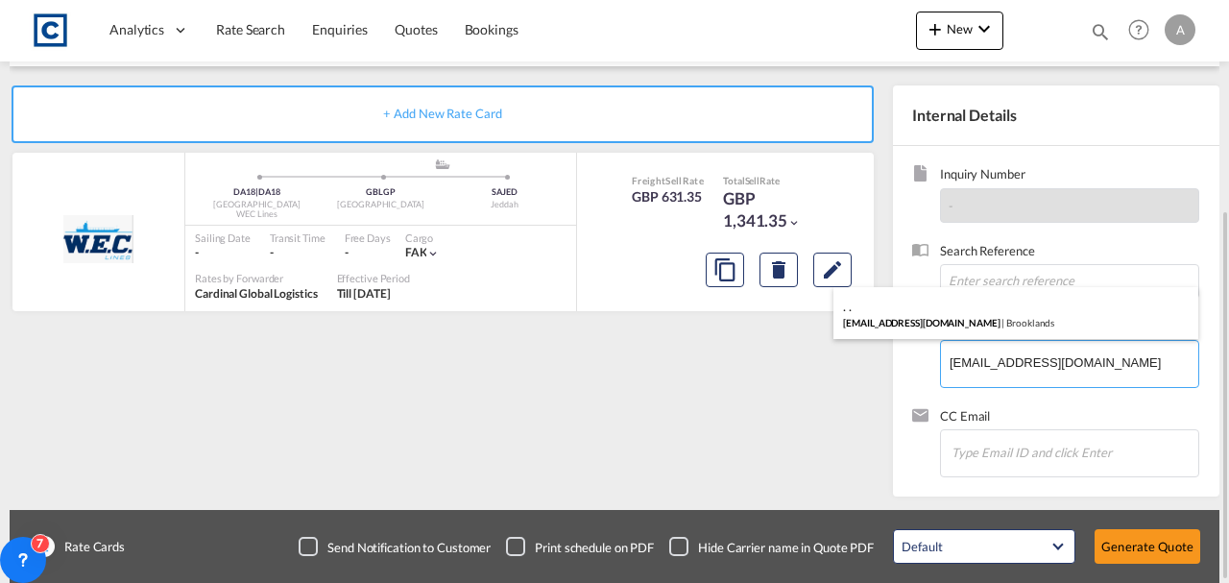
click at [937, 334] on div ". . [EMAIL_ADDRESS][DOMAIN_NAME] | Brooklands" at bounding box center [1016, 313] width 365 height 52
type input "Brooklands, . ., [EMAIL_ADDRESS][DOMAIN_NAME]"
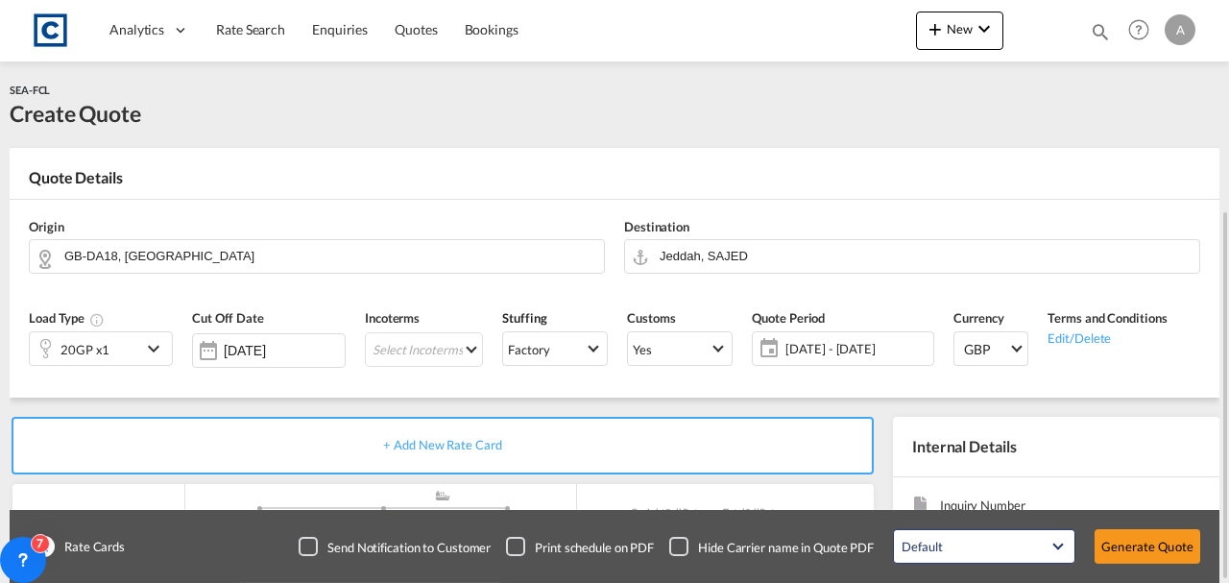
scroll to position [320, 0]
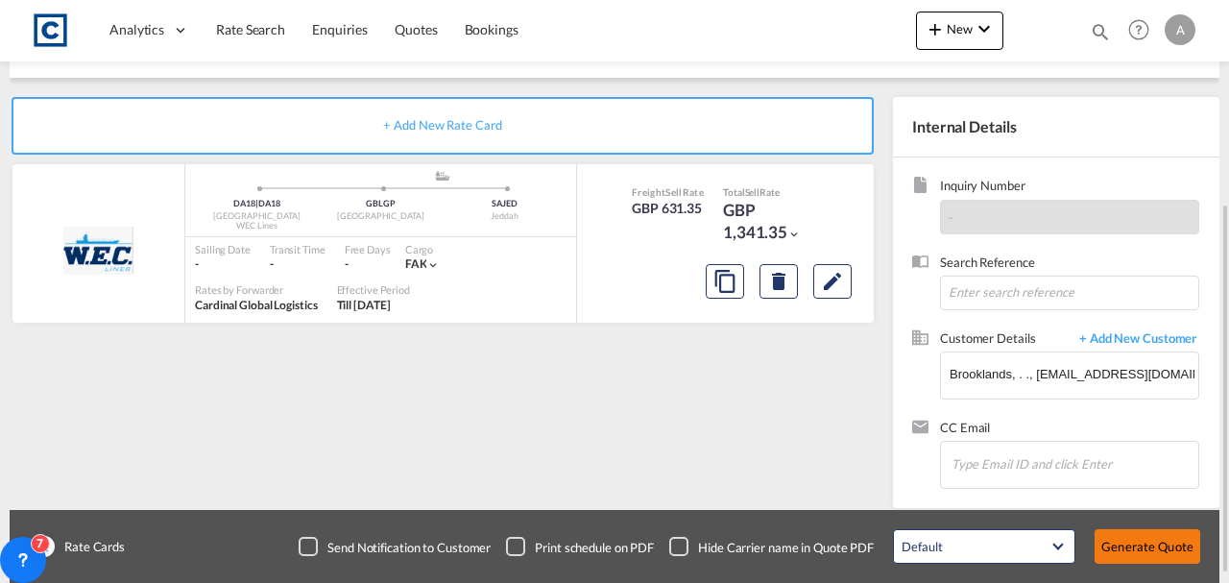
click at [1138, 551] on button "Generate Quote" at bounding box center [1148, 546] width 106 height 35
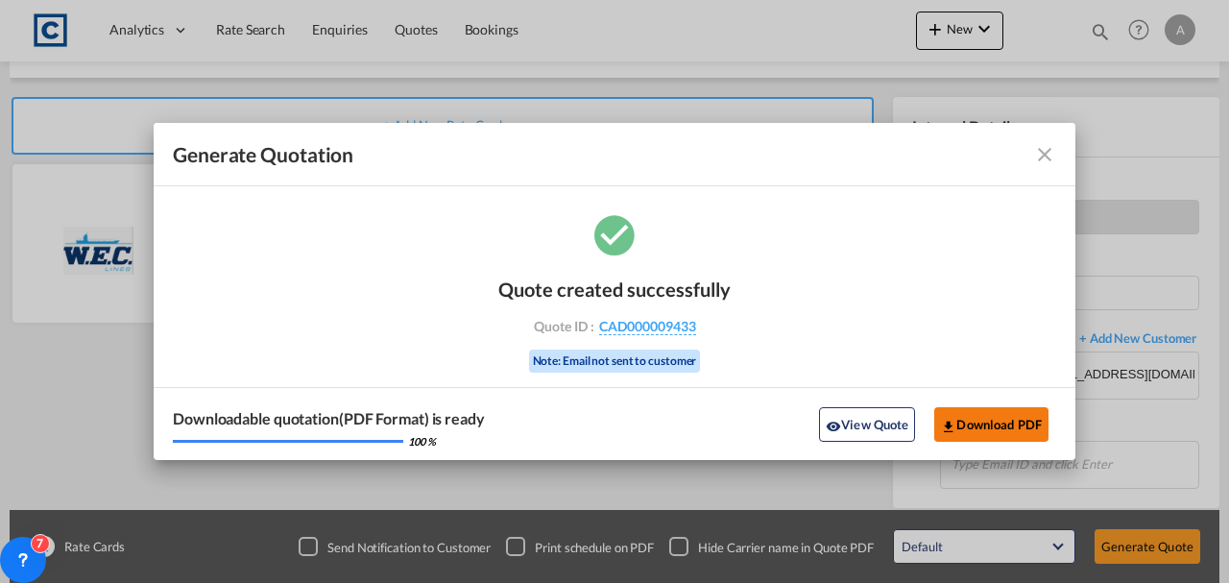
click at [1006, 425] on button "Download PDF" at bounding box center [991, 424] width 114 height 35
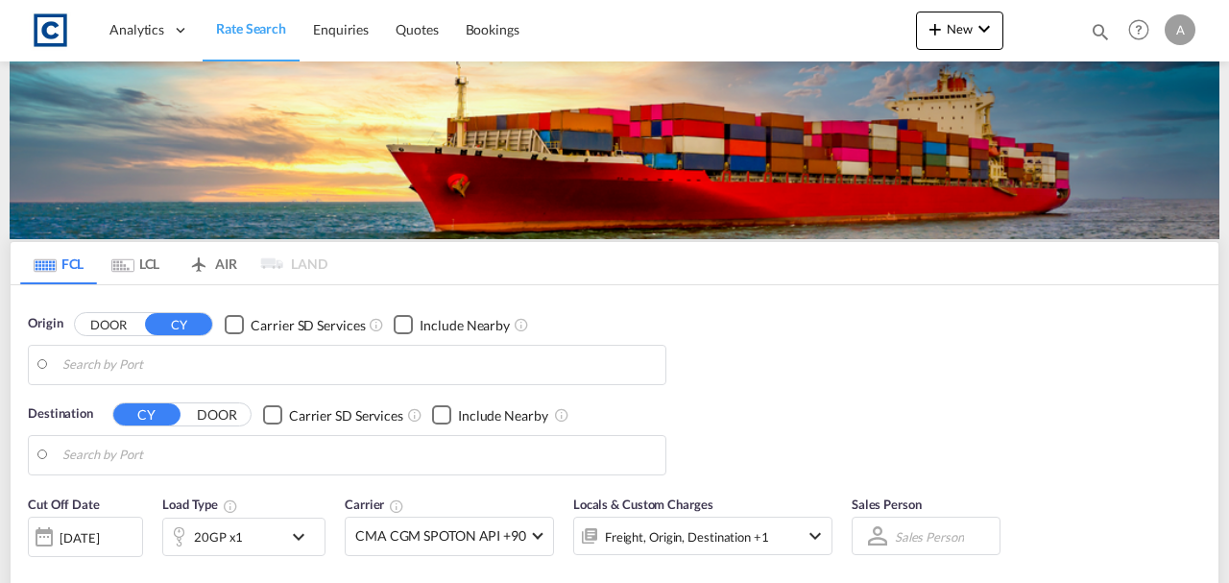
type input "GB-OX16, [GEOGRAPHIC_DATA]"
type input "[GEOGRAPHIC_DATA], PKKHI"
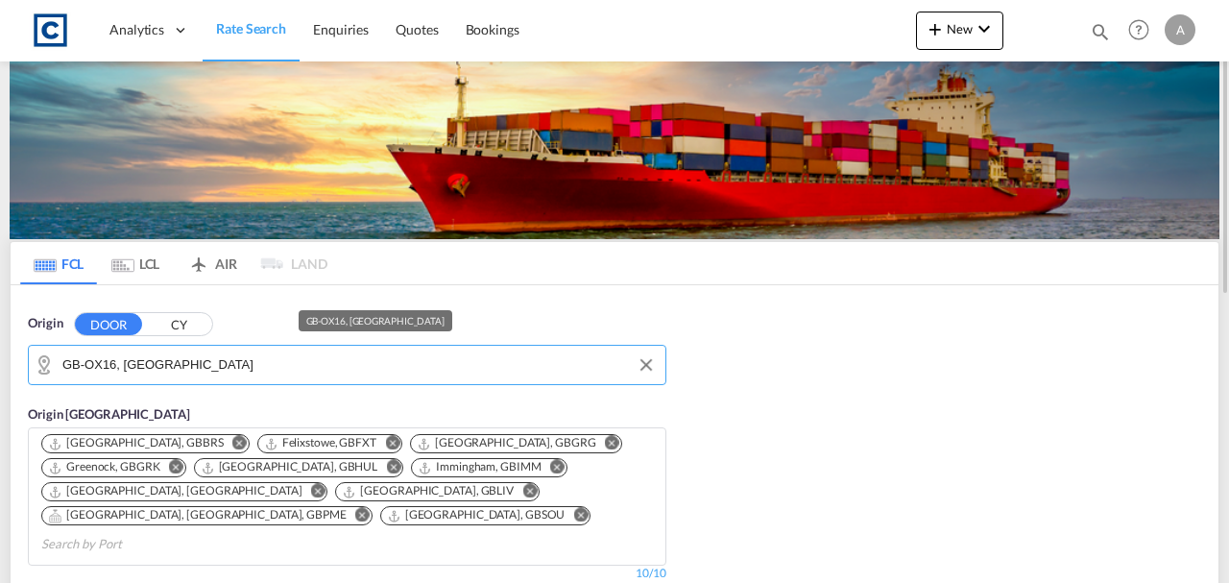
click at [164, 371] on input "GB-OX16, [GEOGRAPHIC_DATA]" at bounding box center [359, 365] width 594 height 29
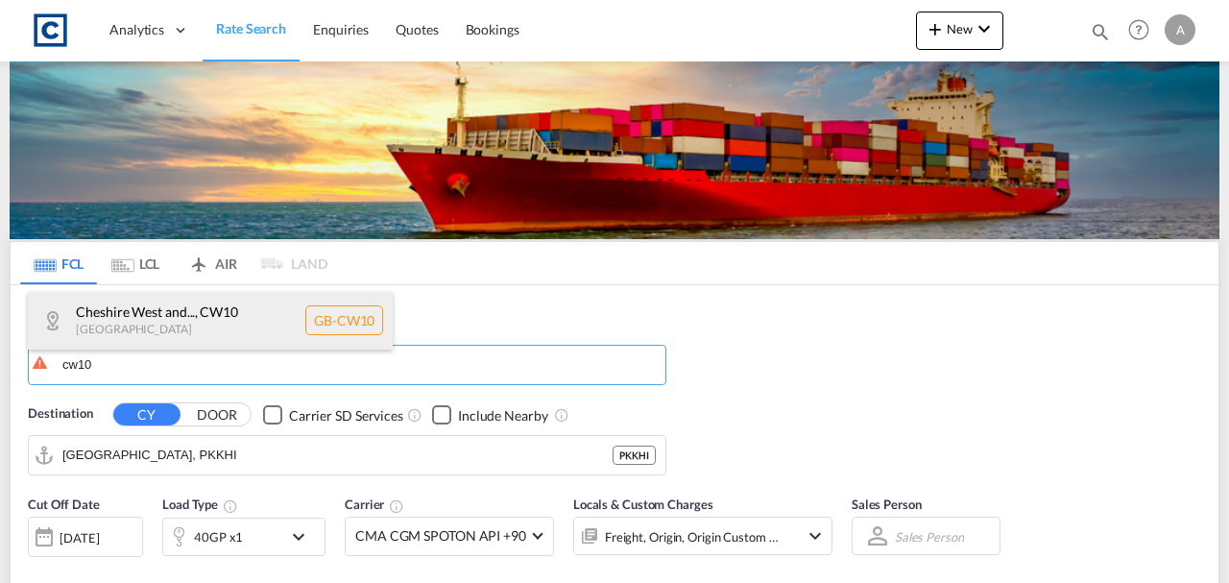
click at [153, 325] on div "Cheshire West and... , CW10 United Kingdom GB-CW10" at bounding box center [210, 321] width 365 height 58
type input "GB-CW10, Cheshire West and Chester"
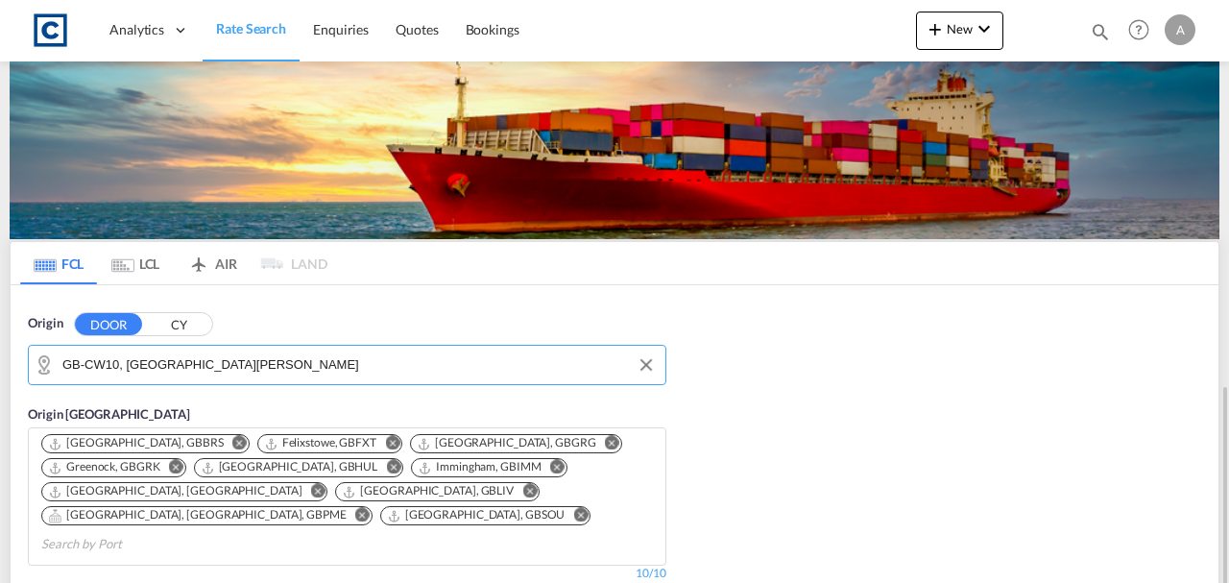
scroll to position [320, 0]
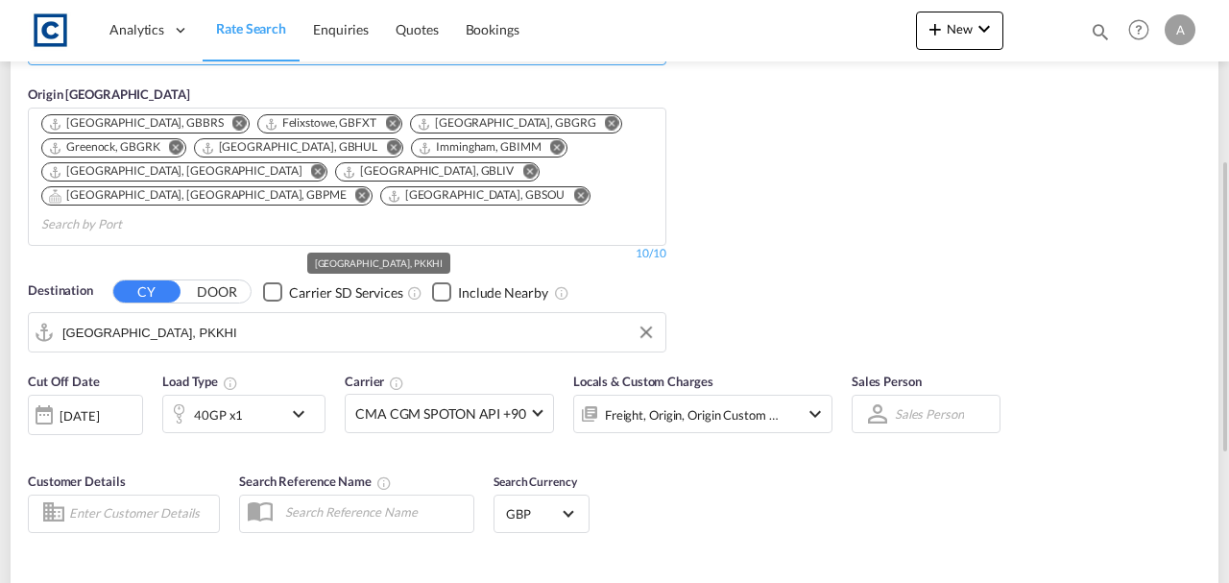
click at [206, 321] on md-autocomplete-wrap "[GEOGRAPHIC_DATA], PKKHI" at bounding box center [359, 337] width 594 height 38
click at [206, 318] on input "[GEOGRAPHIC_DATA], PKKHI" at bounding box center [359, 332] width 594 height 29
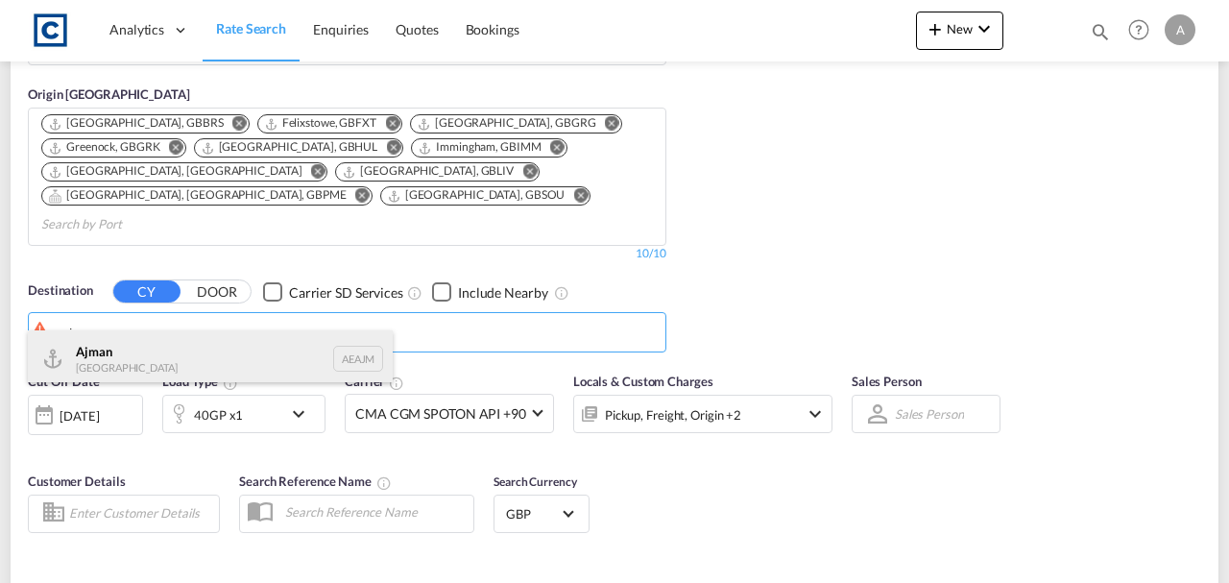
click at [201, 353] on div "Ajman United Arab Emirates AEAJM" at bounding box center [210, 359] width 365 height 58
type input "Ajman, AEAJM"
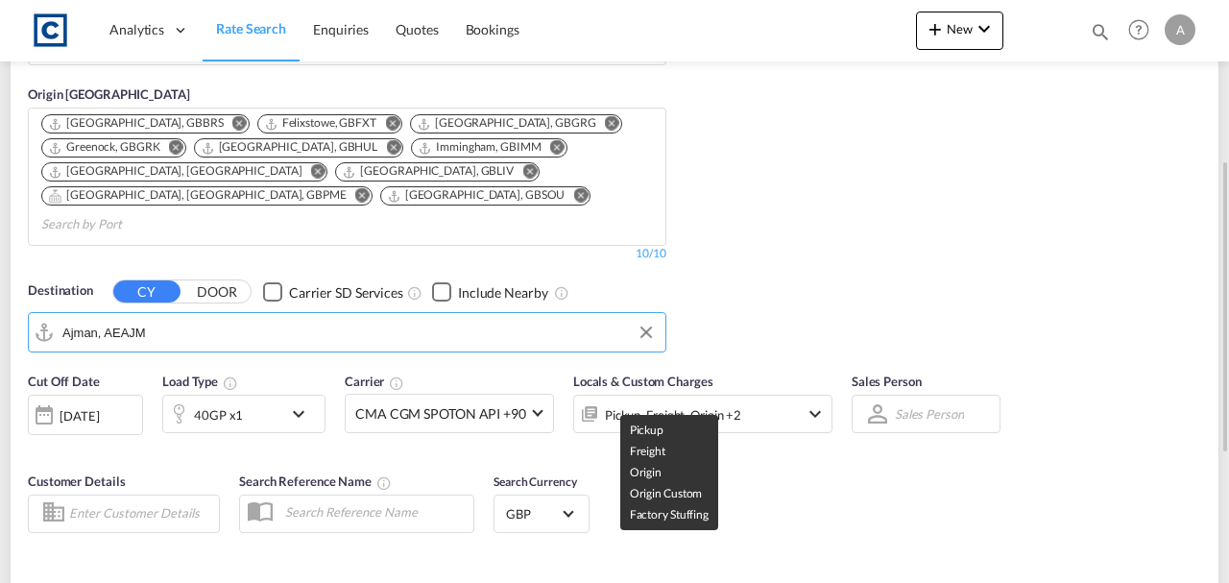
click at [712, 401] on div "Pickup, Freight, Origin +2" at bounding box center [673, 414] width 136 height 27
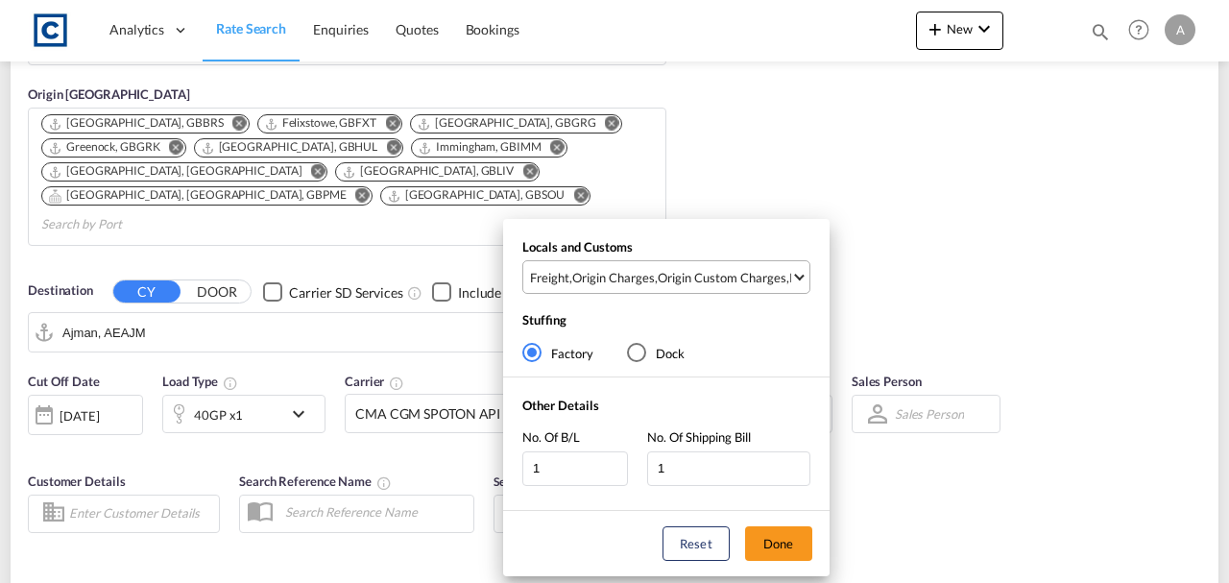
click at [713, 269] on div "Origin Custom Charges" at bounding box center [722, 277] width 129 height 17
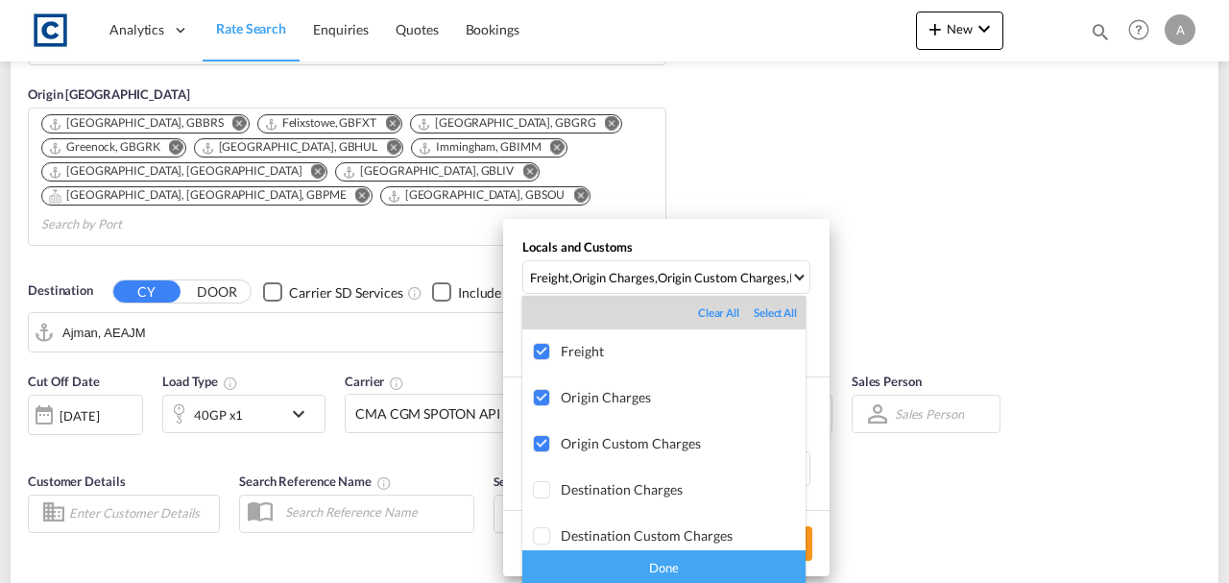
click at [728, 564] on div "Done" at bounding box center [663, 567] width 283 height 34
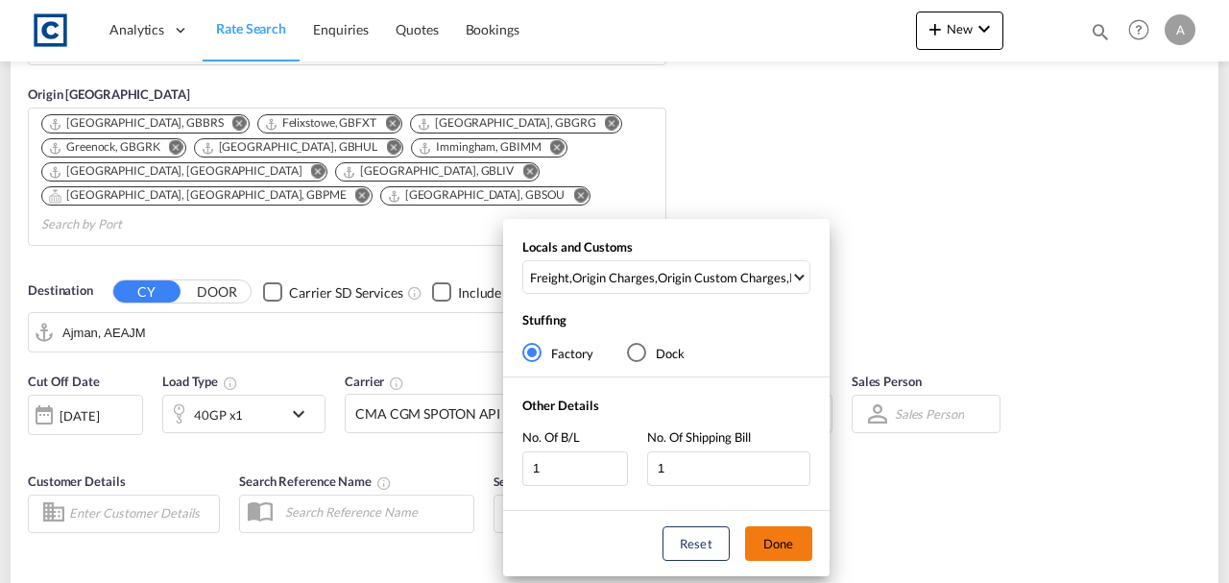
click at [757, 550] on button "Done" at bounding box center [778, 543] width 67 height 35
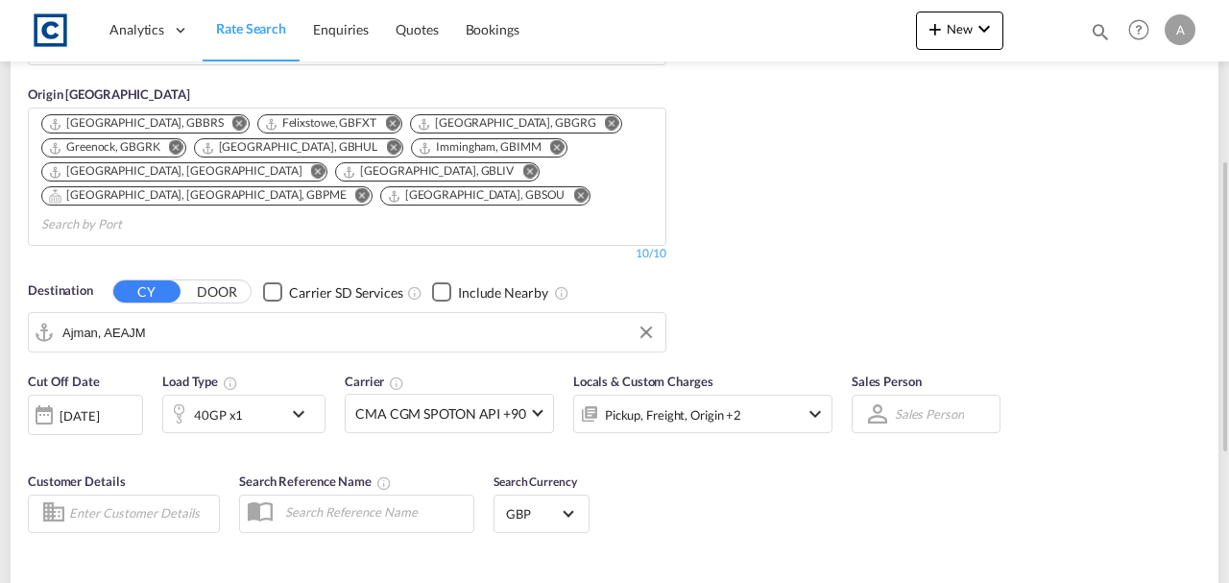
click at [831, 484] on div "Cut Off Date 21 Aug 2025 21/08/2025 Load Type 40GP x1 Carrier CMA CGM SPOTON AP…" at bounding box center [615, 455] width 1208 height 187
click at [934, 40] on button "New" at bounding box center [959, 31] width 87 height 38
click at [893, 80] on div "Quote" at bounding box center [929, 82] width 118 height 48
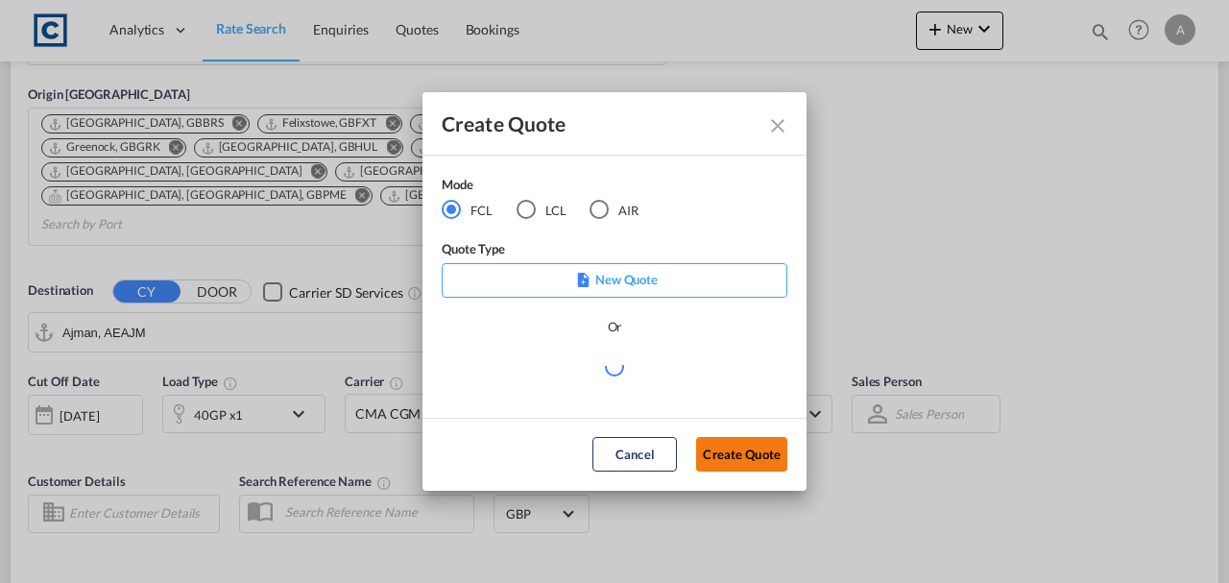
click at [730, 449] on button "Create Quote" at bounding box center [741, 454] width 91 height 35
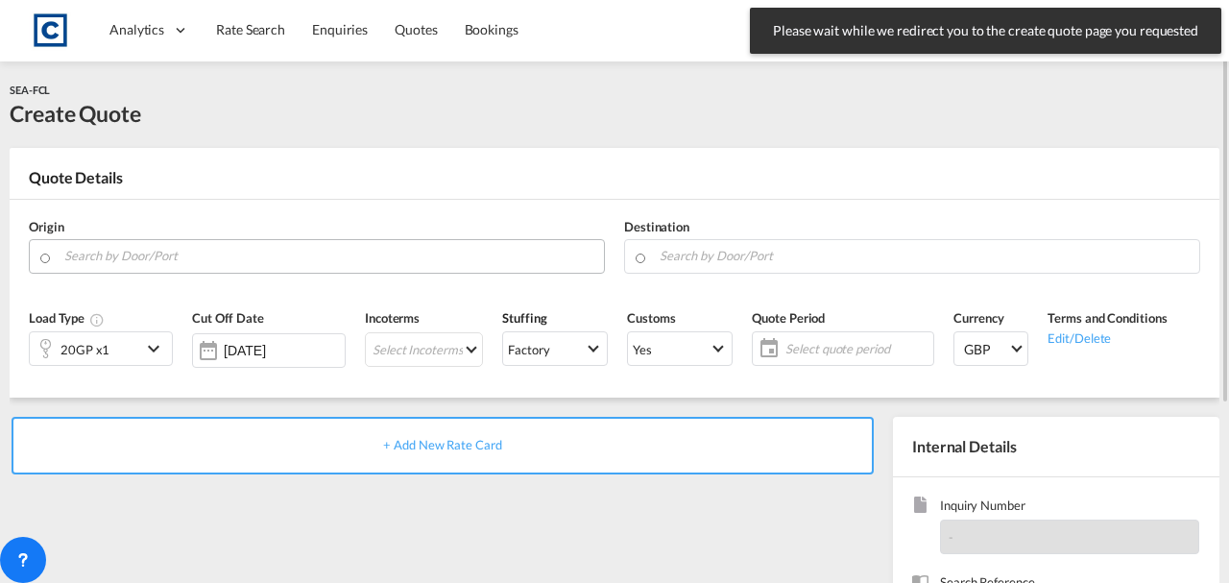
click at [129, 254] on input "Search by Door/Port" at bounding box center [329, 256] width 530 height 34
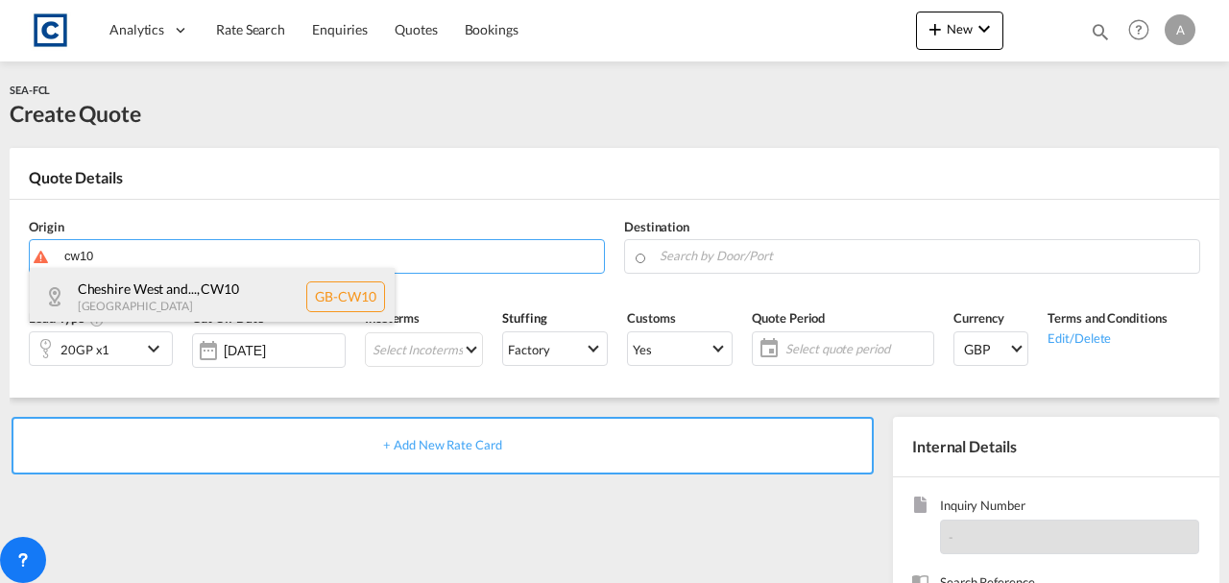
click at [140, 279] on div "Cheshire West and... , CW10 United Kingdom GB-CW10" at bounding box center [212, 297] width 365 height 58
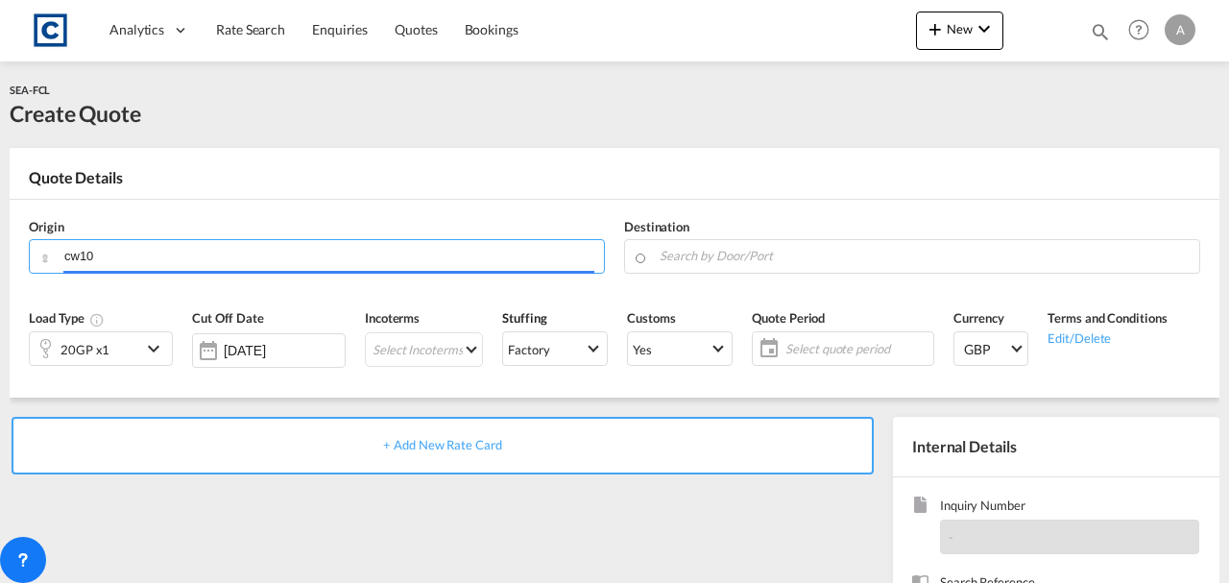
type input "GB-CW10, Cheshire West and Chester"
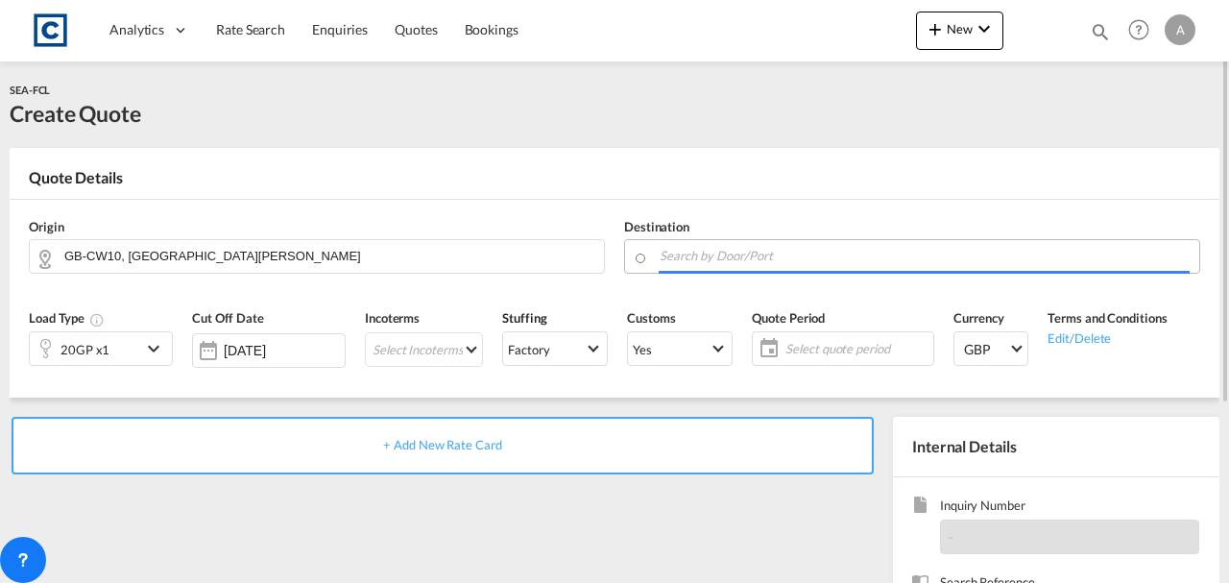
click at [759, 249] on input "Search by Door/Port" at bounding box center [925, 256] width 530 height 34
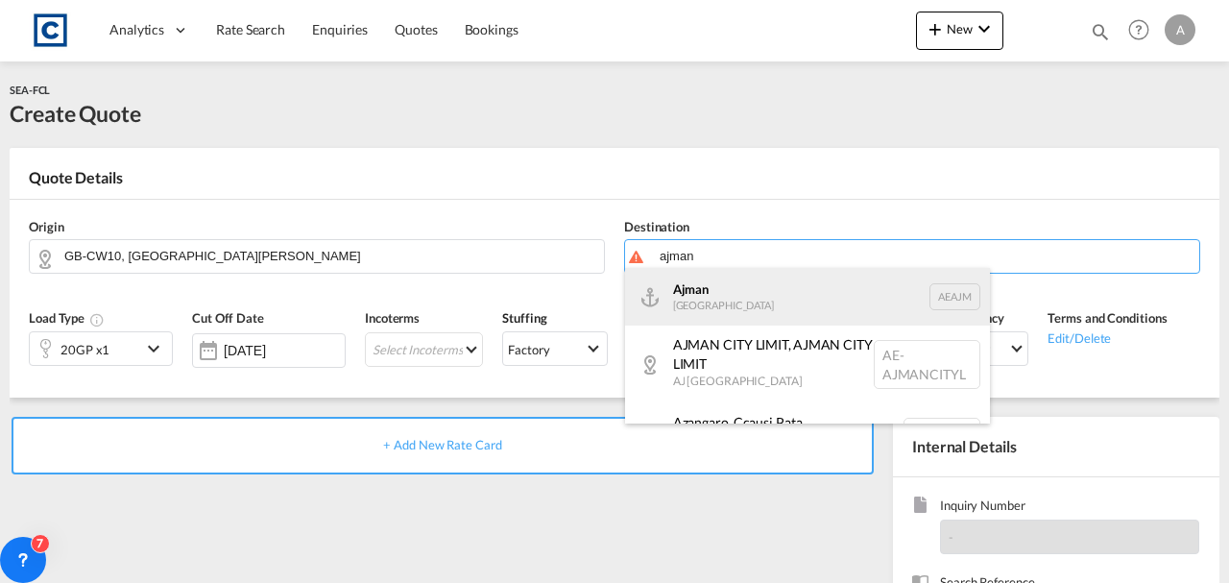
click at [742, 288] on div "Ajman United Arab Emirates AEAJM" at bounding box center [807, 297] width 365 height 58
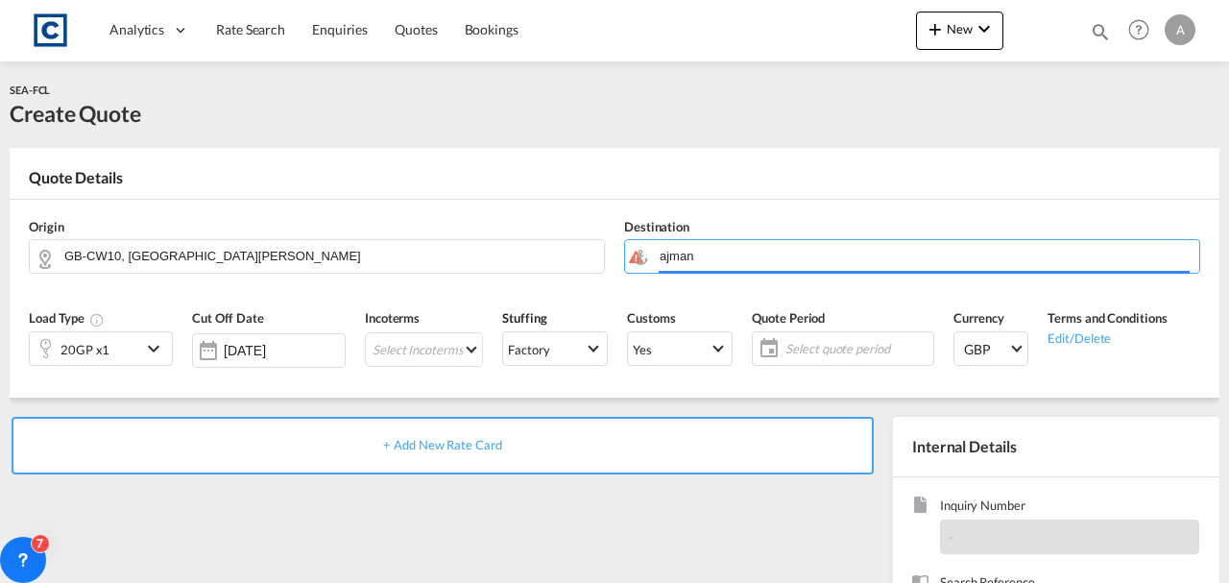
type input "Ajman, AEAJM"
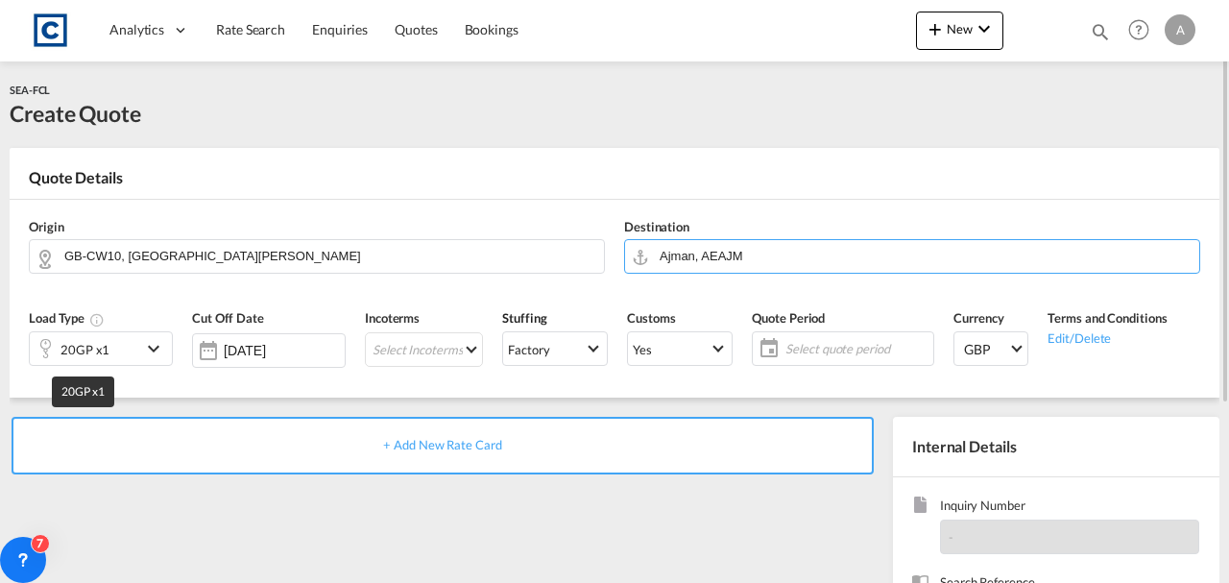
click at [71, 356] on div "20GP x1" at bounding box center [85, 349] width 49 height 27
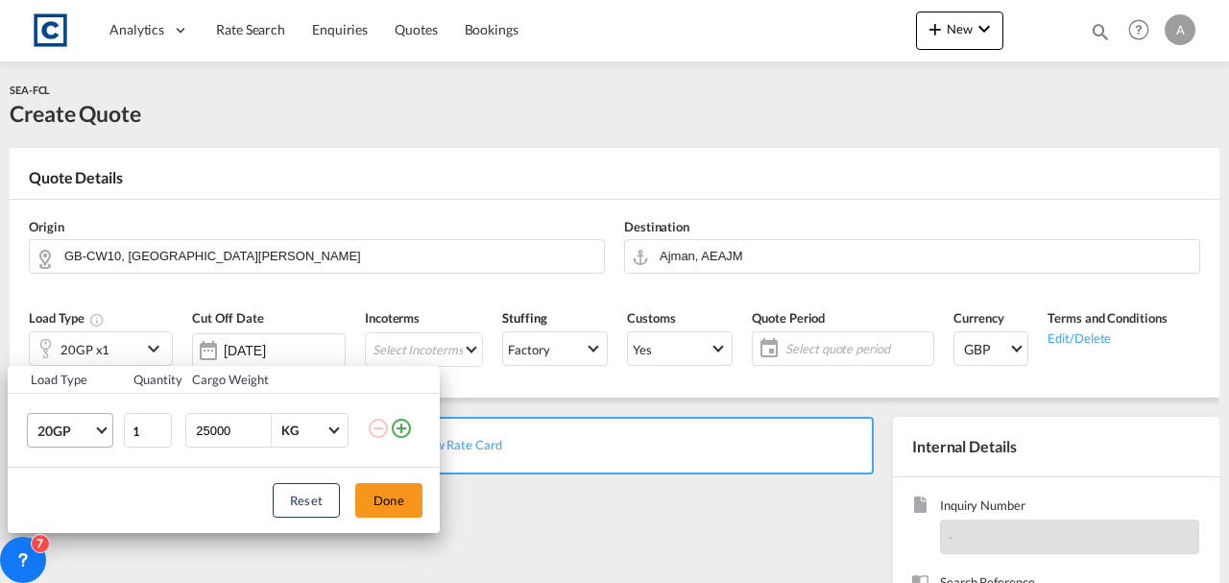
click at [61, 422] on span "20GP" at bounding box center [65, 431] width 56 height 19
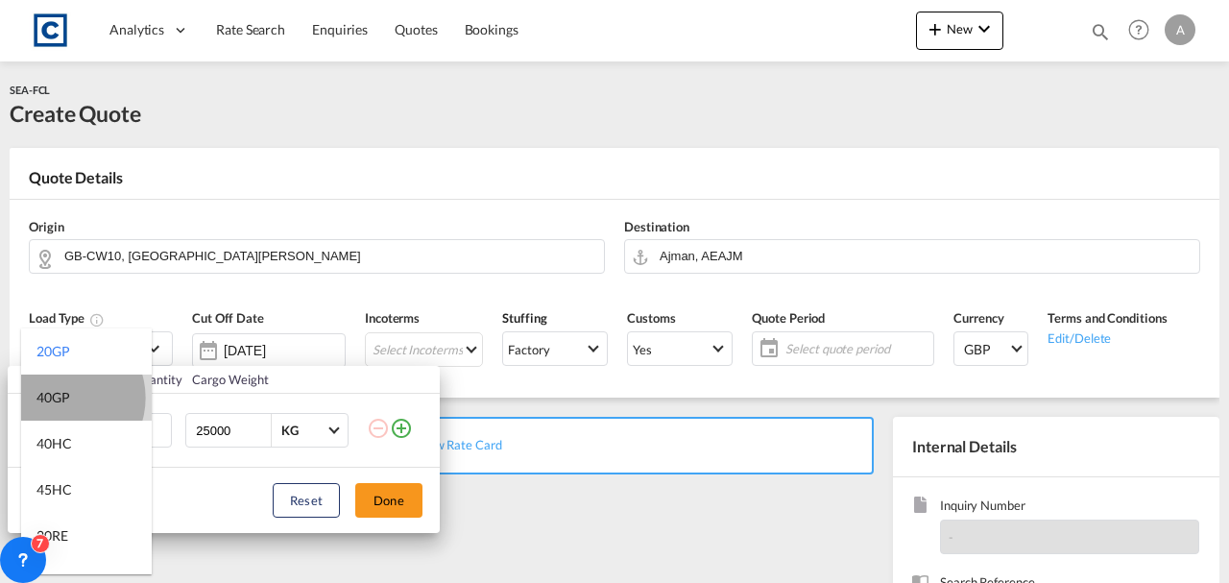
click at [61, 398] on div "40GP" at bounding box center [53, 397] width 34 height 19
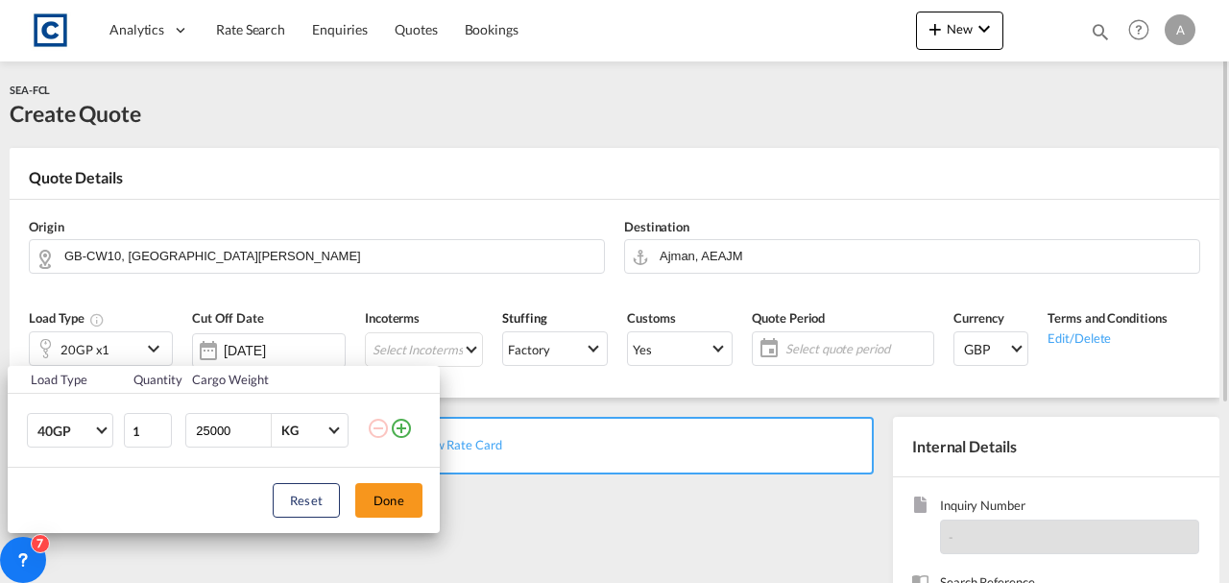
click at [401, 513] on button "Done" at bounding box center [388, 500] width 67 height 35
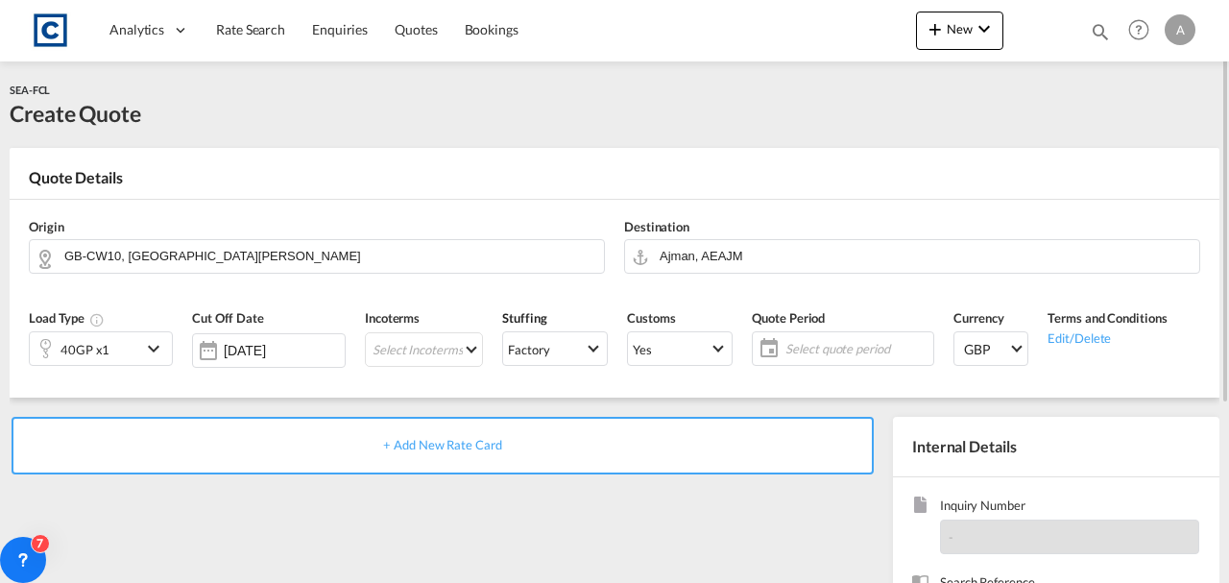
click at [415, 425] on div "+ Add New Rate Card" at bounding box center [443, 446] width 862 height 58
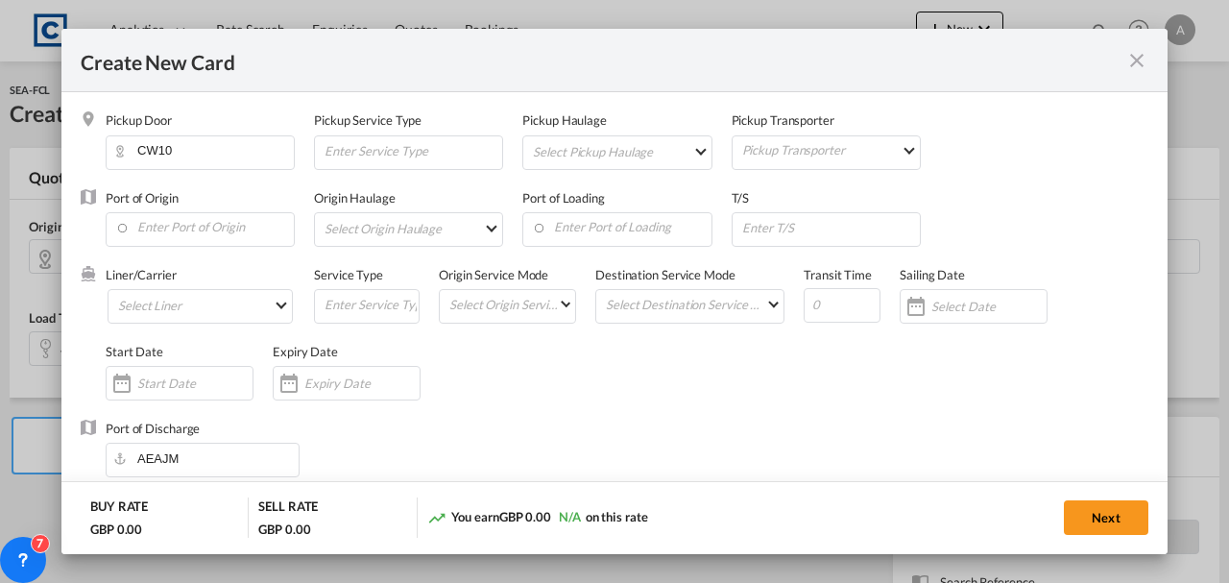
type input "Basic Ocean Freight"
click at [157, 206] on div "Port of Origin" at bounding box center [210, 227] width 208 height 77
select select "per equipment"
click at [182, 232] on input "Enter Port of Origin" at bounding box center [204, 227] width 179 height 29
